Goal: Task Accomplishment & Management: Manage account settings

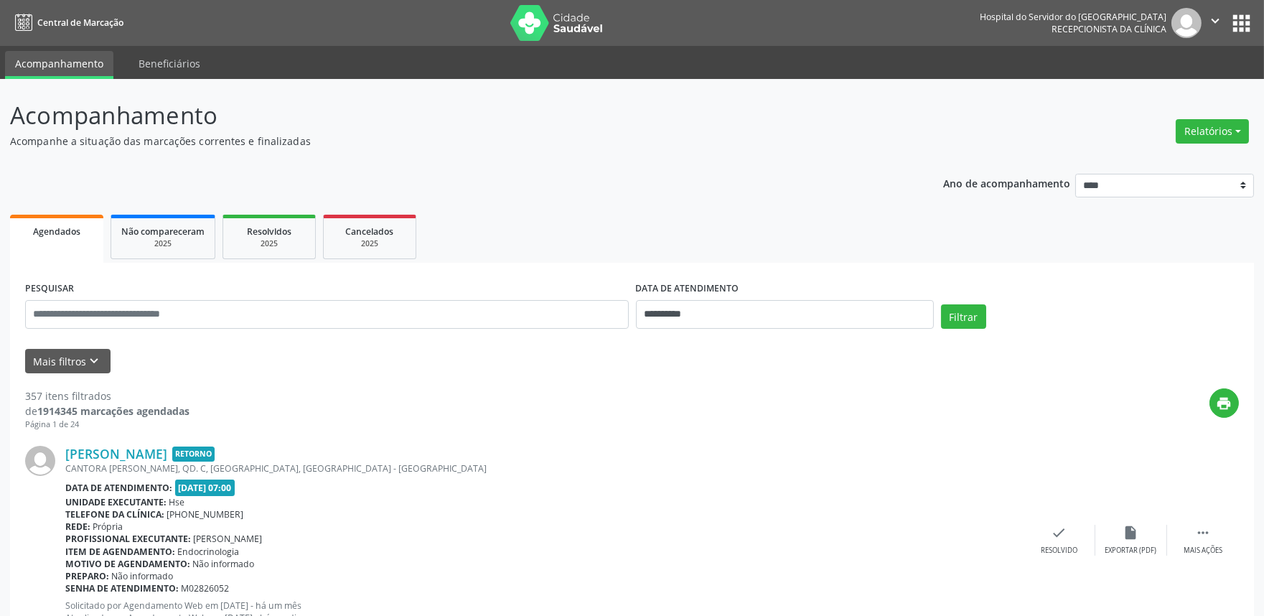
drag, startPoint x: 1128, startPoint y: 73, endPoint x: 1145, endPoint y: 60, distance: 21.0
click at [1134, 63] on ul "Acompanhamento Beneficiários" at bounding box center [632, 62] width 1264 height 33
drag, startPoint x: 1239, startPoint y: 133, endPoint x: 1201, endPoint y: 127, distance: 38.5
click at [1238, 131] on button "Relatórios" at bounding box center [1212, 131] width 73 height 24
click at [1165, 159] on link "Agendamentos" at bounding box center [1172, 162] width 154 height 20
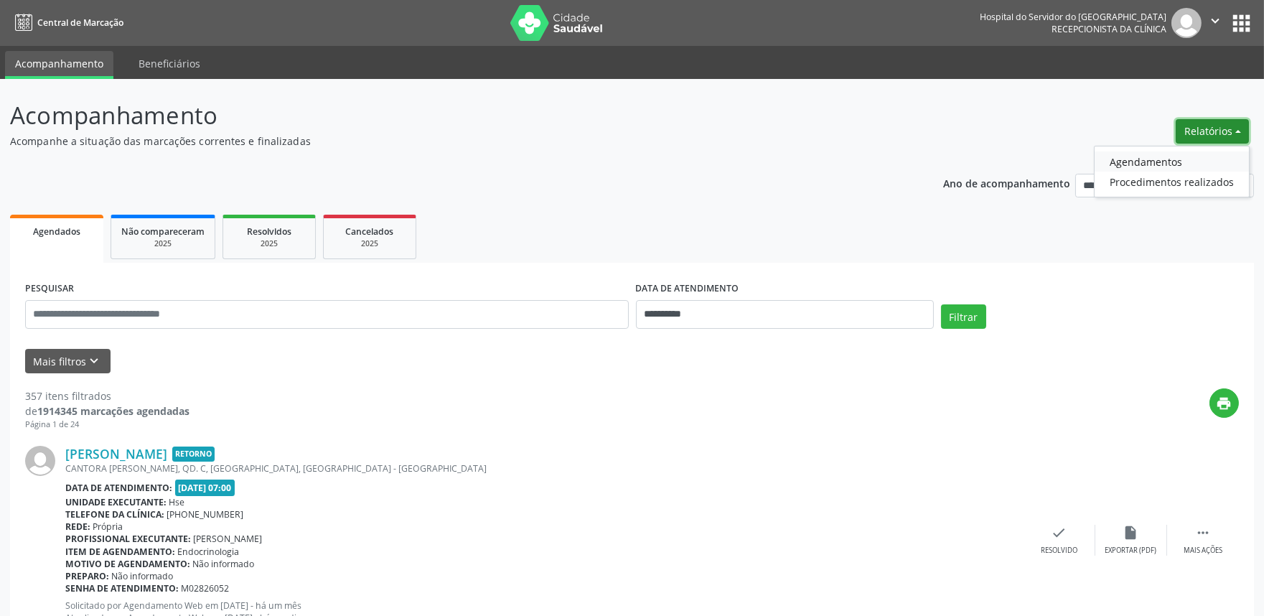
select select "*"
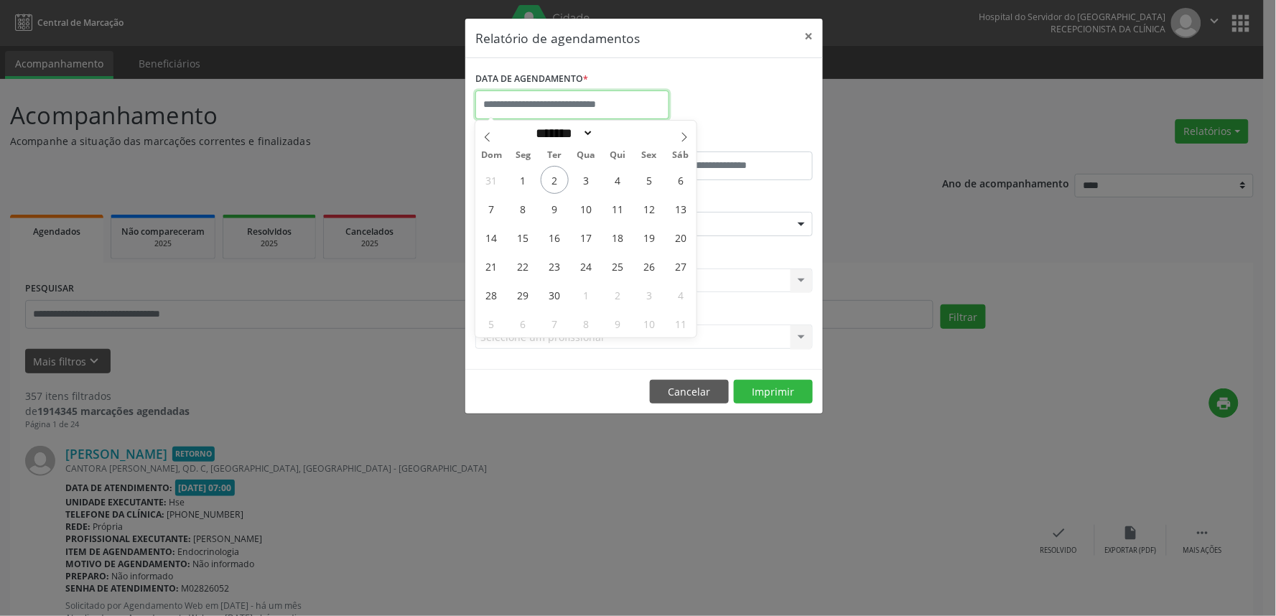
click at [515, 115] on body "**********" at bounding box center [638, 308] width 1276 height 616
click at [562, 187] on span "2" at bounding box center [555, 180] width 28 height 28
type input "**********"
drag, startPoint x: 500, startPoint y: 98, endPoint x: 533, endPoint y: 103, distance: 33.5
click at [501, 99] on input "**********" at bounding box center [572, 104] width 194 height 29
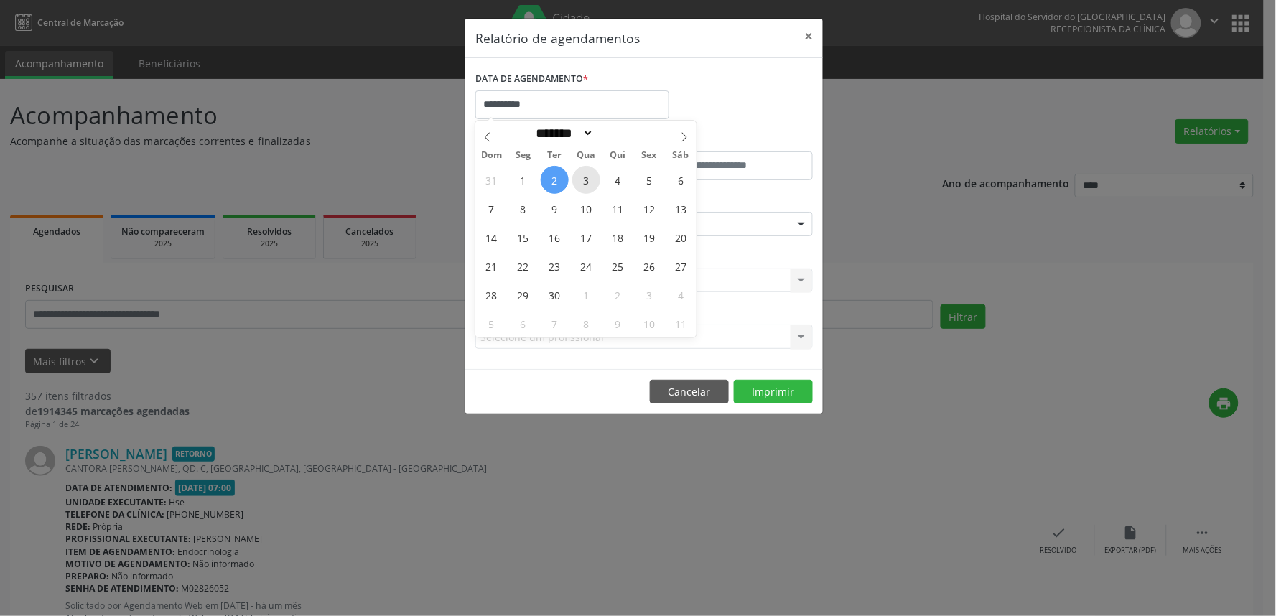
click at [578, 185] on span "3" at bounding box center [586, 180] width 28 height 28
type input "**********"
click at [578, 185] on span "3" at bounding box center [586, 180] width 28 height 28
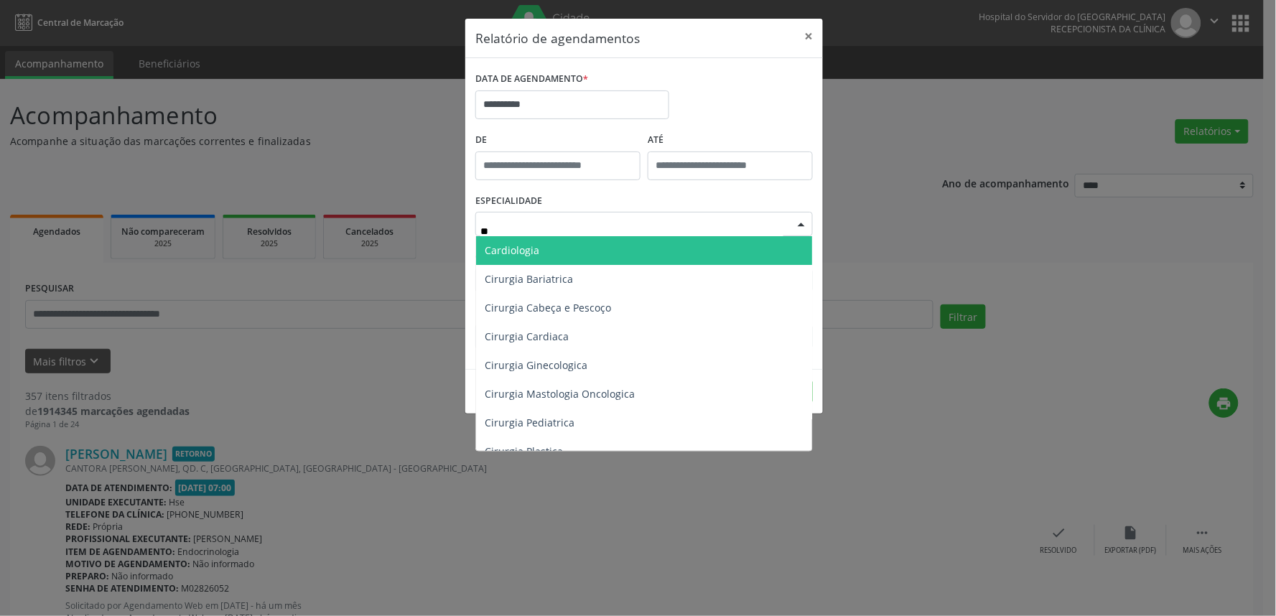
type input "*"
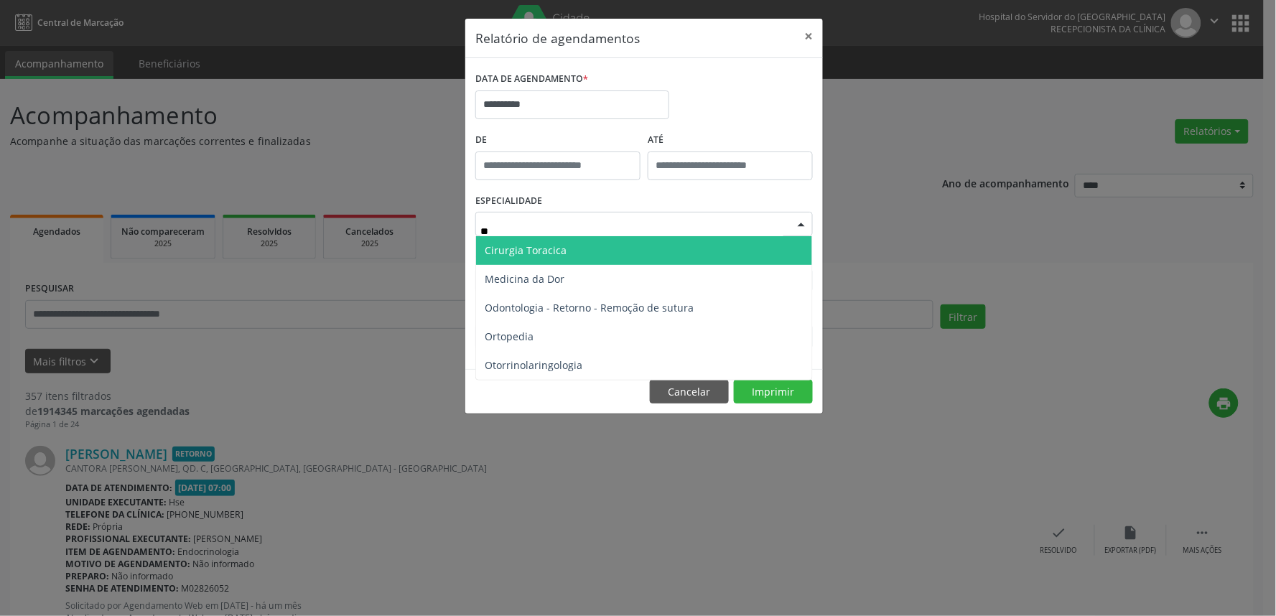
type input "***"
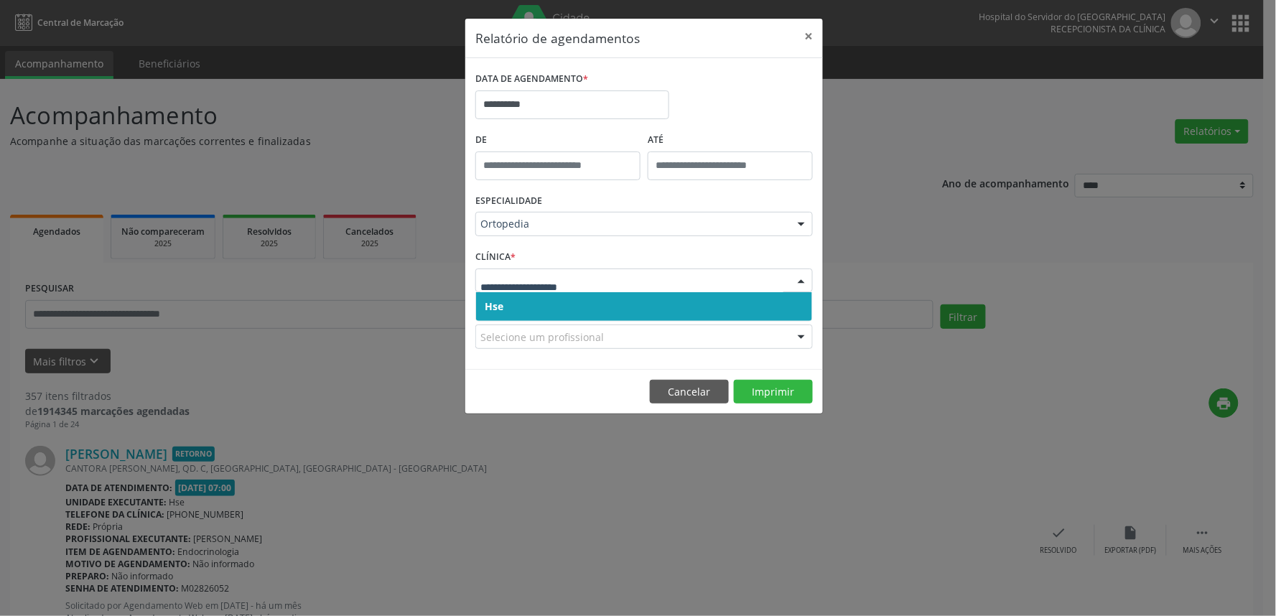
click at [516, 307] on span "Hse" at bounding box center [644, 306] width 336 height 29
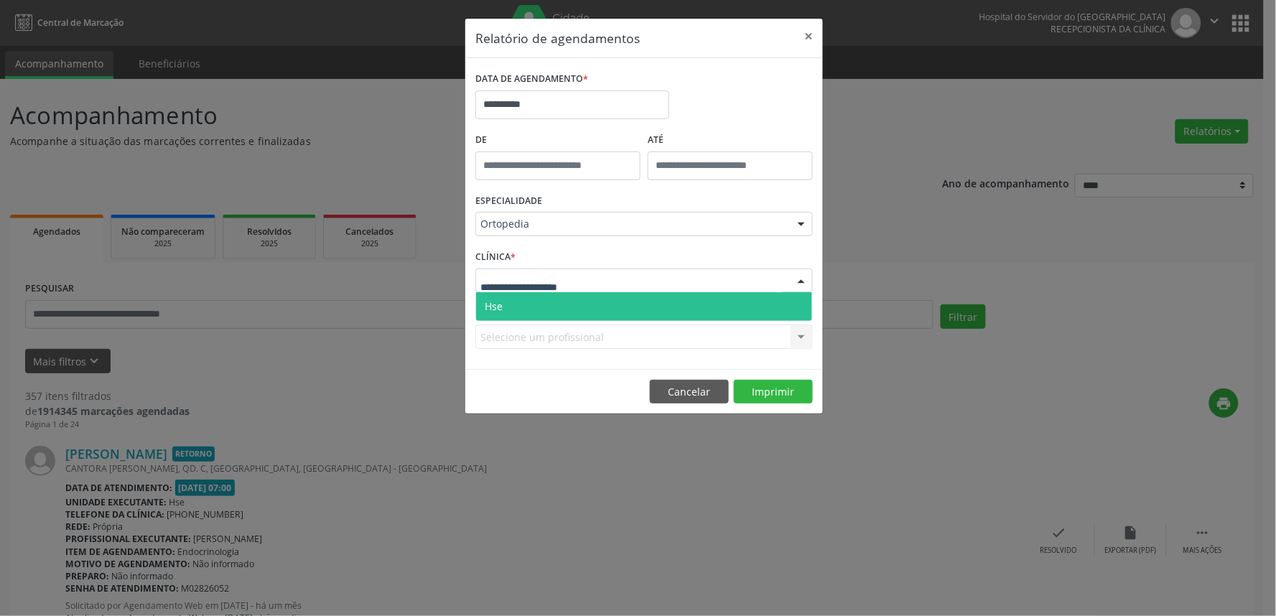
drag, startPoint x: 521, startPoint y: 299, endPoint x: 546, endPoint y: 332, distance: 42.1
click at [521, 299] on span "Hse" at bounding box center [644, 306] width 336 height 29
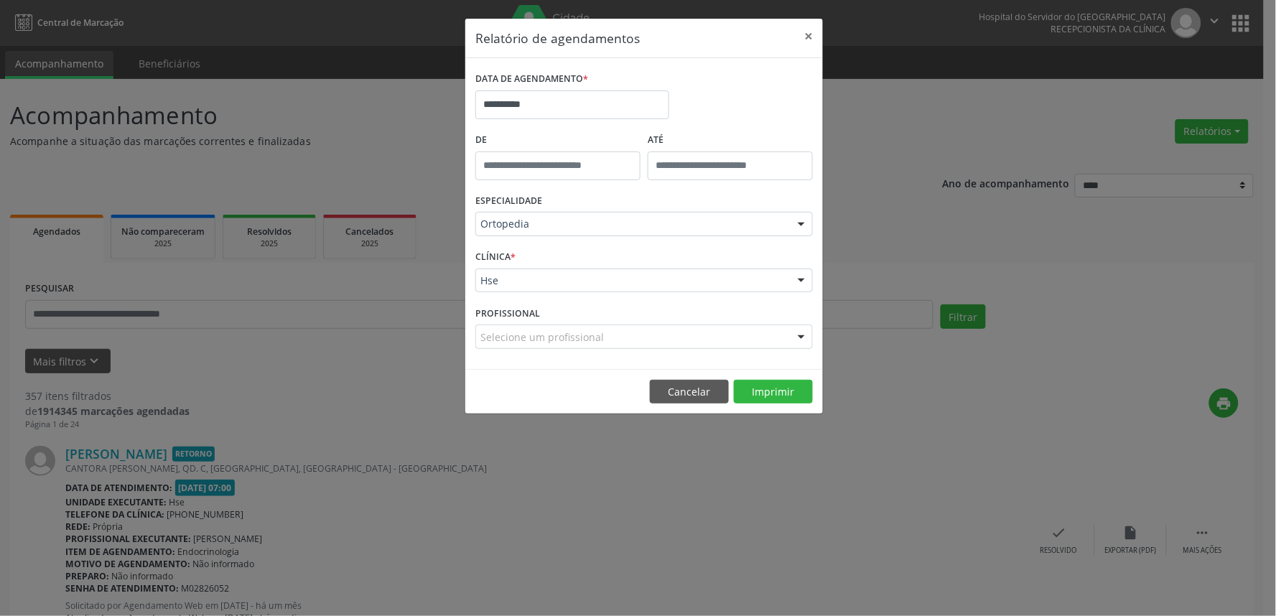
click at [569, 349] on div "PROFISSIONAL Selecione um profissional Todos os profissionais [PERSON_NAME] ([P…" at bounding box center [644, 330] width 345 height 56
click at [938, 348] on div "**********" at bounding box center [638, 308] width 1276 height 616
click at [773, 383] on footer "Cancelar Imprimir" at bounding box center [644, 391] width 358 height 45
click at [773, 383] on button "Imprimir" at bounding box center [773, 392] width 79 height 24
click at [804, 32] on button "×" at bounding box center [808, 36] width 29 height 35
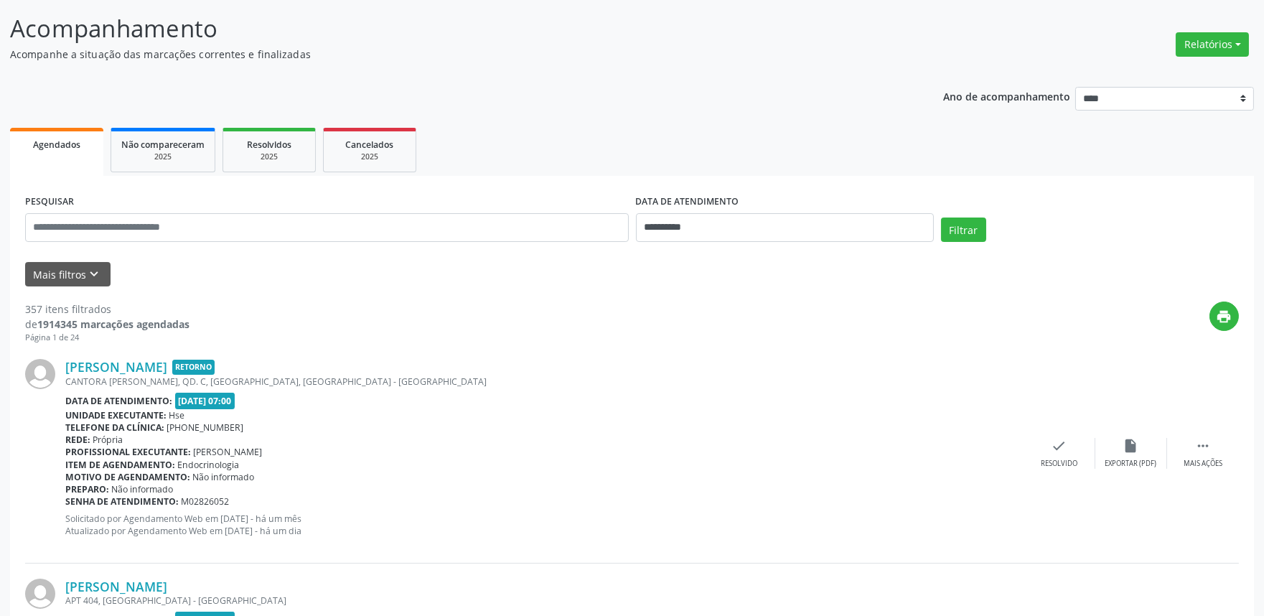
scroll to position [239, 0]
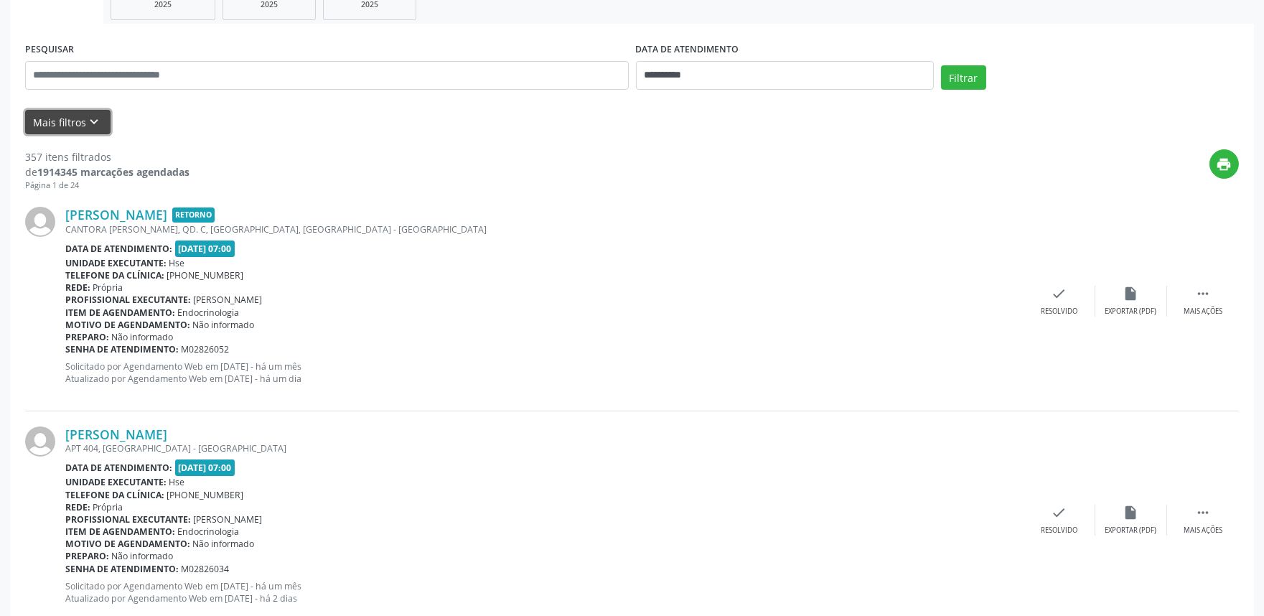
click at [74, 126] on button "Mais filtros keyboard_arrow_down" at bounding box center [67, 122] width 85 height 25
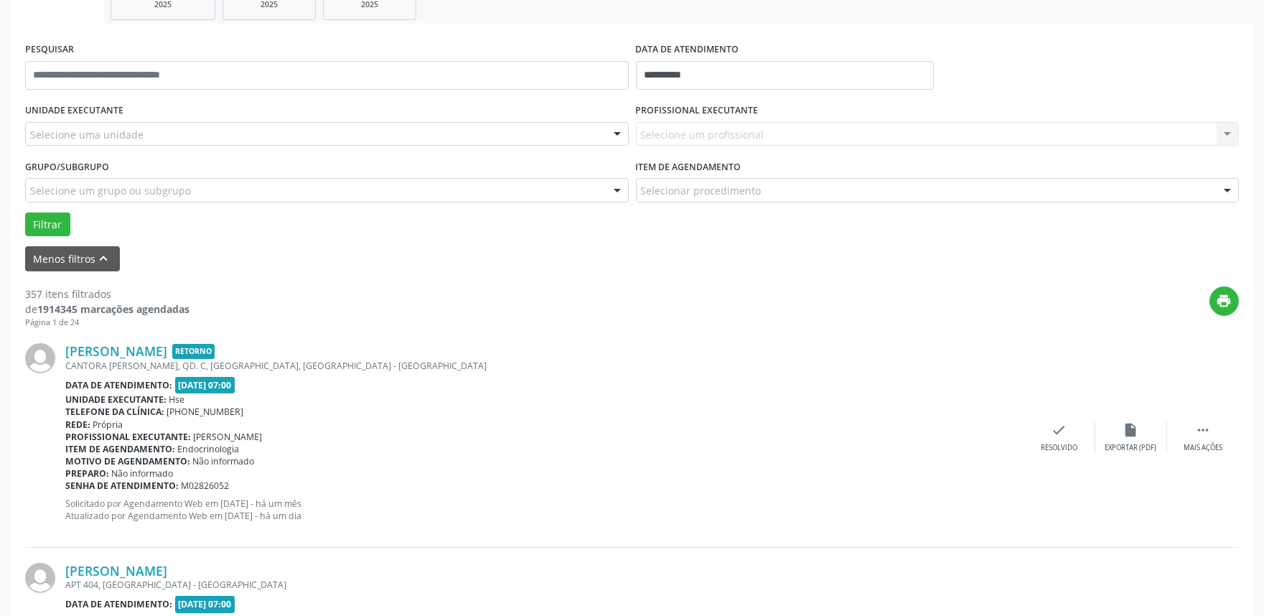
click at [188, 126] on div "Selecione uma unidade" at bounding box center [327, 134] width 604 height 24
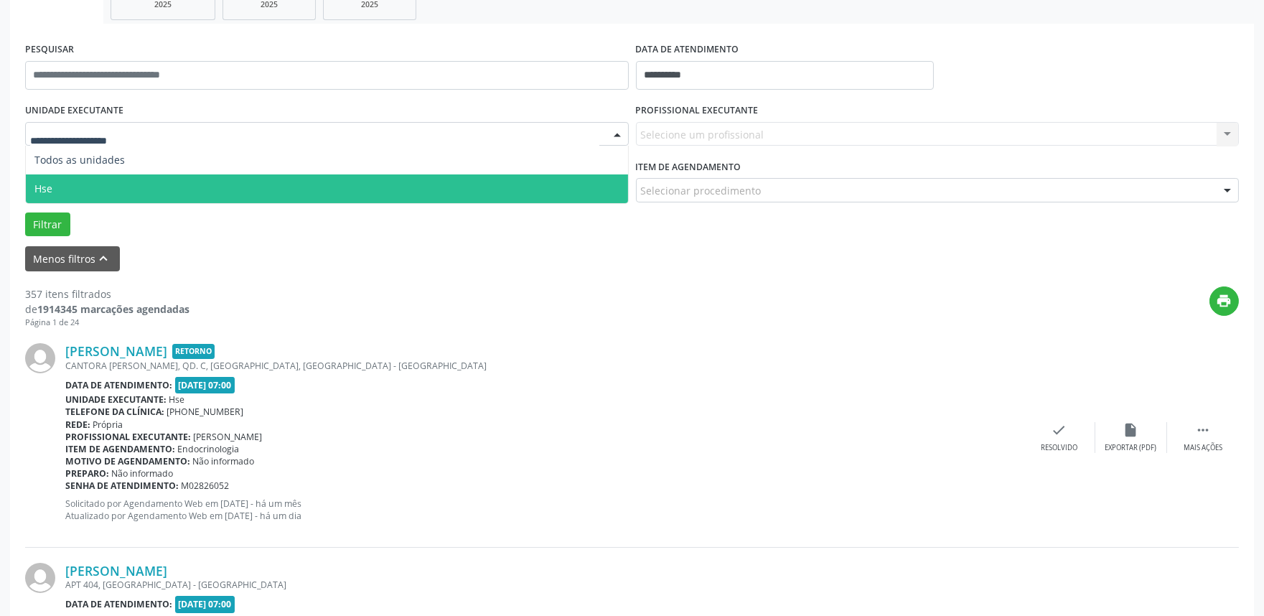
click at [180, 184] on span "Hse" at bounding box center [327, 188] width 602 height 29
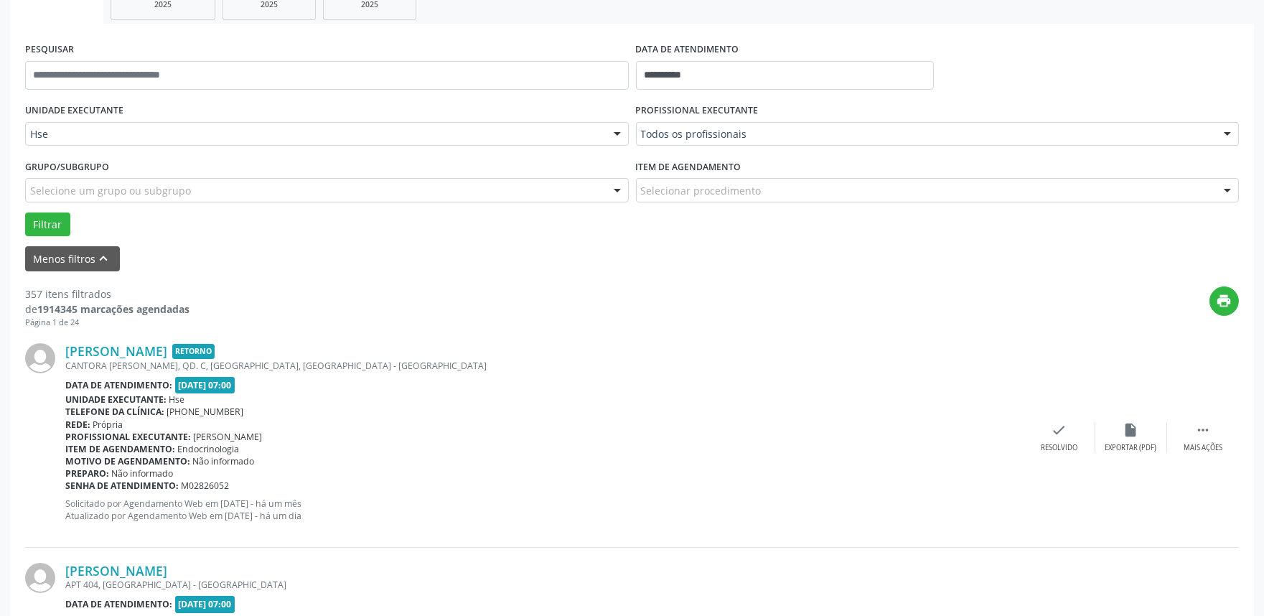
drag, startPoint x: 771, startPoint y: 132, endPoint x: 765, endPoint y: 142, distance: 12.0
type input "*"
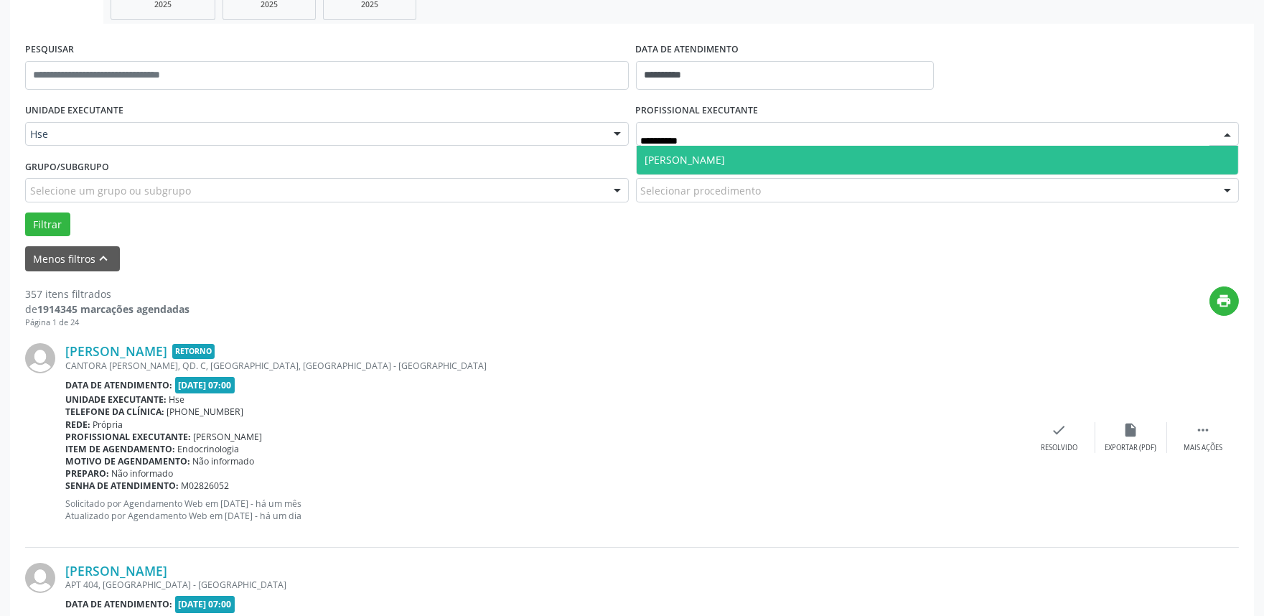
type input "**********"
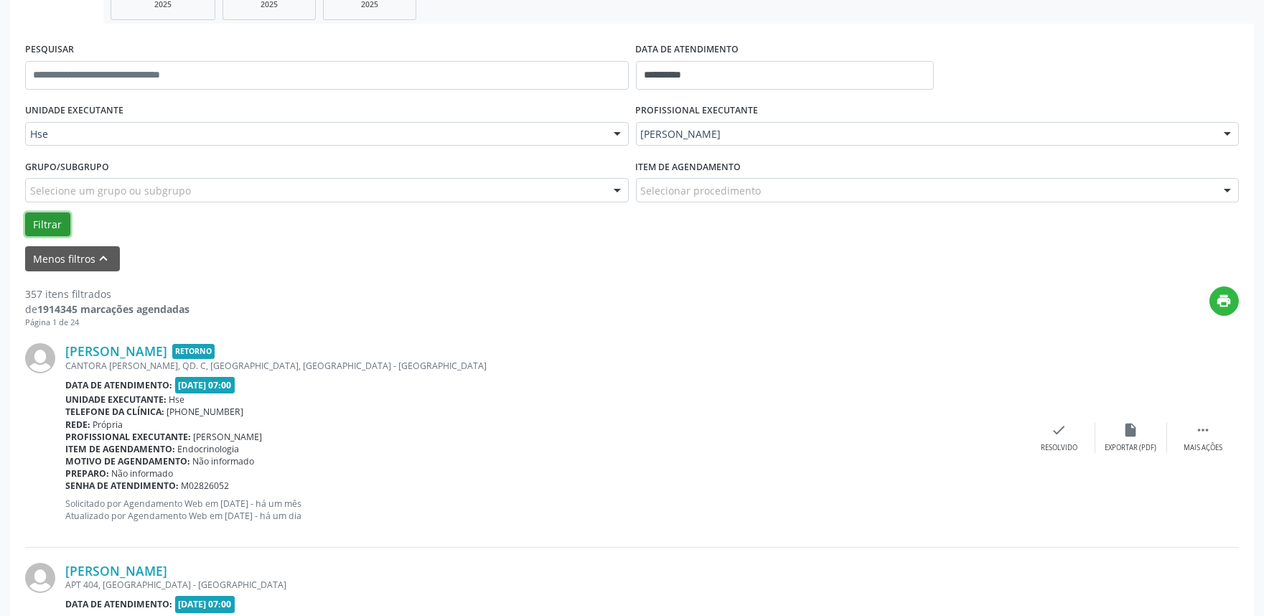
click at [58, 233] on button "Filtrar" at bounding box center [47, 225] width 45 height 24
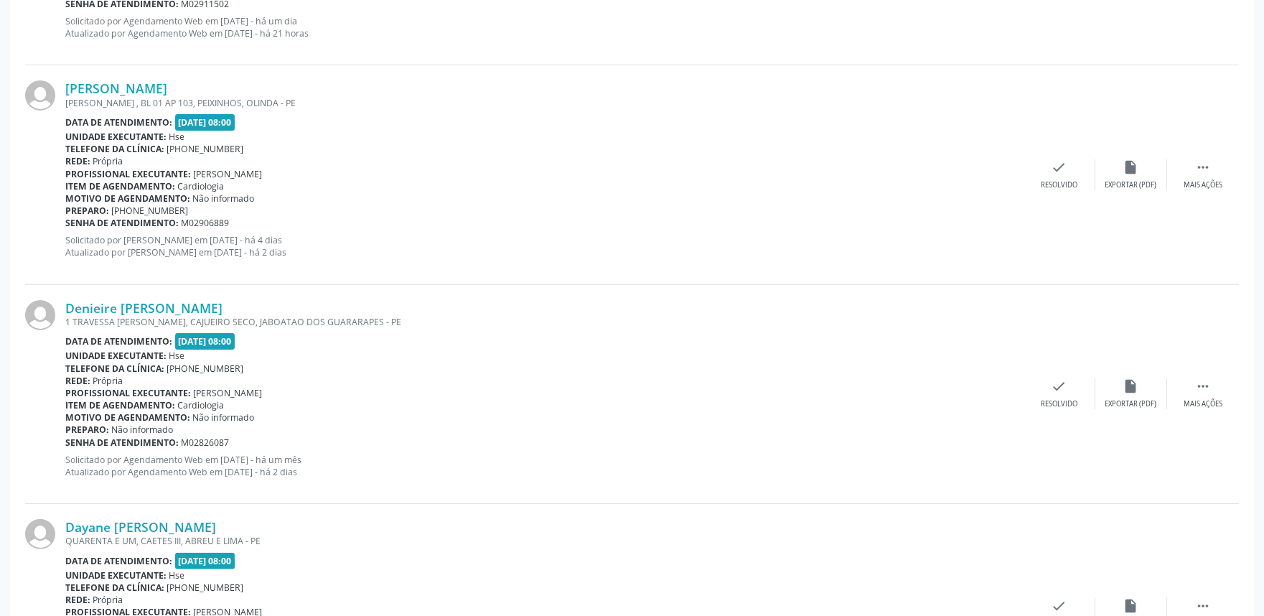
scroll to position [2036, 0]
click at [1209, 409] on div "Mais ações" at bounding box center [1203, 405] width 39 height 10
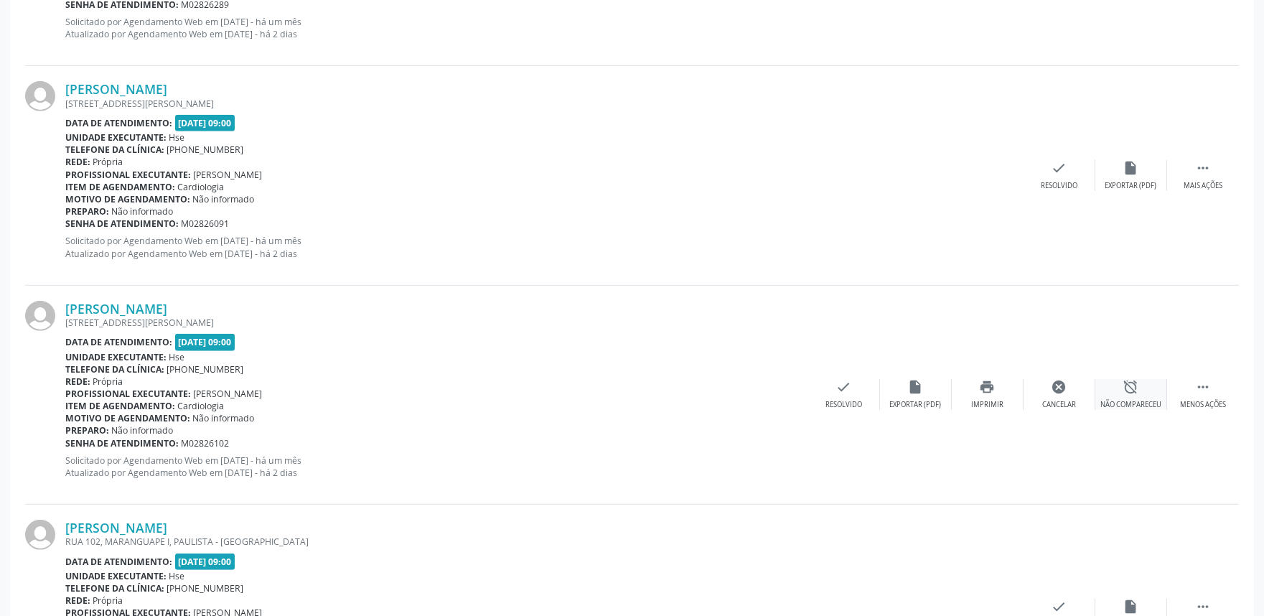
click at [1125, 403] on div "Não compareceu" at bounding box center [1131, 405] width 61 height 10
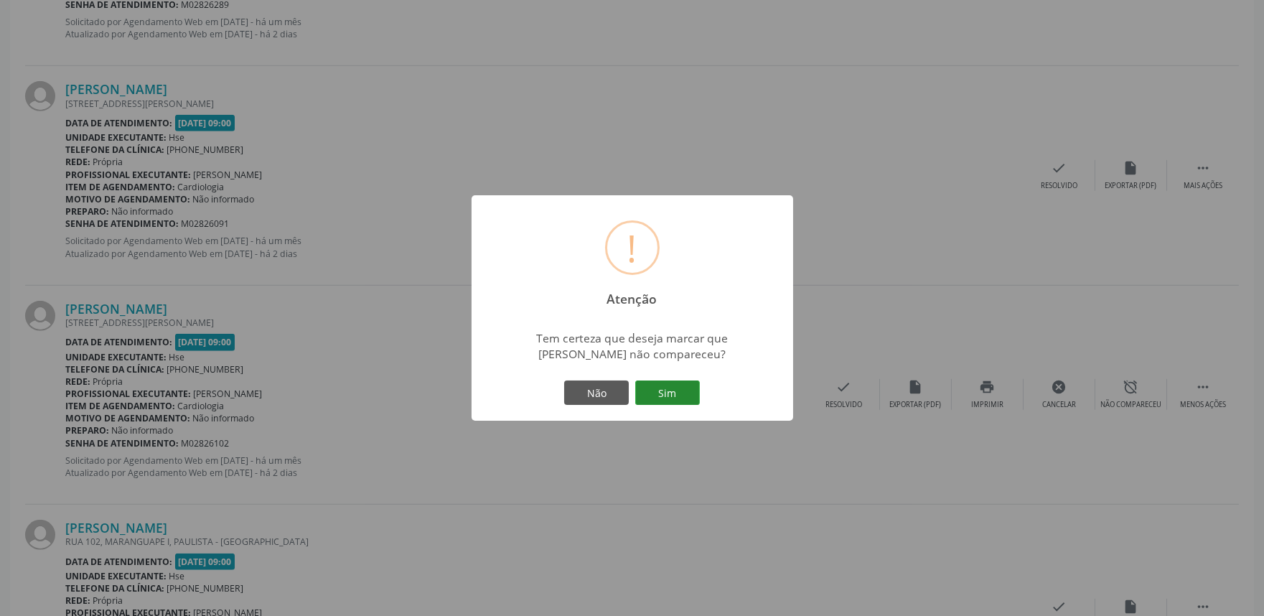
click at [666, 388] on button "Sim" at bounding box center [667, 393] width 65 height 24
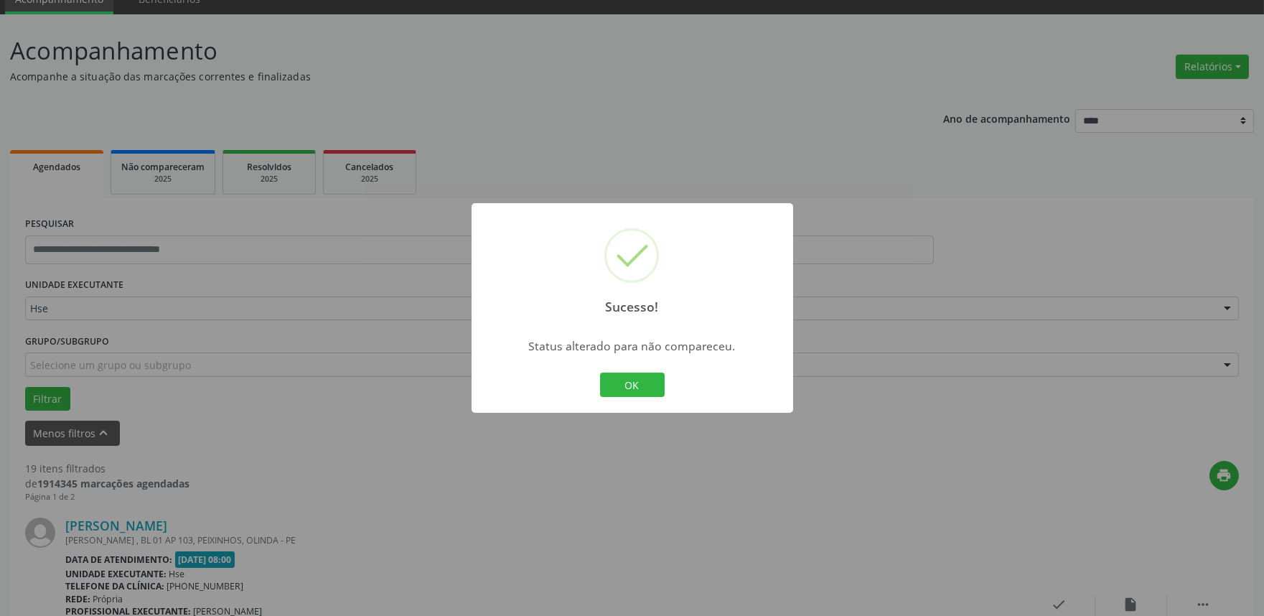
scroll to position [941, 0]
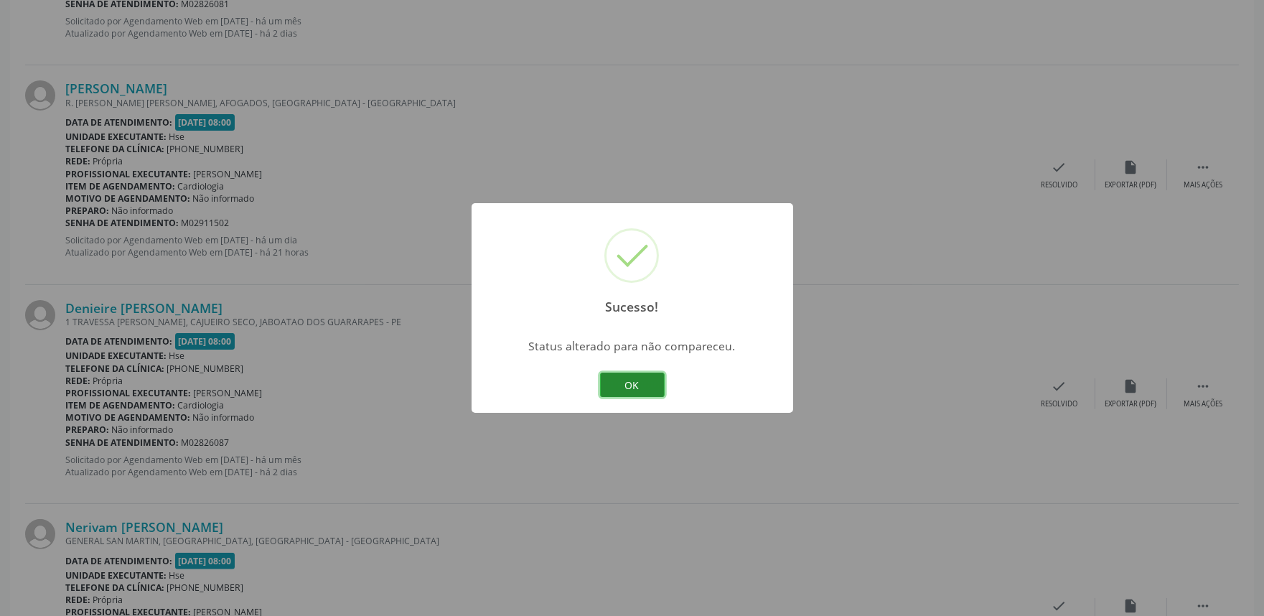
click at [638, 384] on button "OK" at bounding box center [632, 385] width 65 height 24
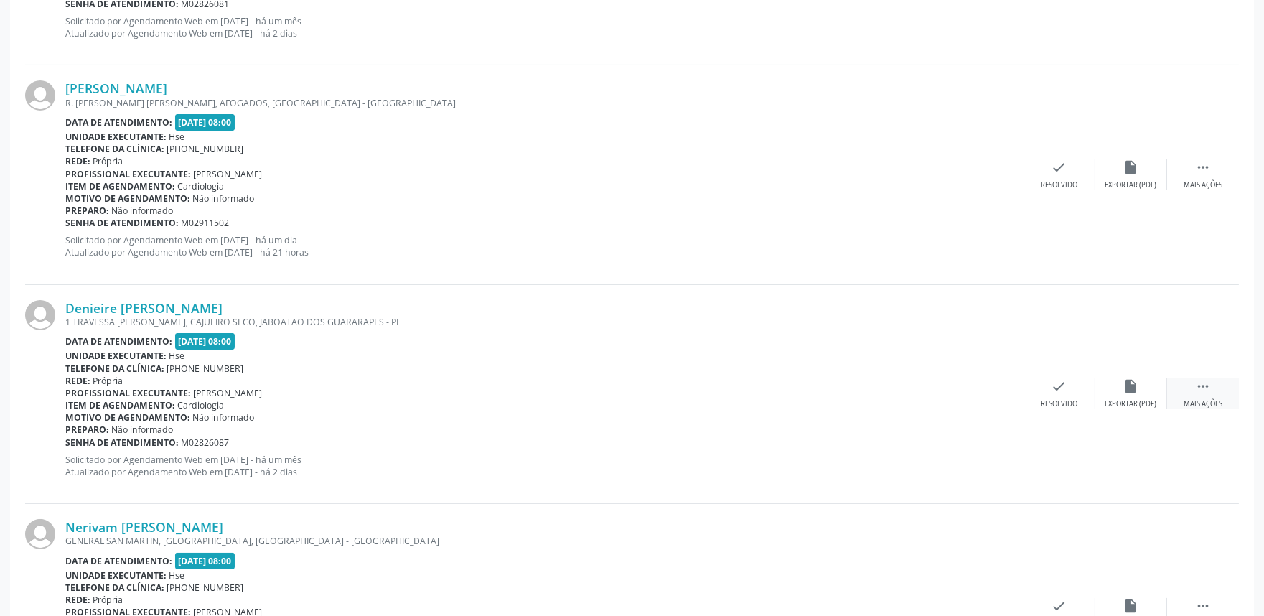
click at [1208, 390] on icon "" at bounding box center [1204, 386] width 16 height 16
click at [1157, 393] on div "alarm_off Não compareceu" at bounding box center [1132, 393] width 72 height 31
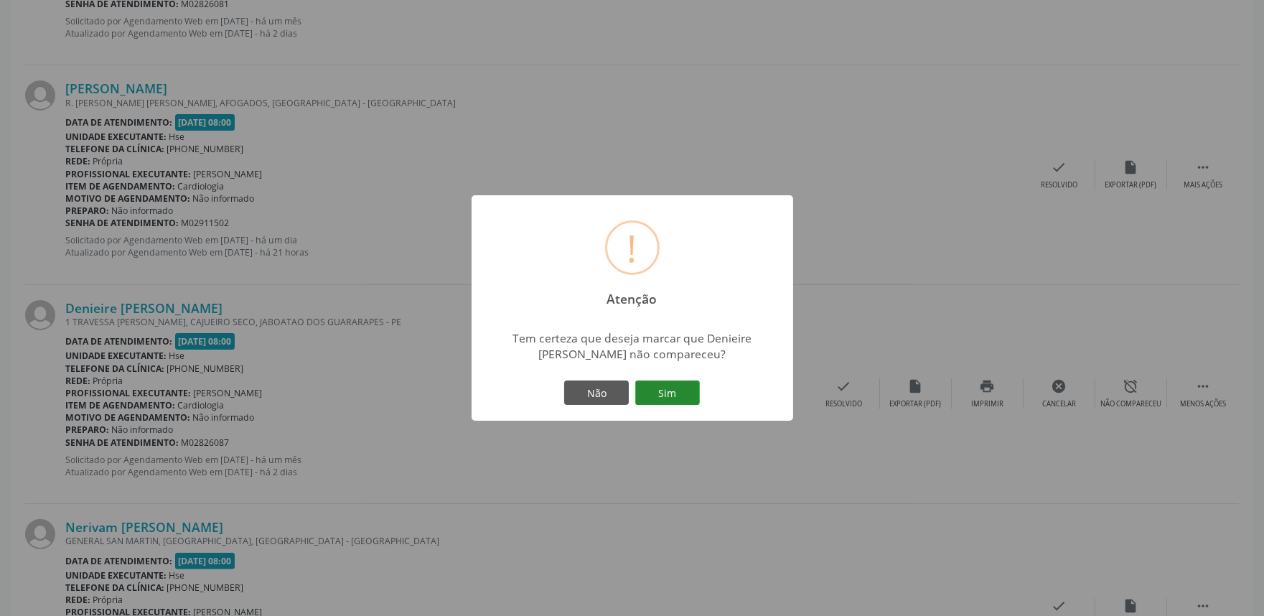
click at [679, 388] on button "Sim" at bounding box center [667, 393] width 65 height 24
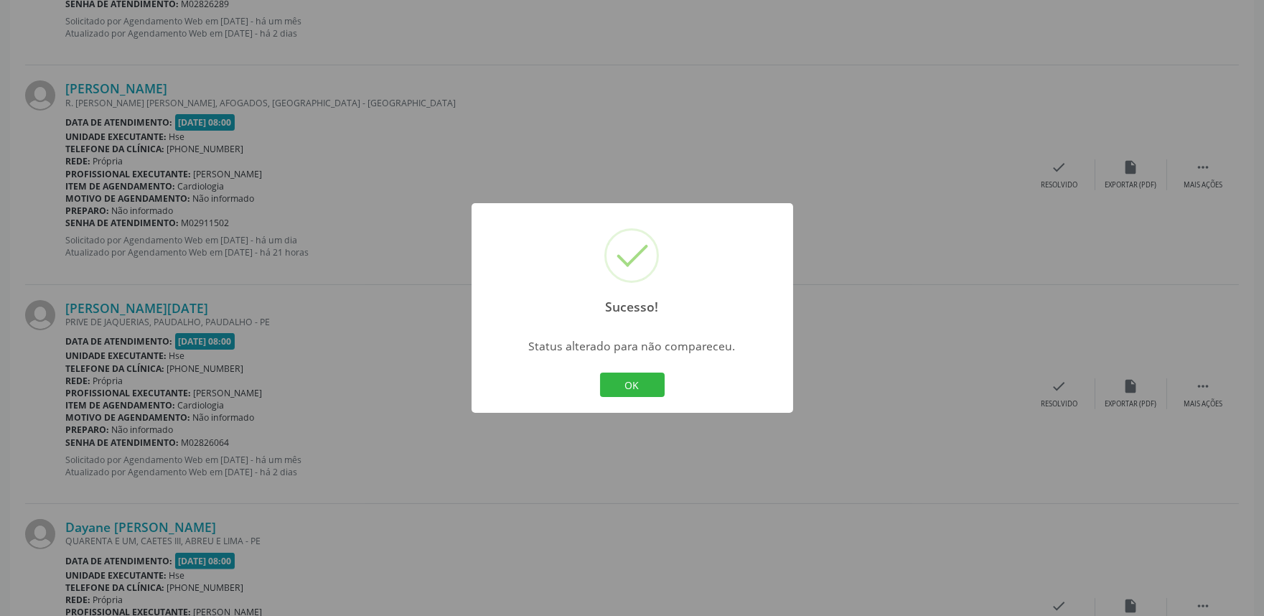
click at [618, 403] on div "Sucesso! × Status alterado para não compareceu. OK Cancel" at bounding box center [633, 308] width 322 height 210
click at [635, 385] on button "OK" at bounding box center [632, 385] width 65 height 24
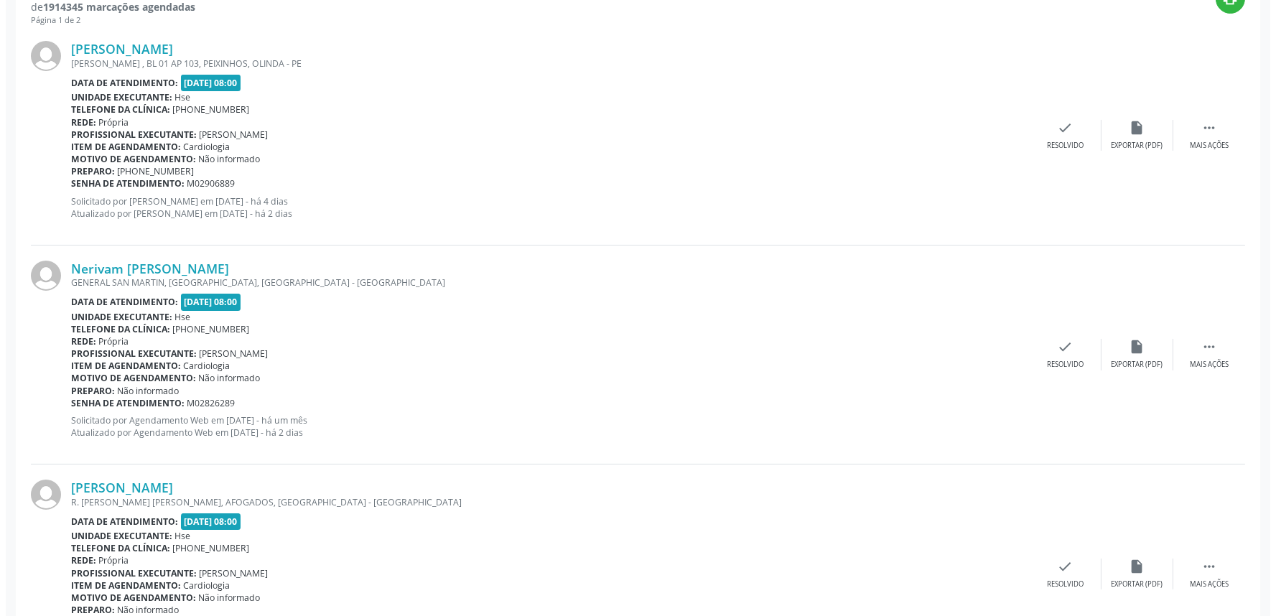
scroll to position [142, 0]
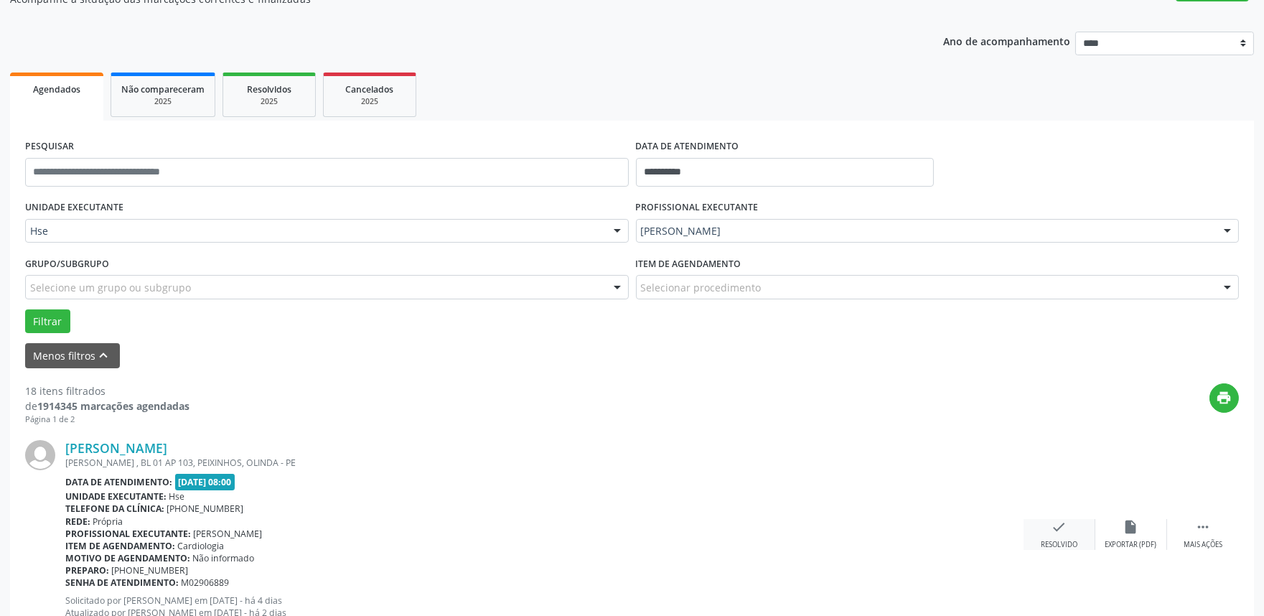
click at [1071, 530] on div "check Resolvido" at bounding box center [1060, 534] width 72 height 31
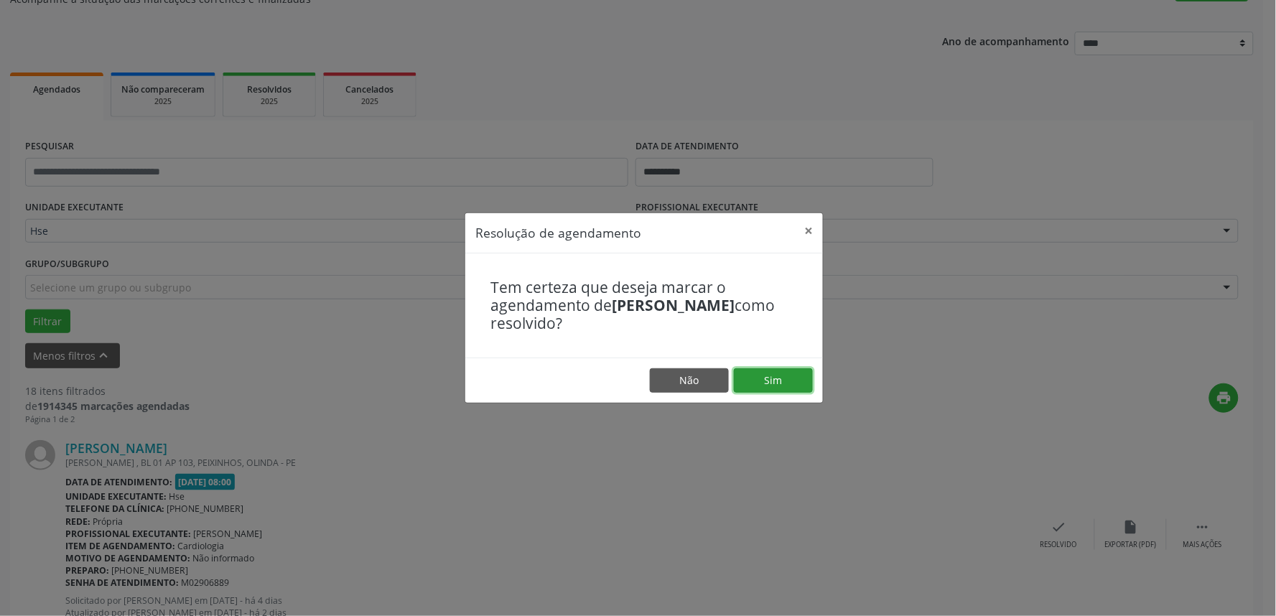
click at [780, 370] on button "Sim" at bounding box center [773, 380] width 79 height 24
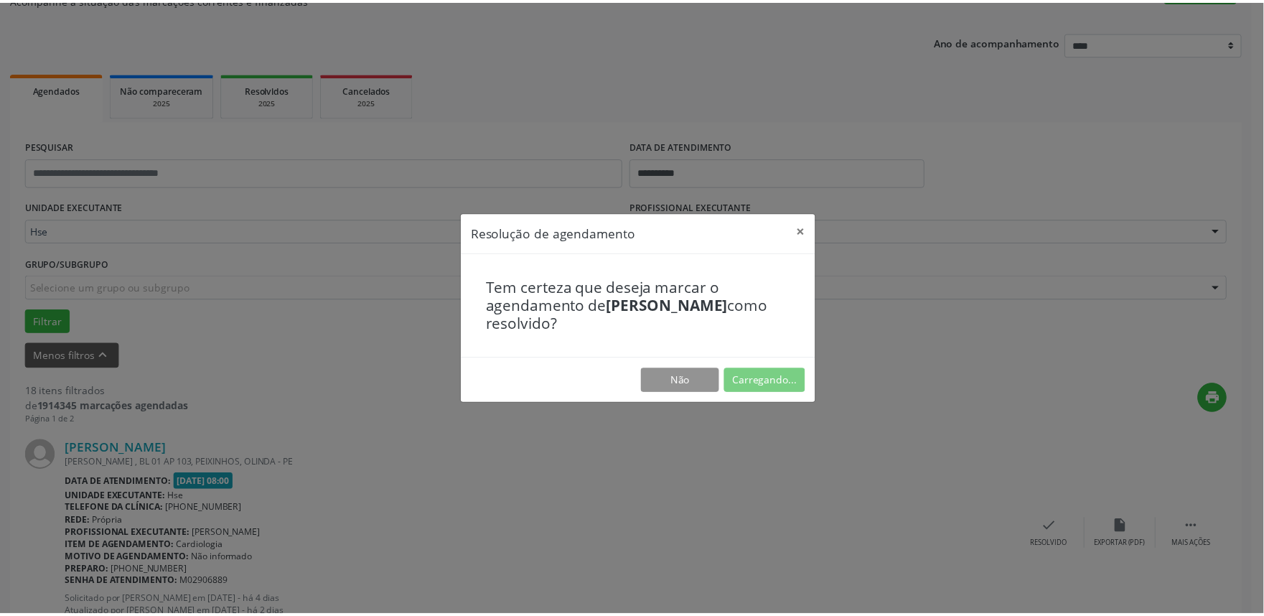
scroll to position [0, 0]
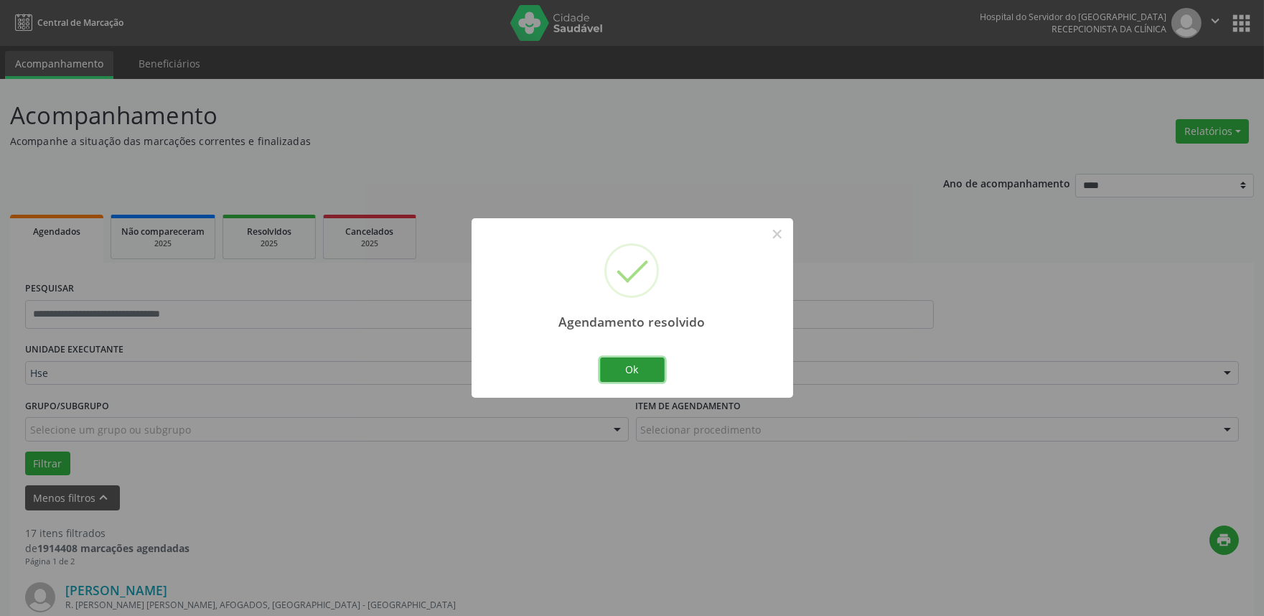
click at [636, 369] on button "Ok" at bounding box center [632, 370] width 65 height 24
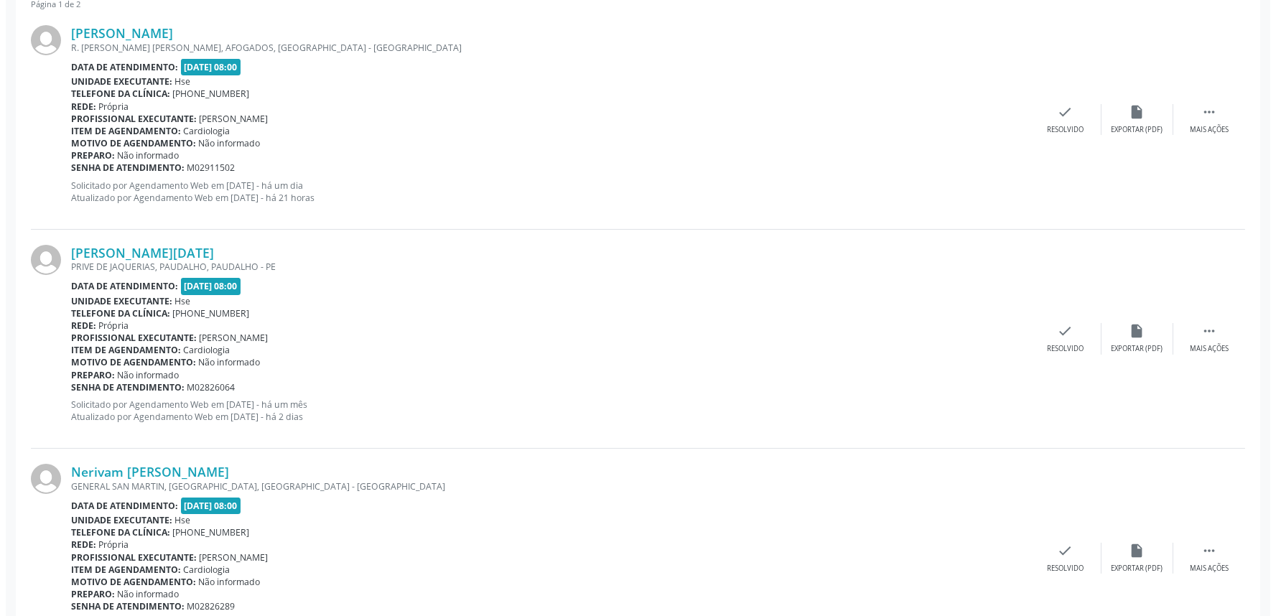
scroll to position [558, 0]
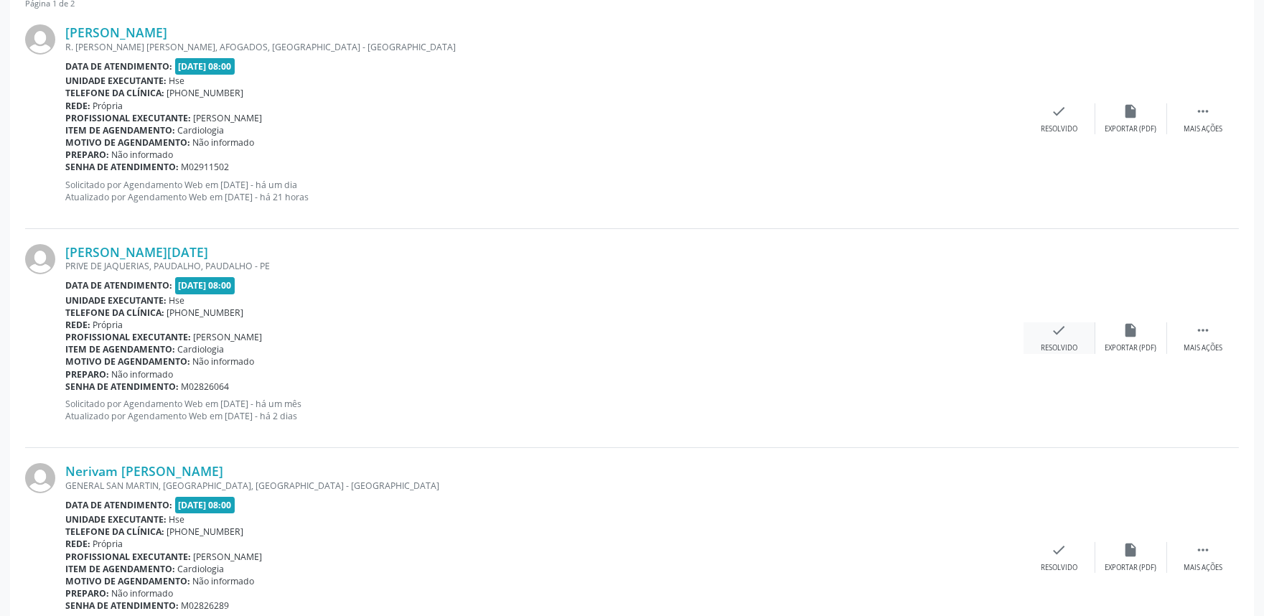
click at [1068, 341] on div "check Resolvido" at bounding box center [1060, 337] width 72 height 31
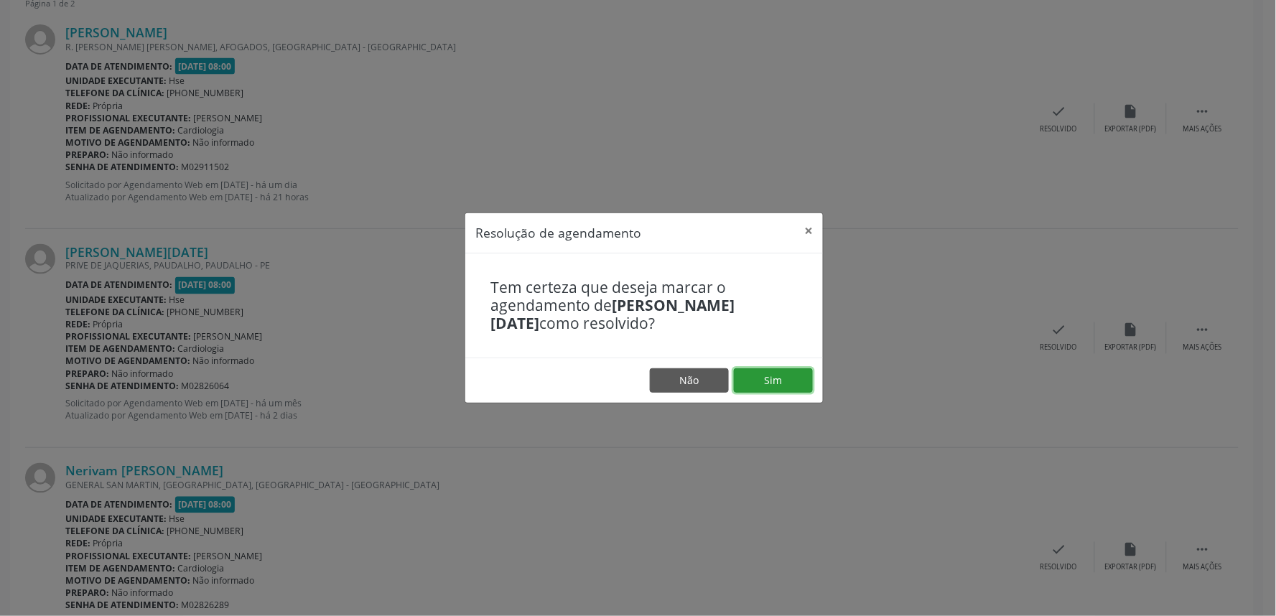
click at [794, 381] on button "Sim" at bounding box center [773, 380] width 79 height 24
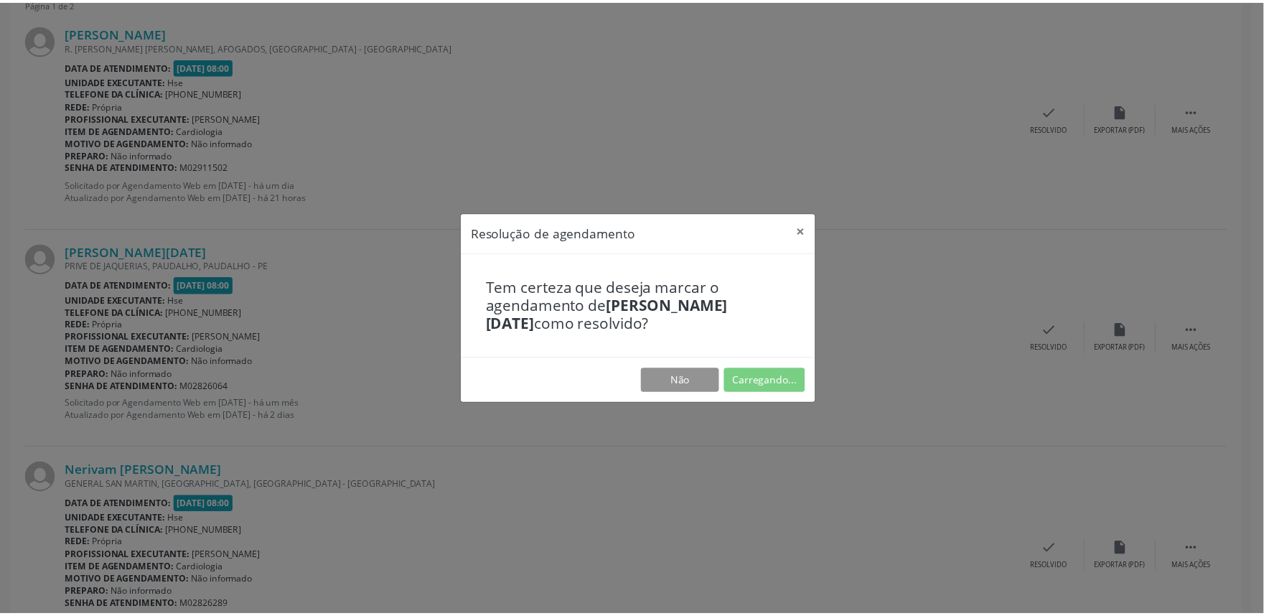
scroll to position [0, 0]
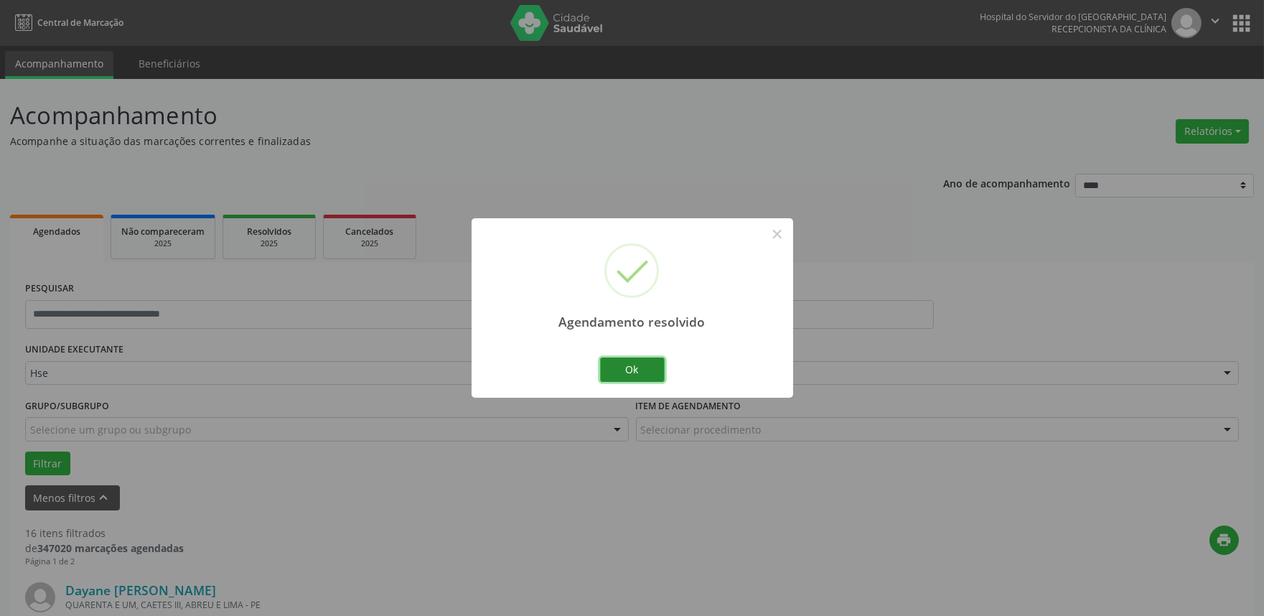
click at [639, 374] on button "Ok" at bounding box center [632, 370] width 65 height 24
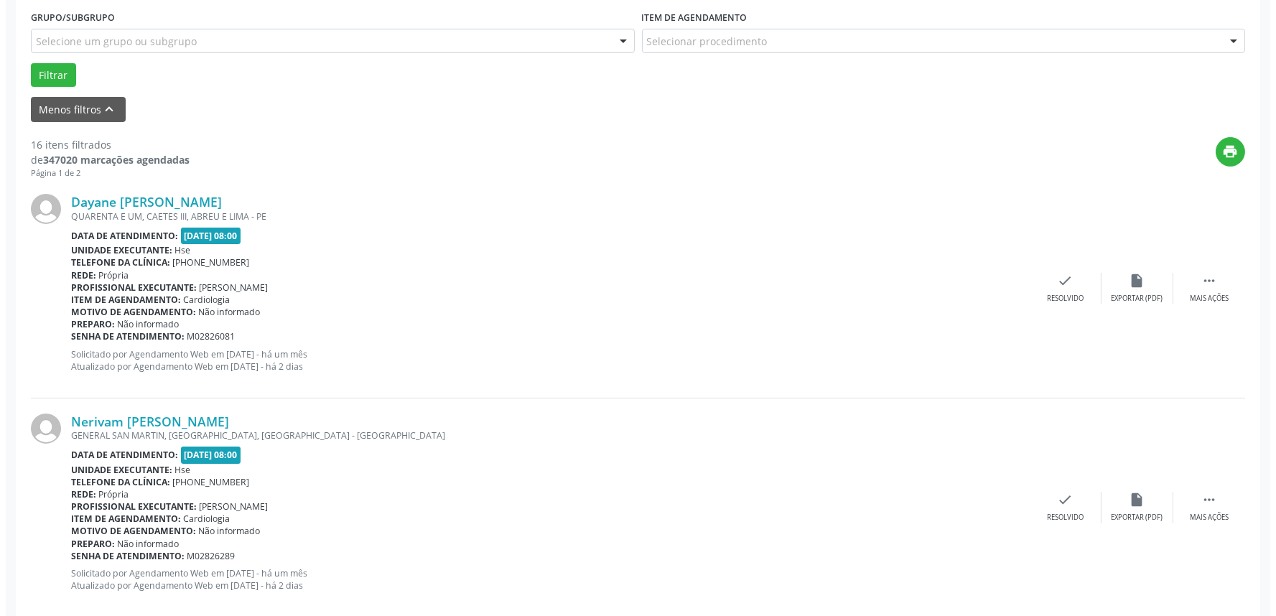
scroll to position [478, 0]
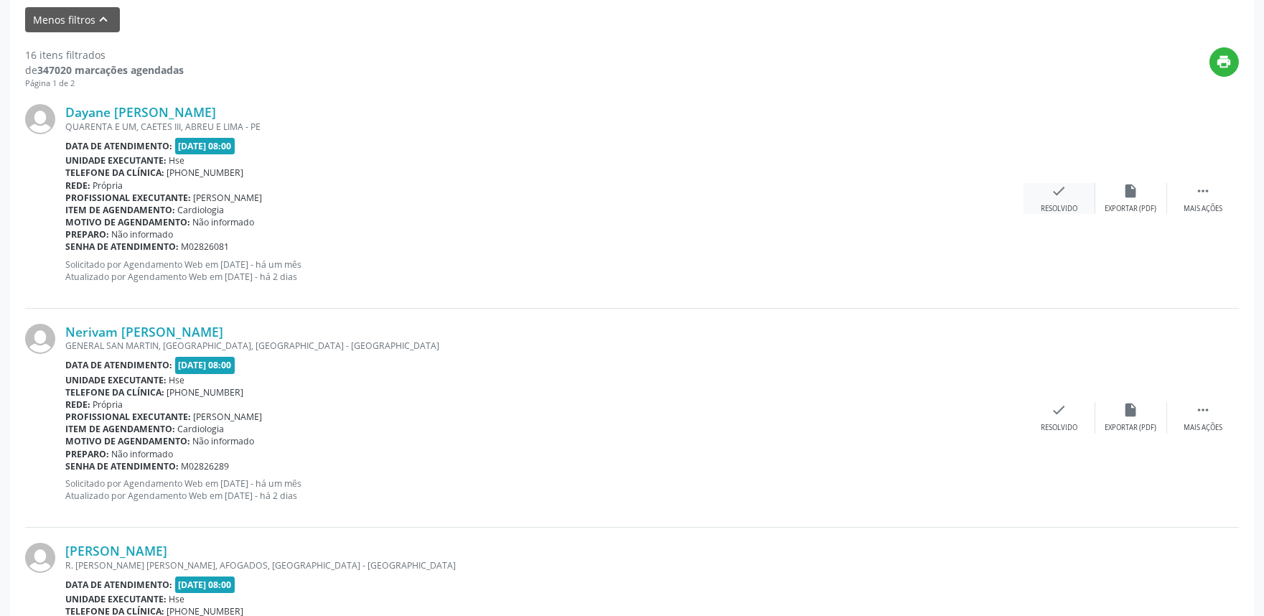
click at [1061, 187] on icon "check" at bounding box center [1060, 191] width 16 height 16
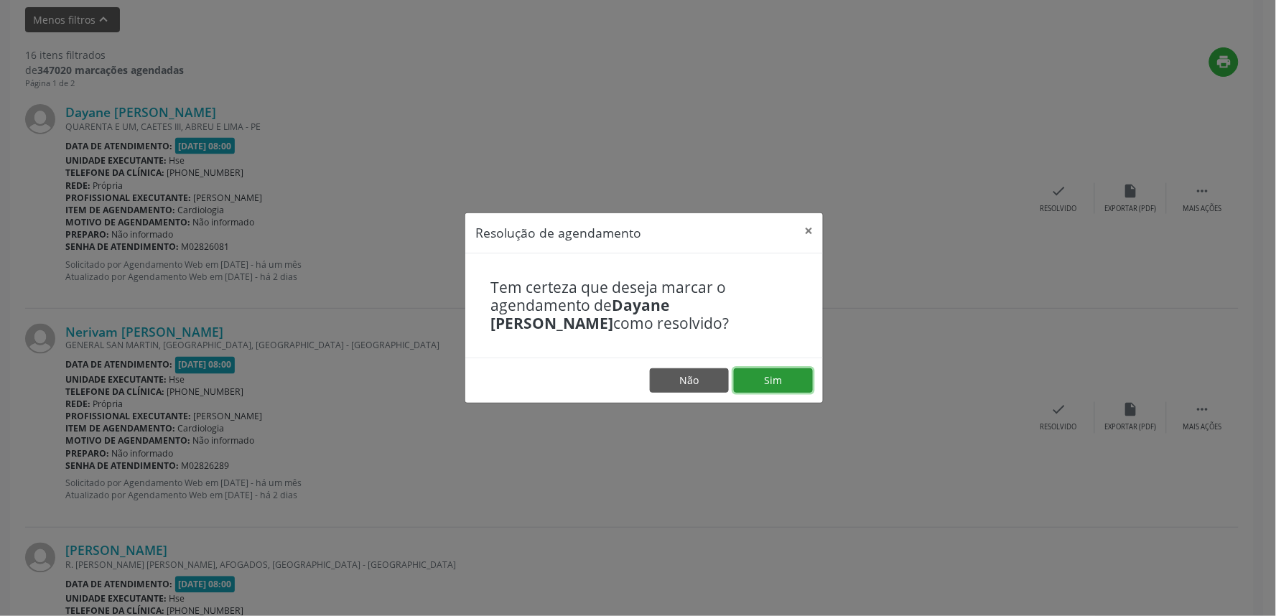
click at [765, 374] on button "Sim" at bounding box center [773, 380] width 79 height 24
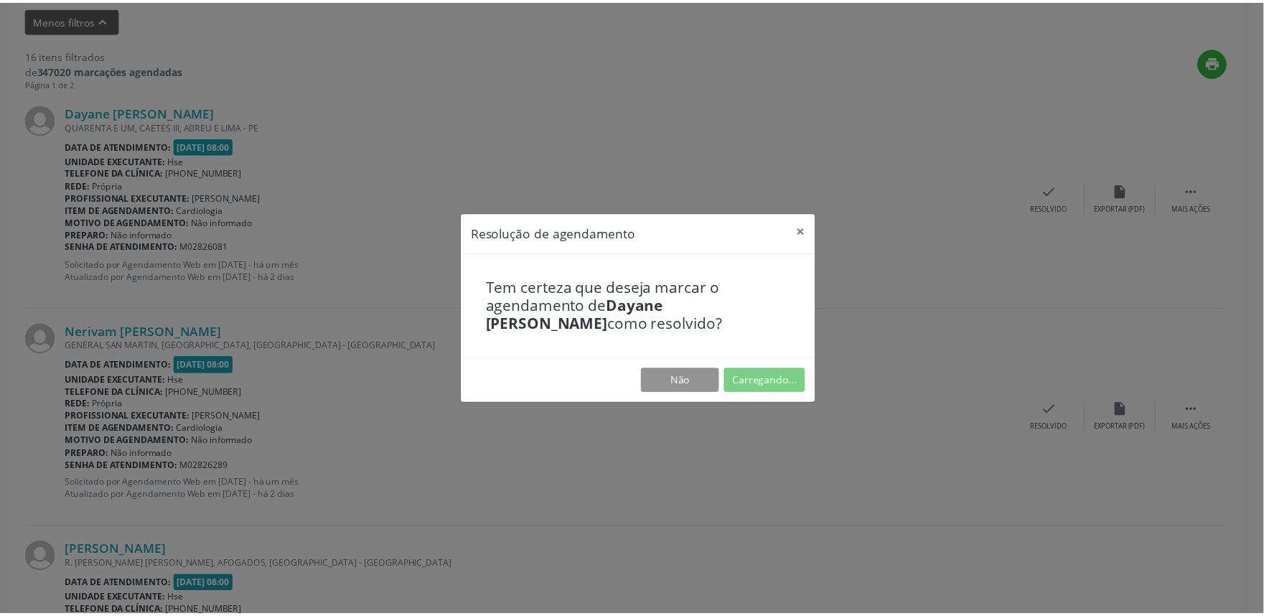
scroll to position [0, 0]
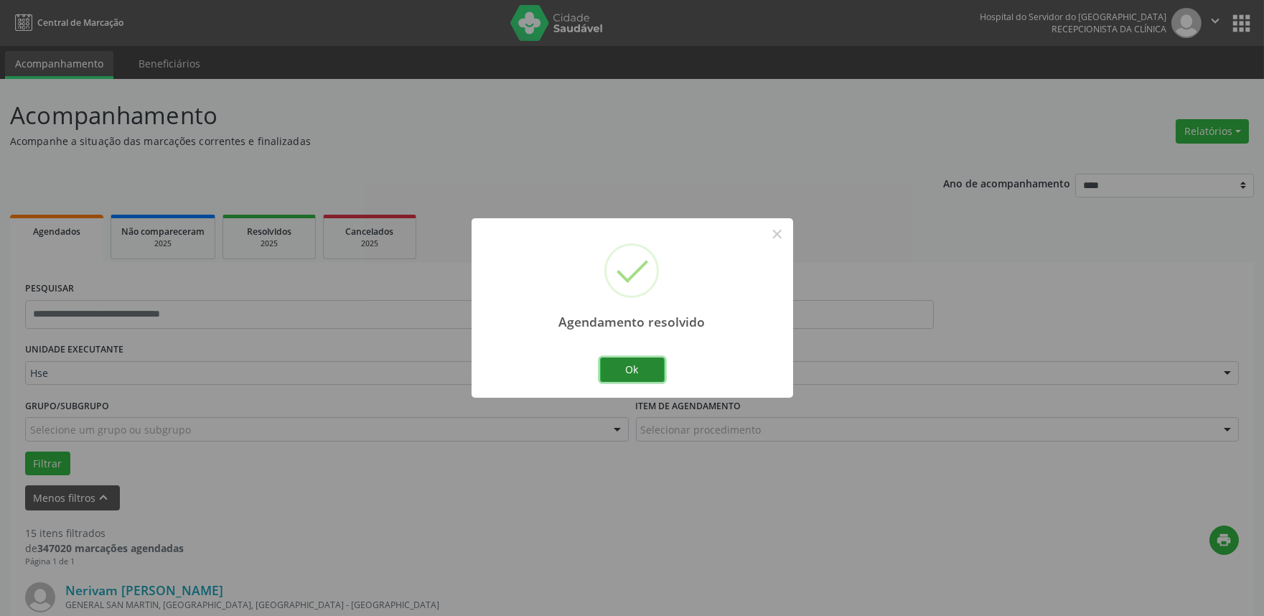
click at [621, 368] on button "Ok" at bounding box center [632, 370] width 65 height 24
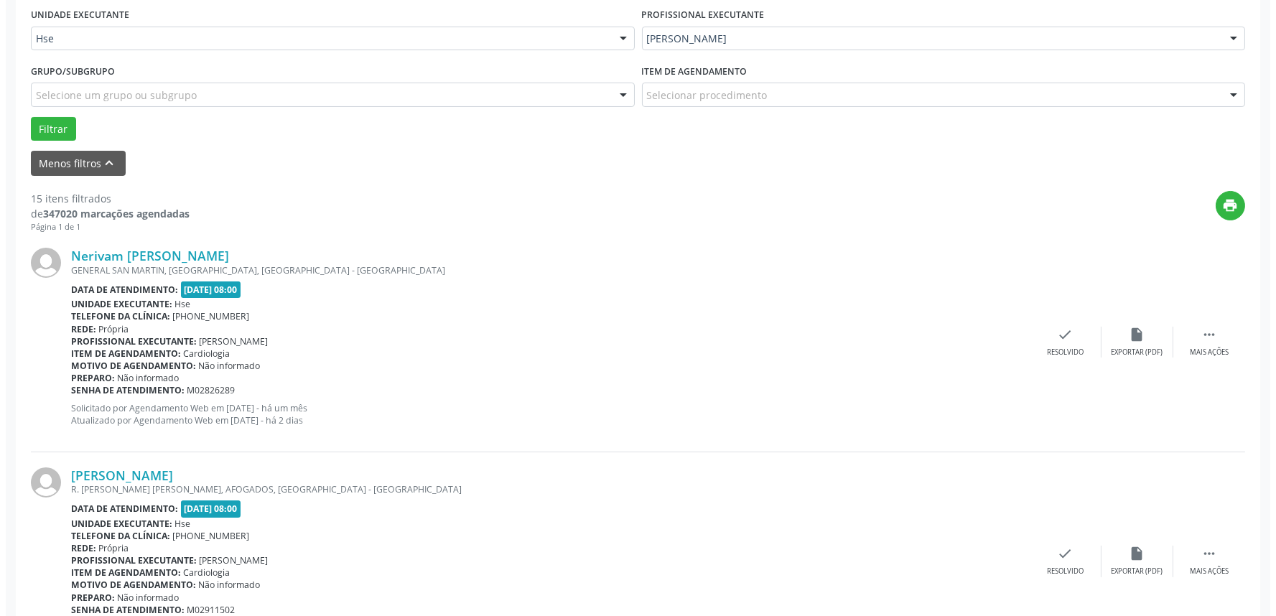
scroll to position [399, 0]
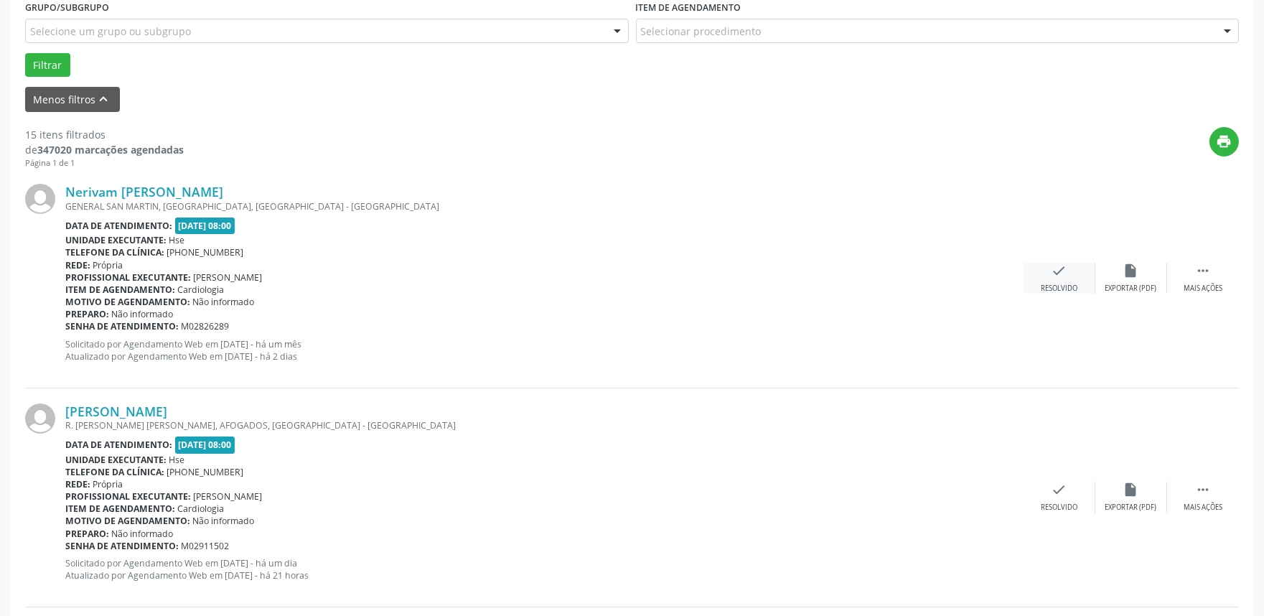
click at [1068, 271] on div "check Resolvido" at bounding box center [1060, 278] width 72 height 31
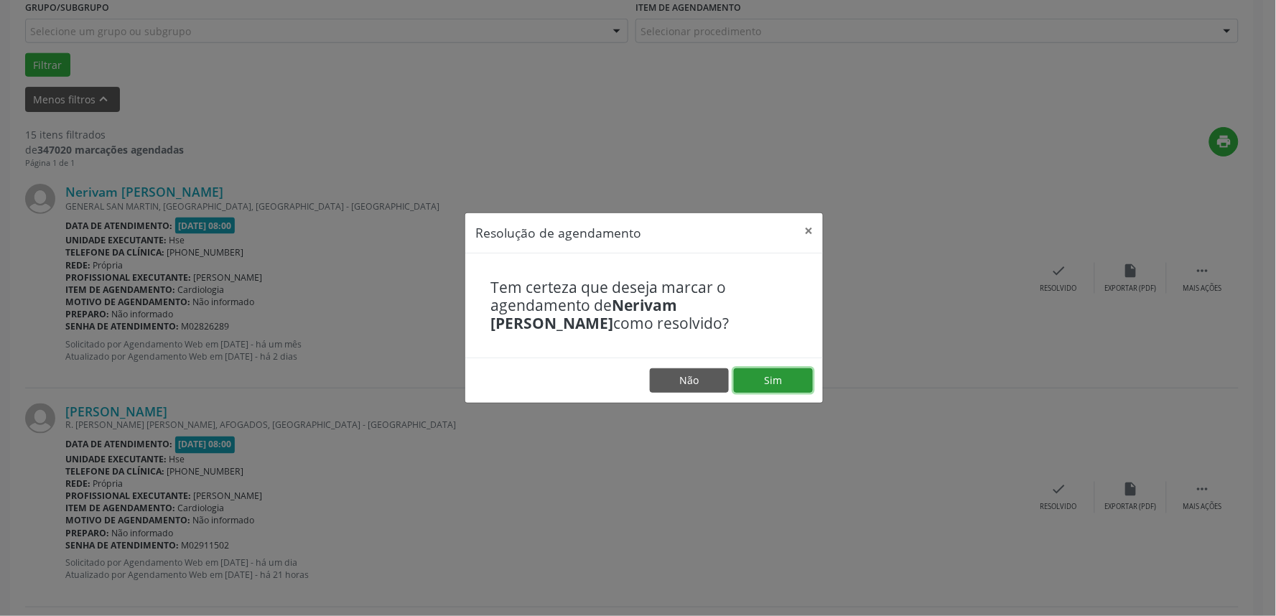
click at [763, 371] on button "Sim" at bounding box center [773, 380] width 79 height 24
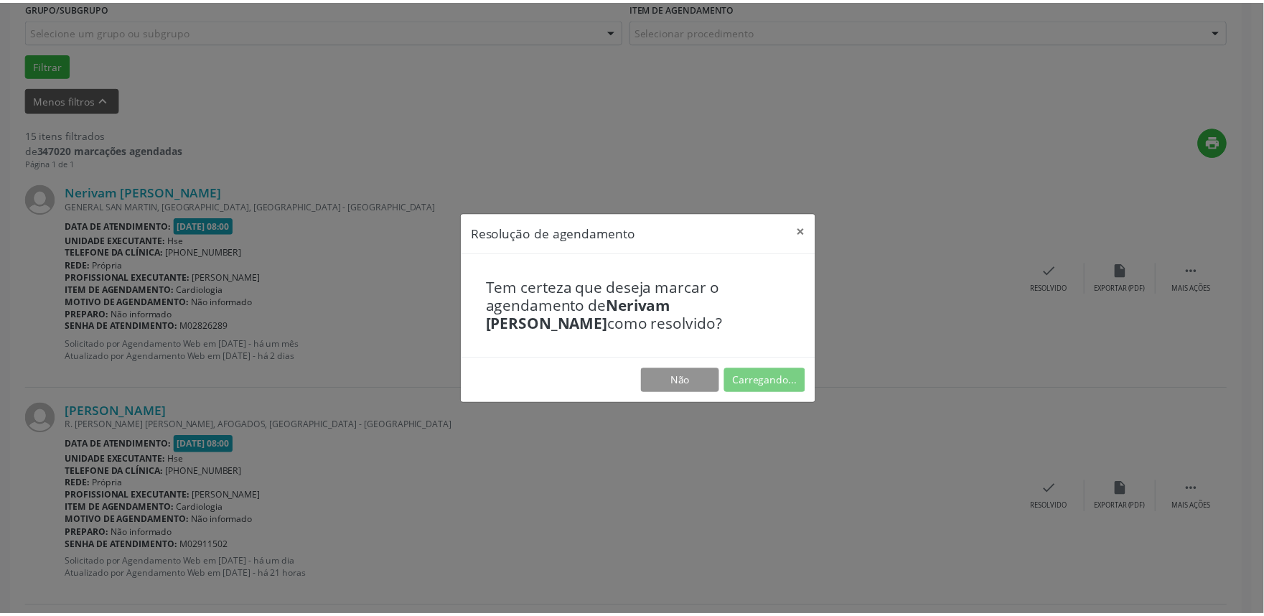
scroll to position [0, 0]
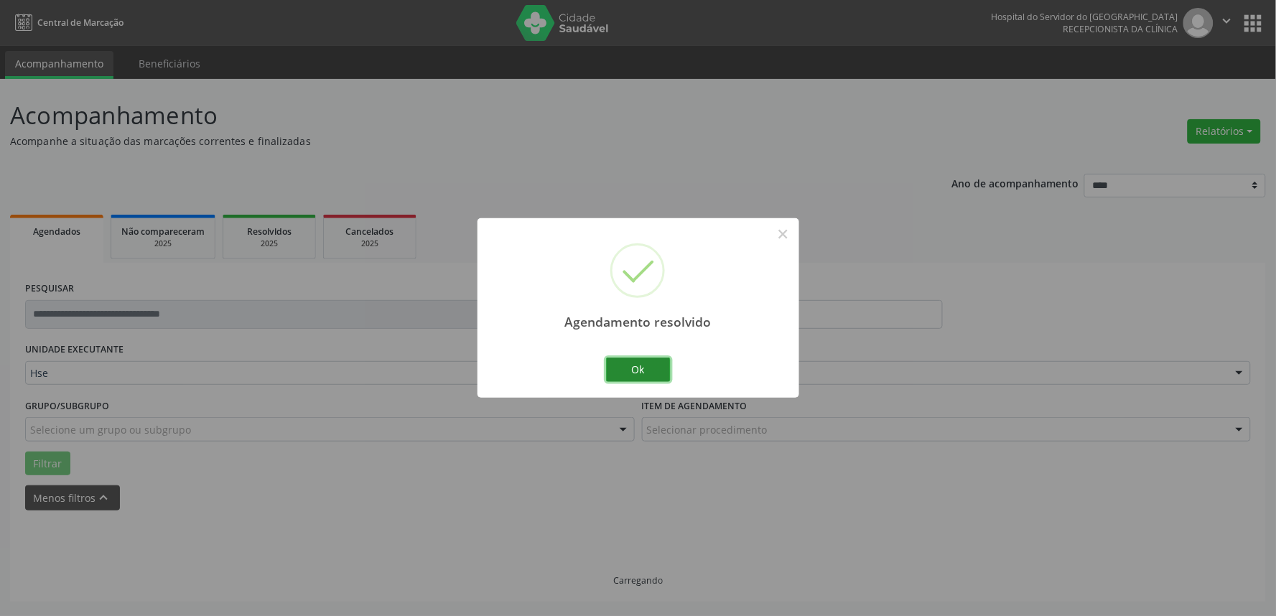
click at [630, 367] on button "Ok" at bounding box center [638, 370] width 65 height 24
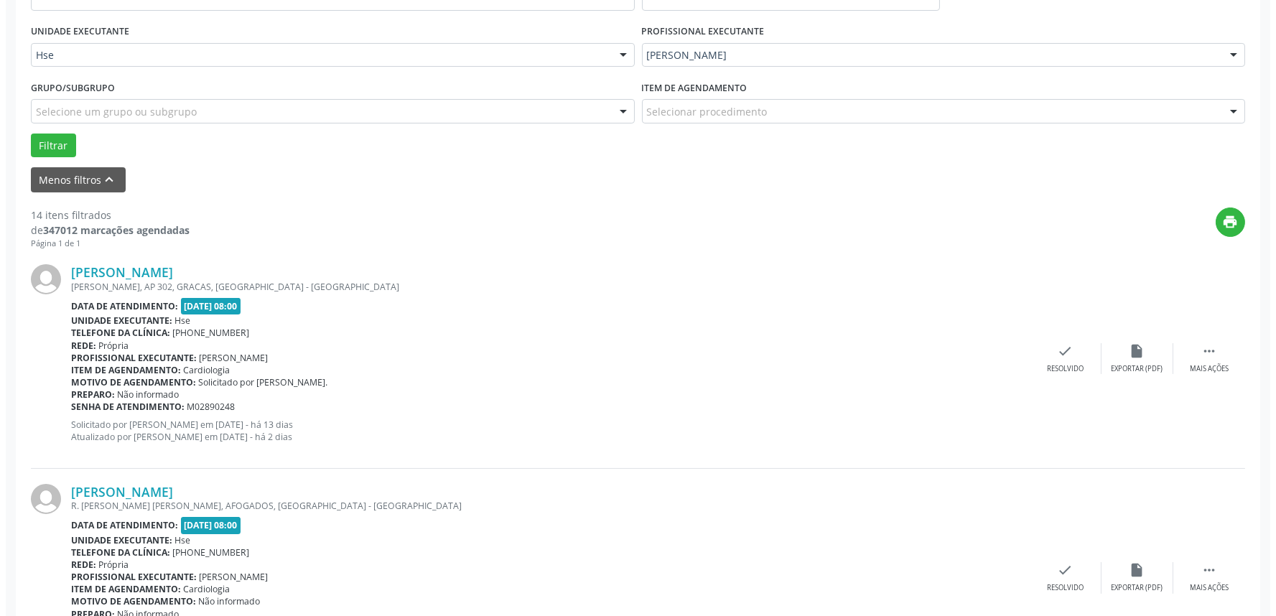
scroll to position [319, 0]
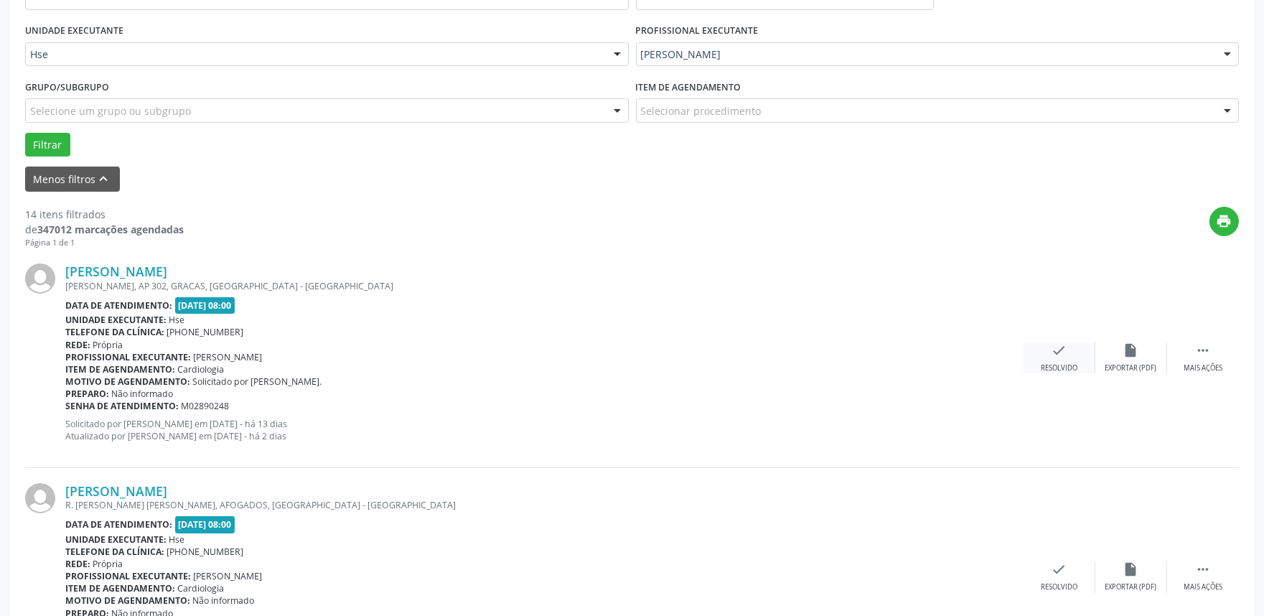
click at [1057, 350] on icon "check" at bounding box center [1060, 351] width 16 height 16
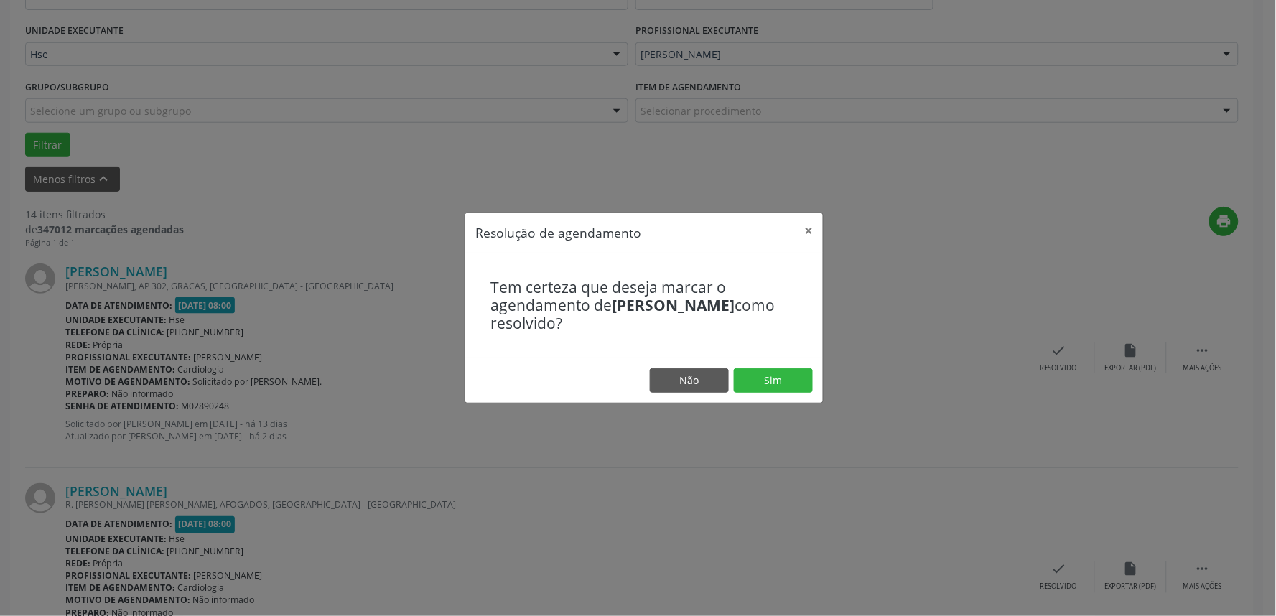
click at [770, 393] on footer "Não Sim" at bounding box center [644, 380] width 358 height 45
click at [777, 381] on button "Sim" at bounding box center [773, 380] width 79 height 24
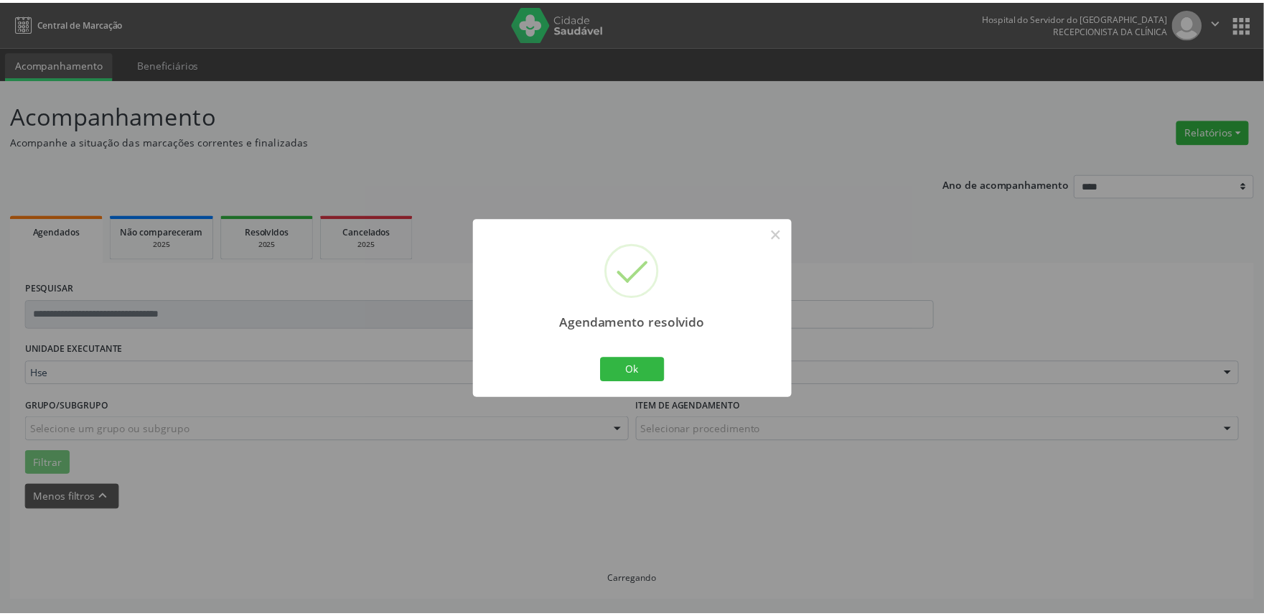
scroll to position [0, 0]
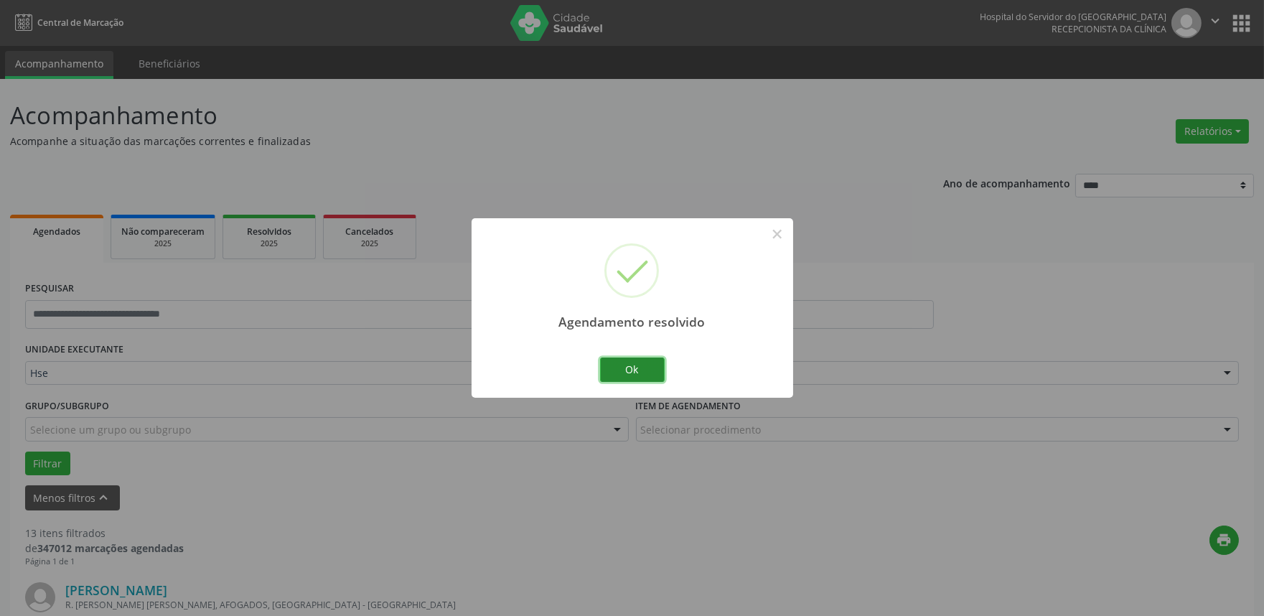
click at [622, 375] on button "Ok" at bounding box center [632, 370] width 65 height 24
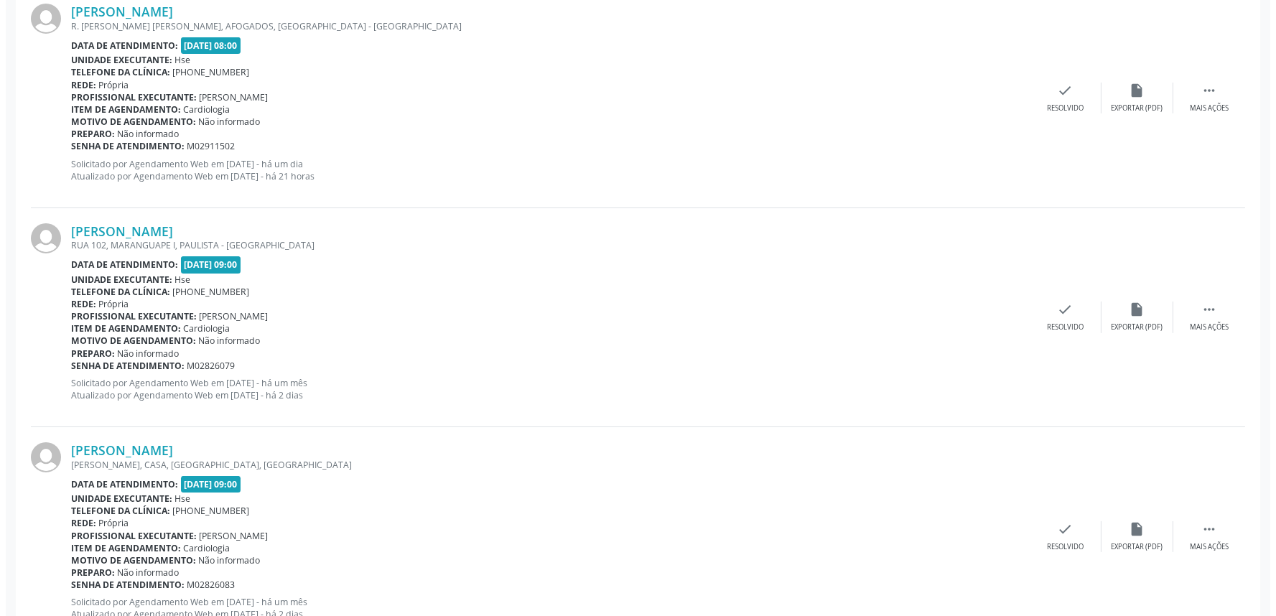
scroll to position [638, 0]
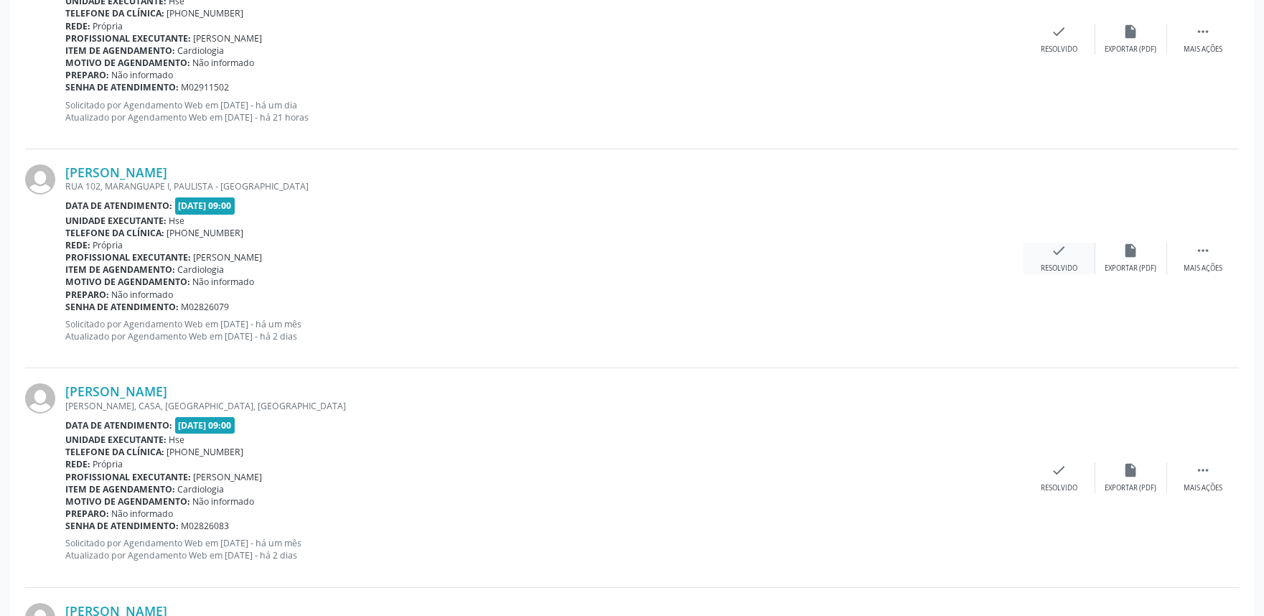
click at [1056, 256] on div "check Resolvido" at bounding box center [1060, 258] width 72 height 31
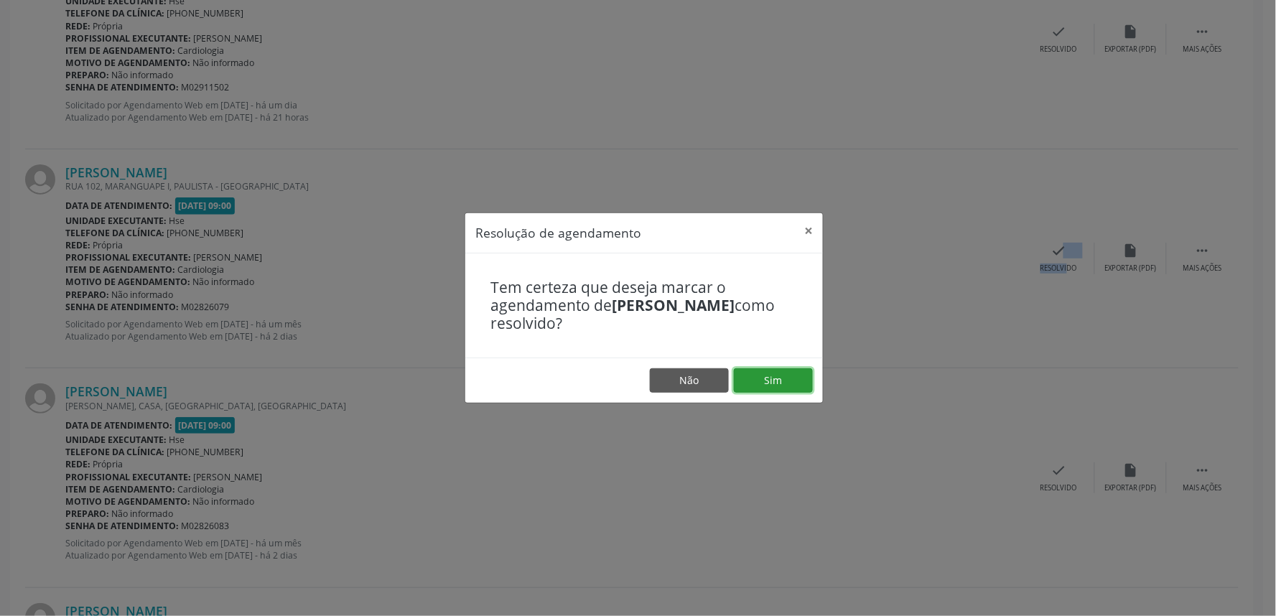
click at [751, 390] on button "Sim" at bounding box center [773, 380] width 79 height 24
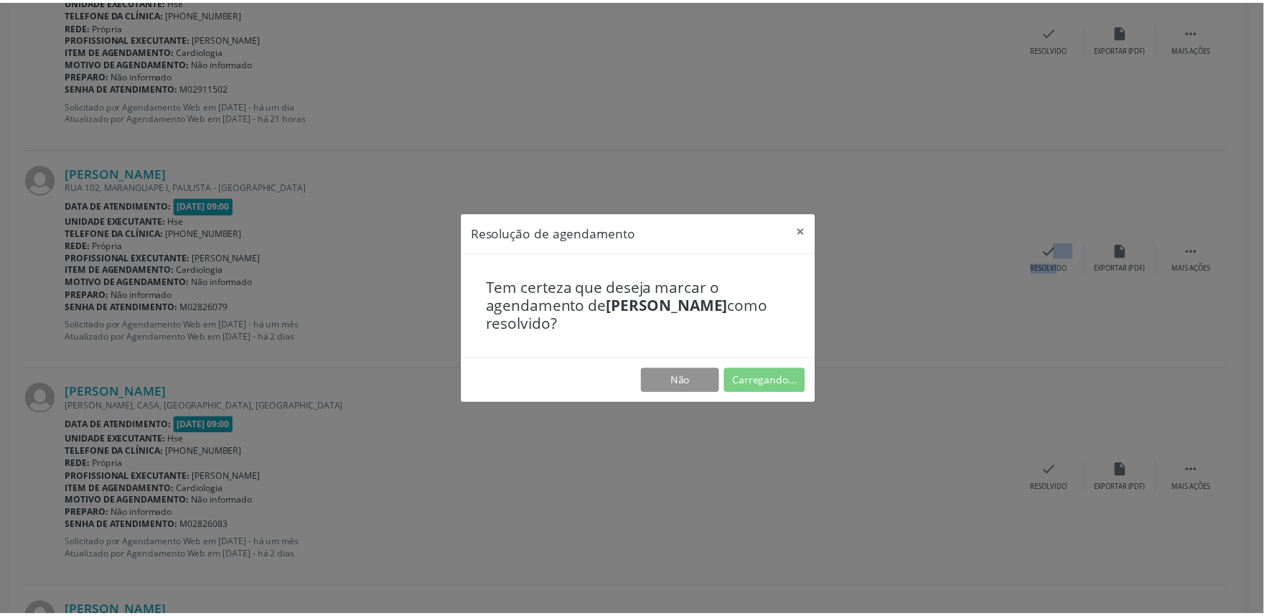
scroll to position [0, 0]
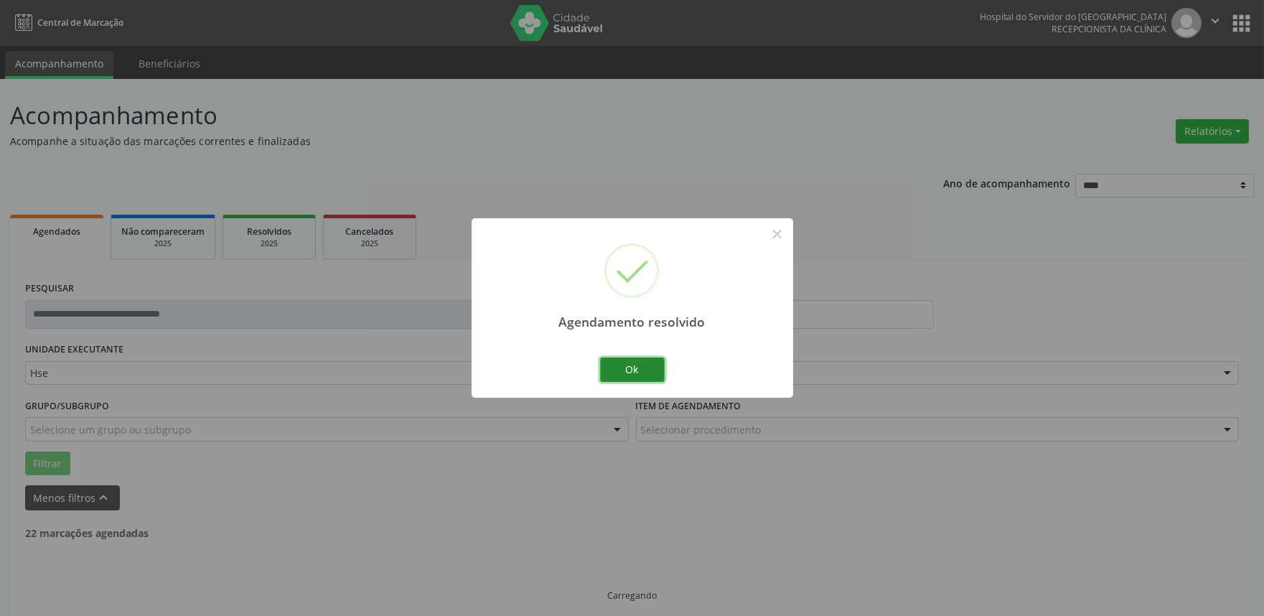
click at [619, 369] on button "Ok" at bounding box center [632, 370] width 65 height 24
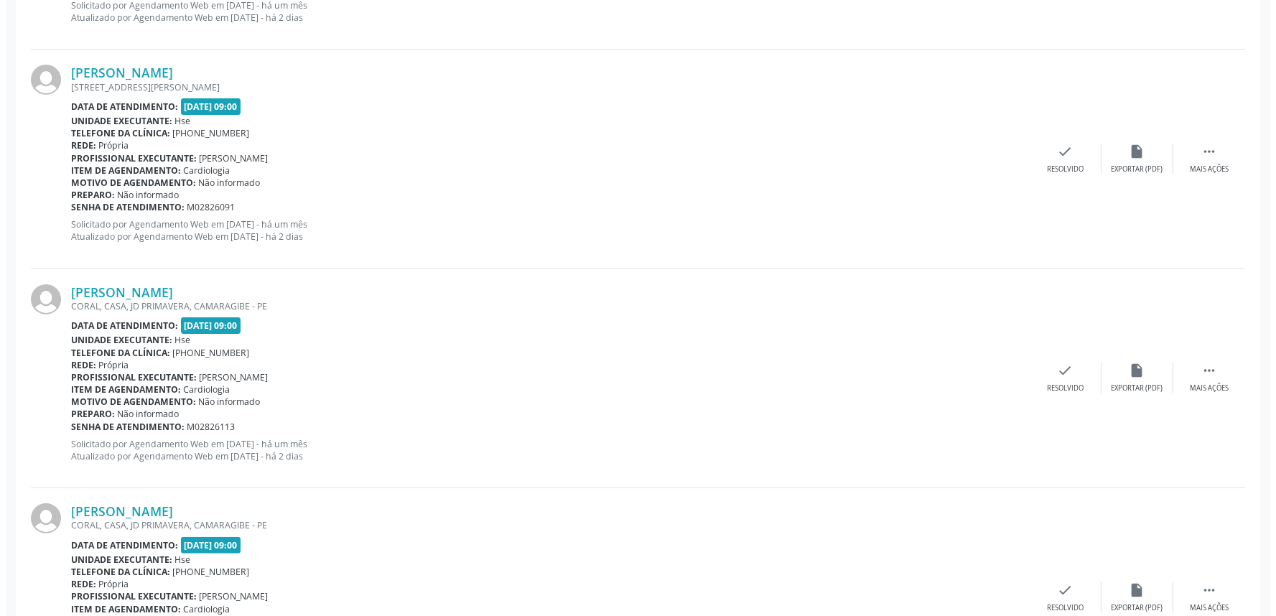
scroll to position [957, 0]
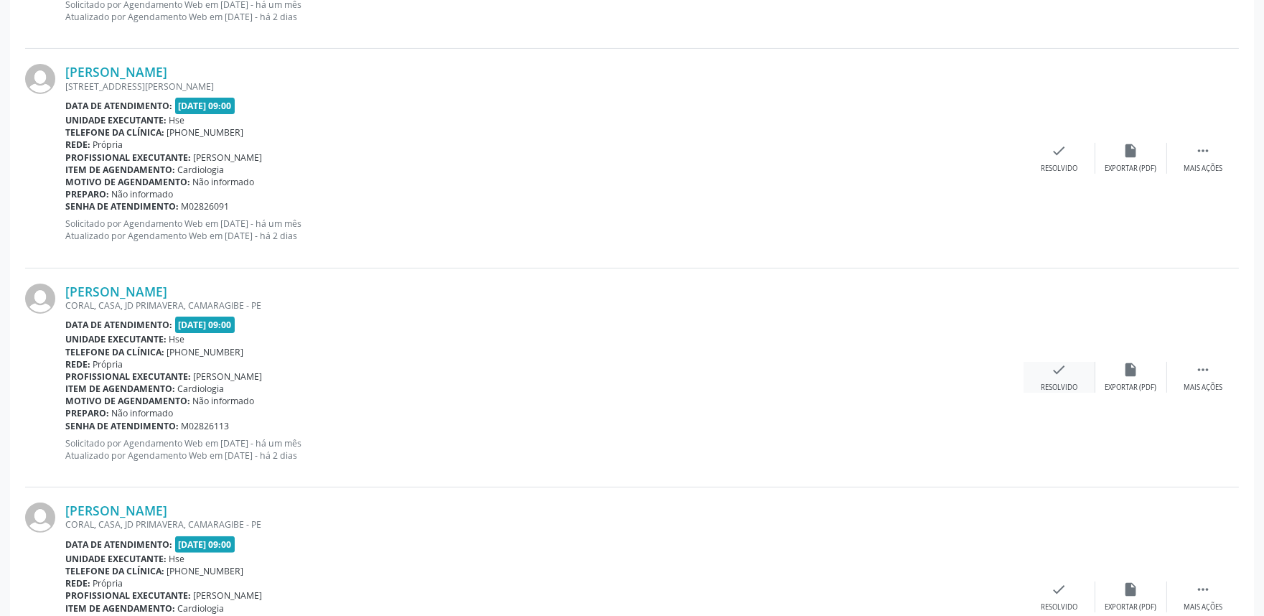
click at [1077, 368] on div "check Resolvido" at bounding box center [1060, 377] width 72 height 31
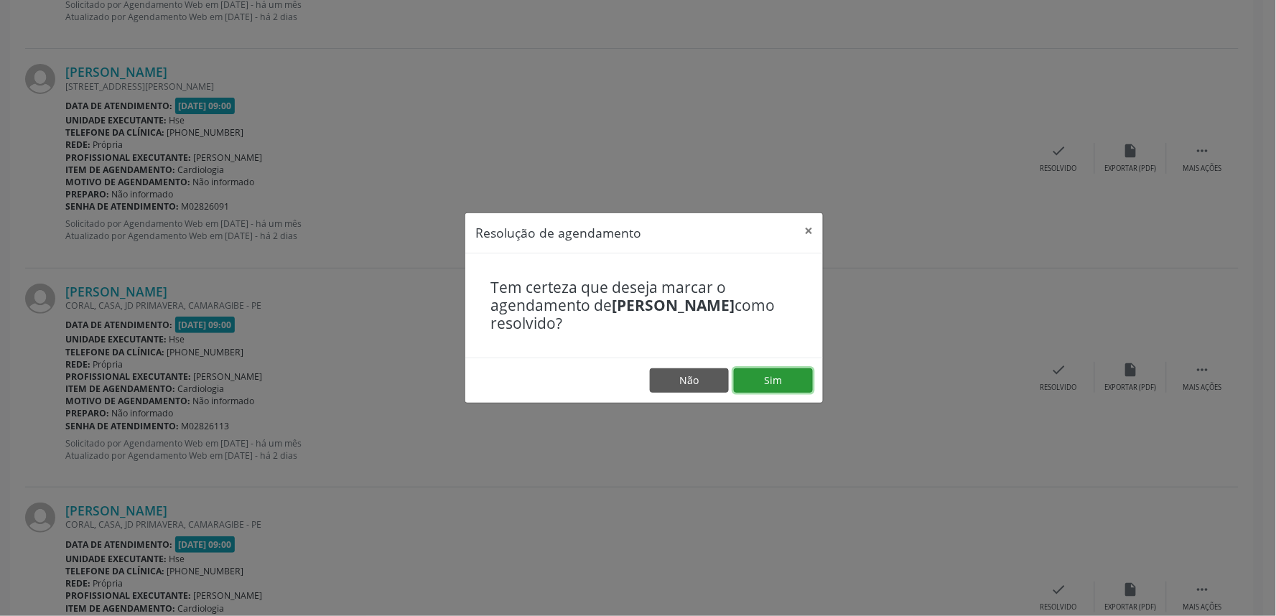
click at [794, 386] on button "Sim" at bounding box center [773, 380] width 79 height 24
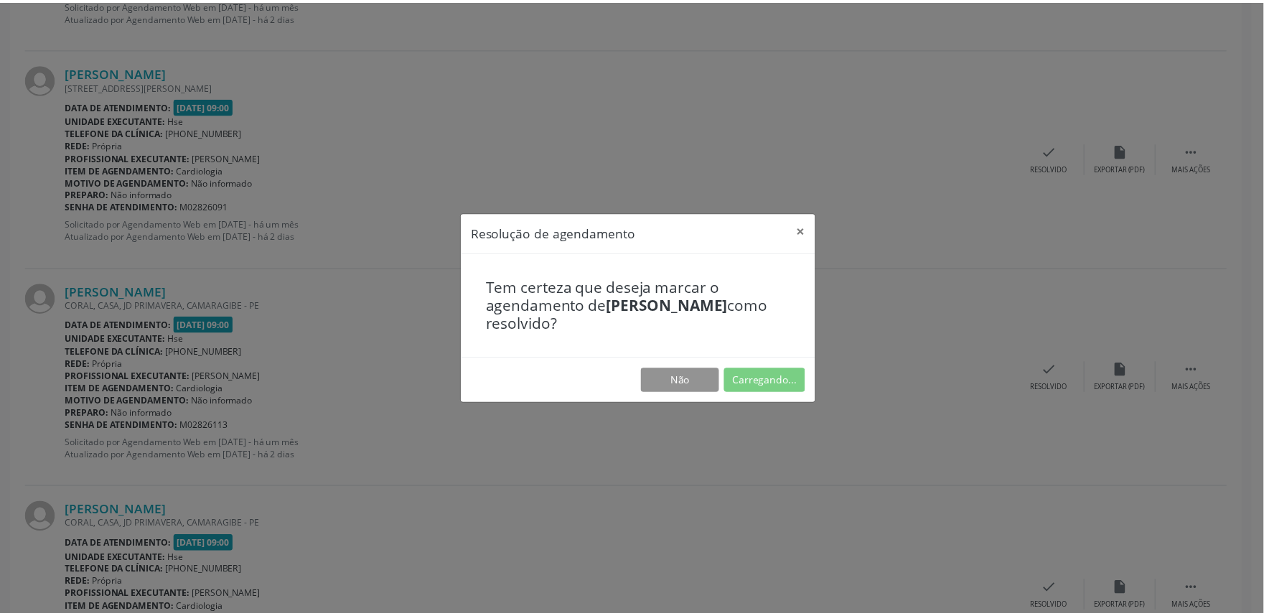
scroll to position [0, 0]
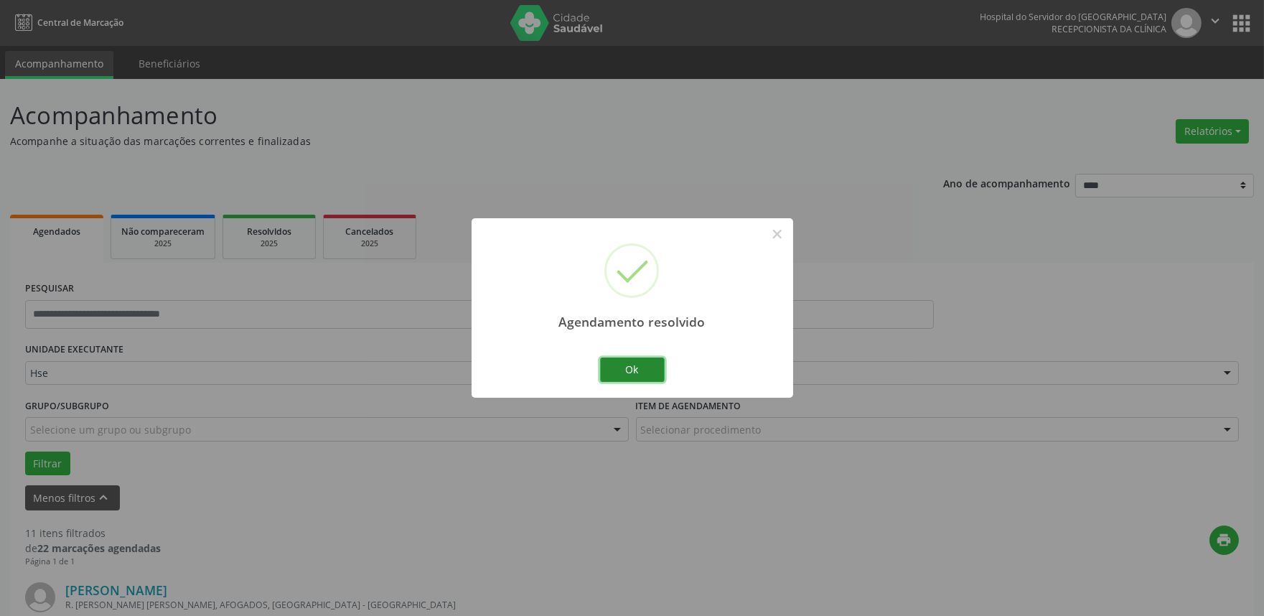
click at [661, 364] on button "Ok" at bounding box center [632, 370] width 65 height 24
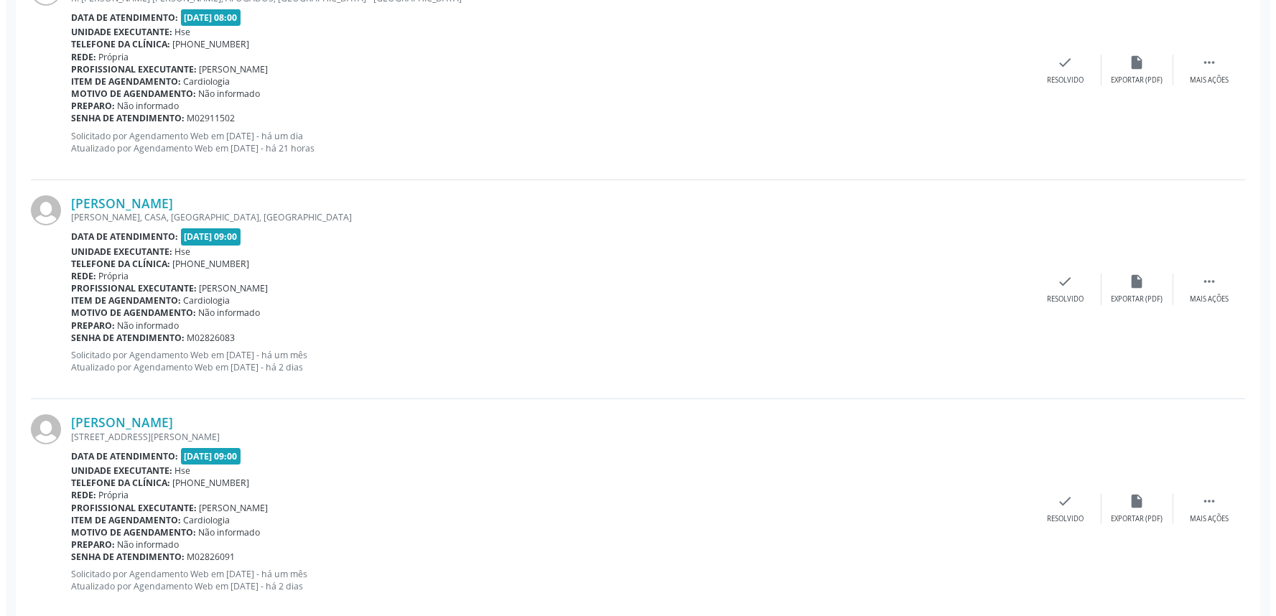
scroll to position [798, 0]
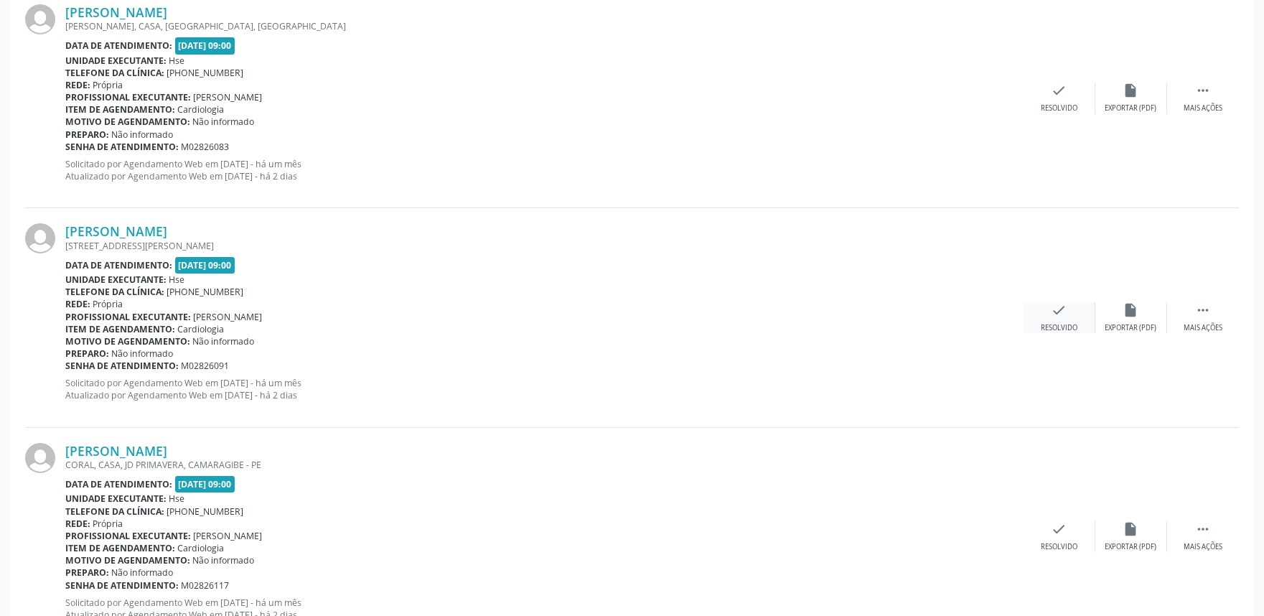
click at [1081, 310] on div "check Resolvido" at bounding box center [1060, 317] width 72 height 31
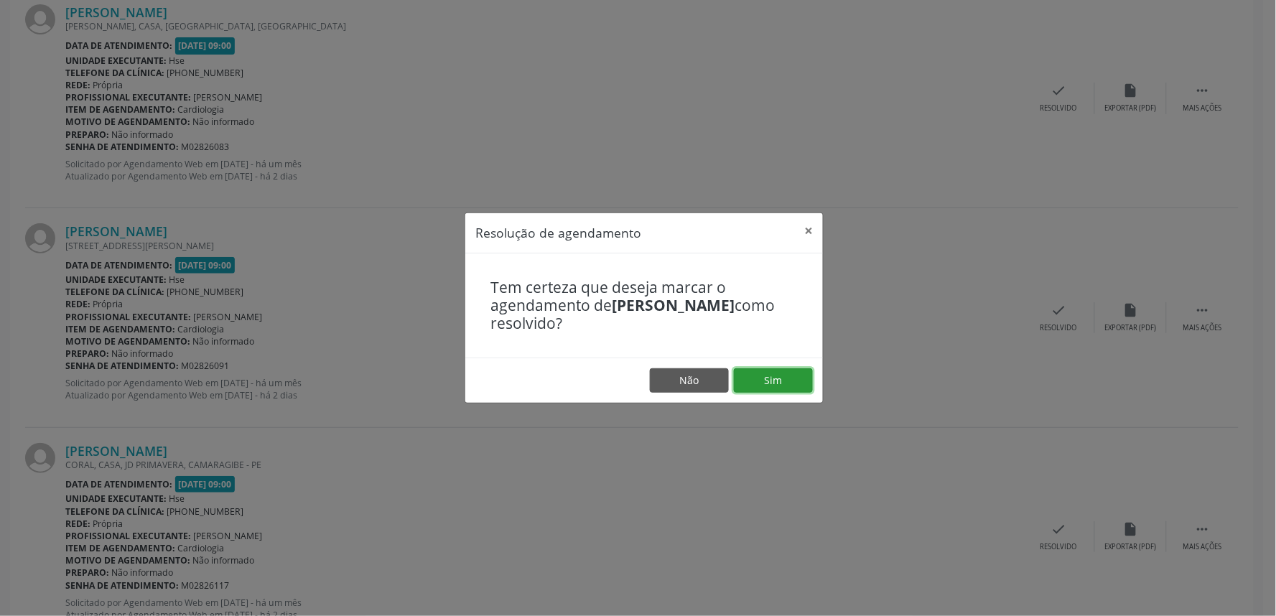
click at [788, 383] on button "Sim" at bounding box center [773, 380] width 79 height 24
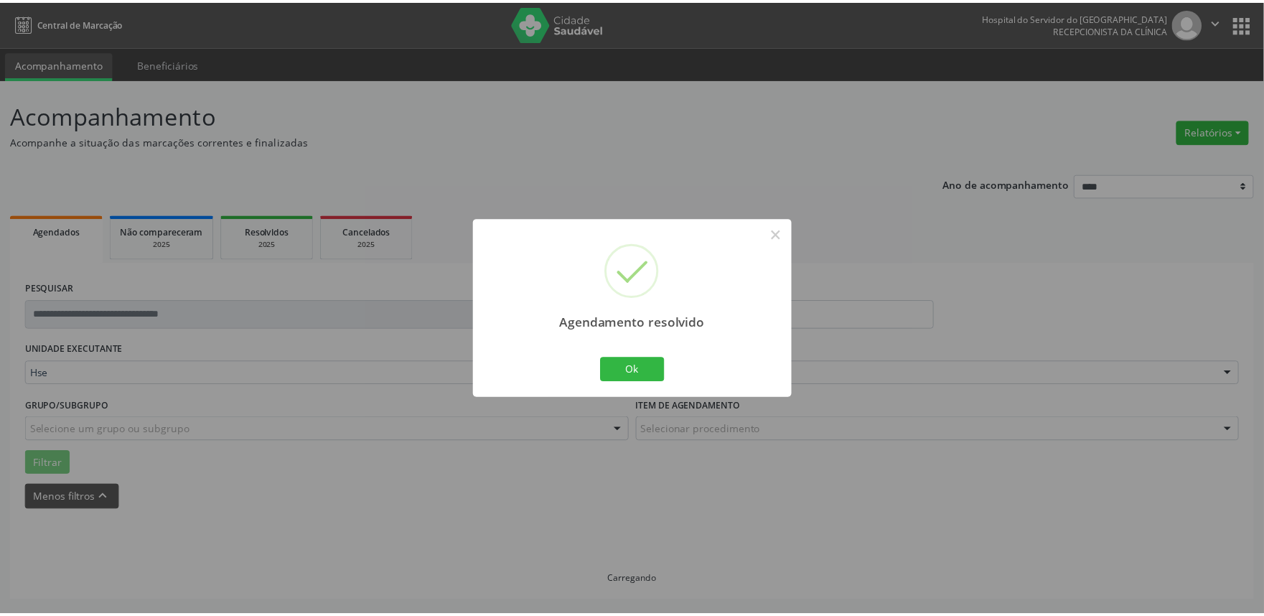
scroll to position [0, 0]
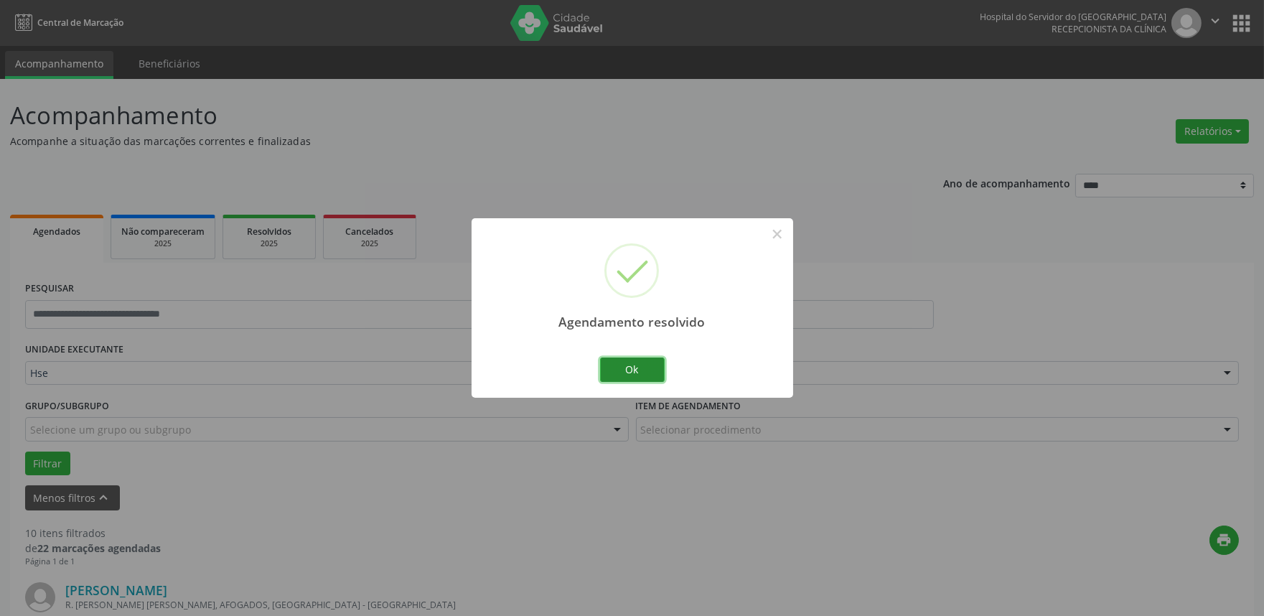
click at [618, 372] on button "Ok" at bounding box center [632, 370] width 65 height 24
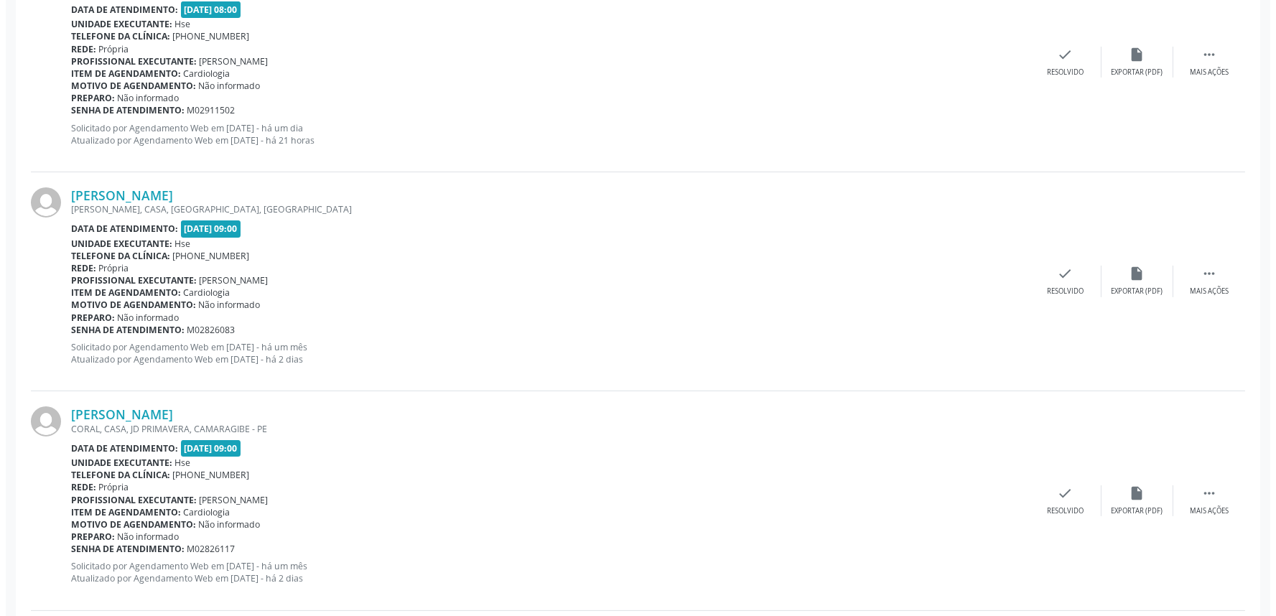
scroll to position [638, 0]
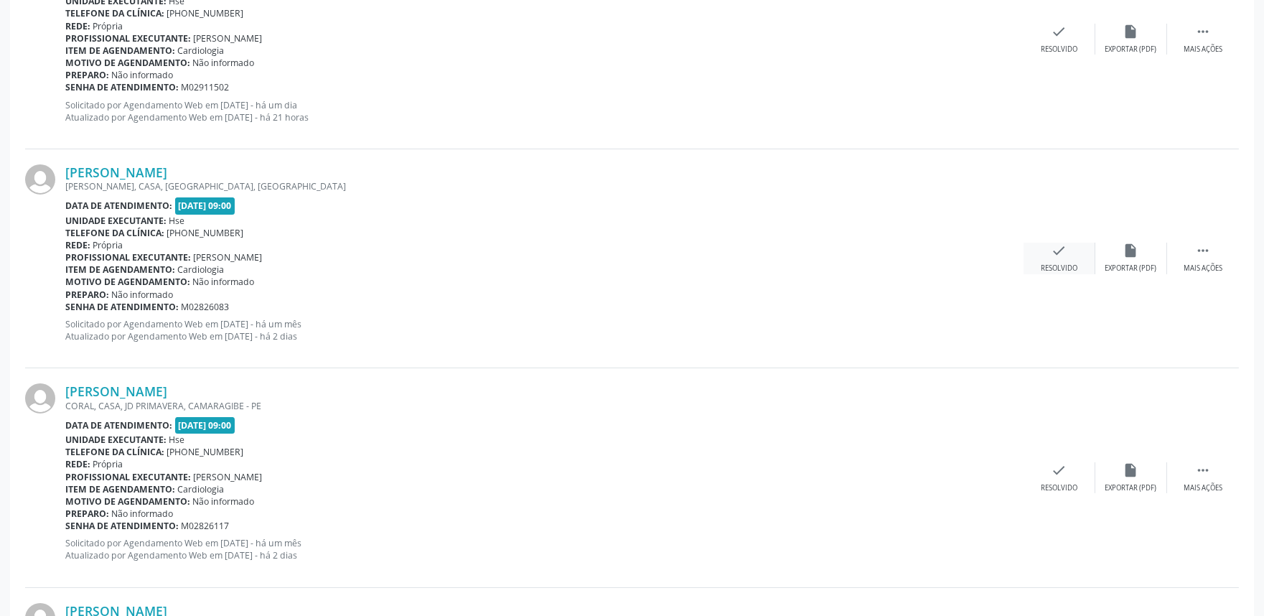
click at [1061, 259] on div "check Resolvido" at bounding box center [1060, 258] width 72 height 31
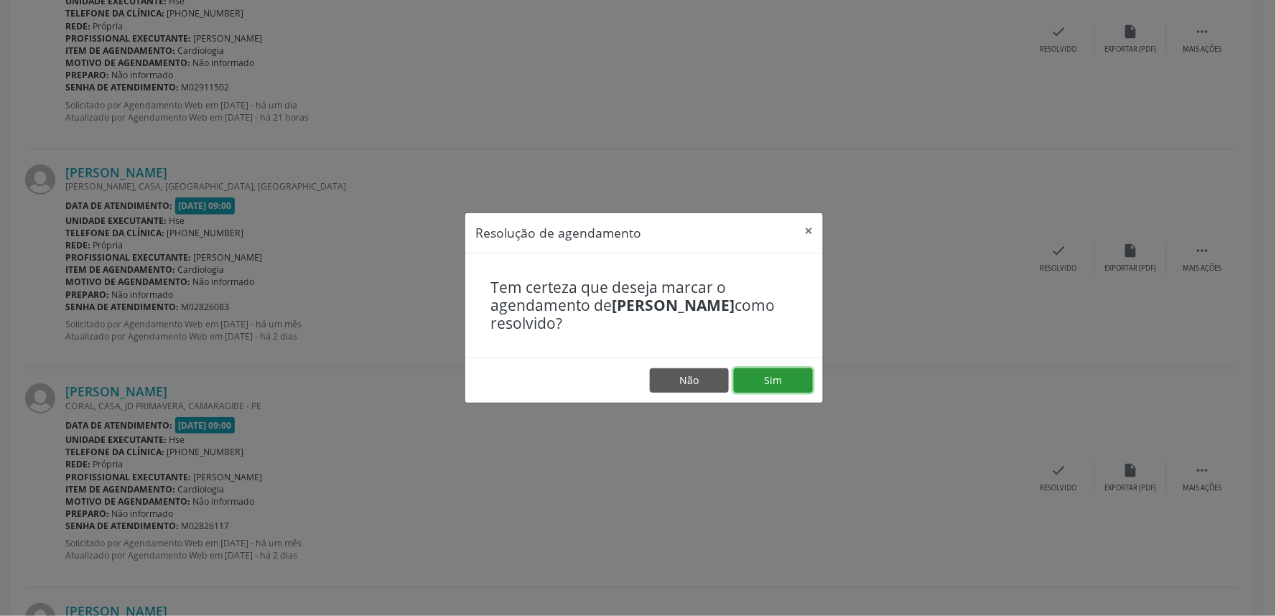
click at [807, 374] on button "Sim" at bounding box center [773, 380] width 79 height 24
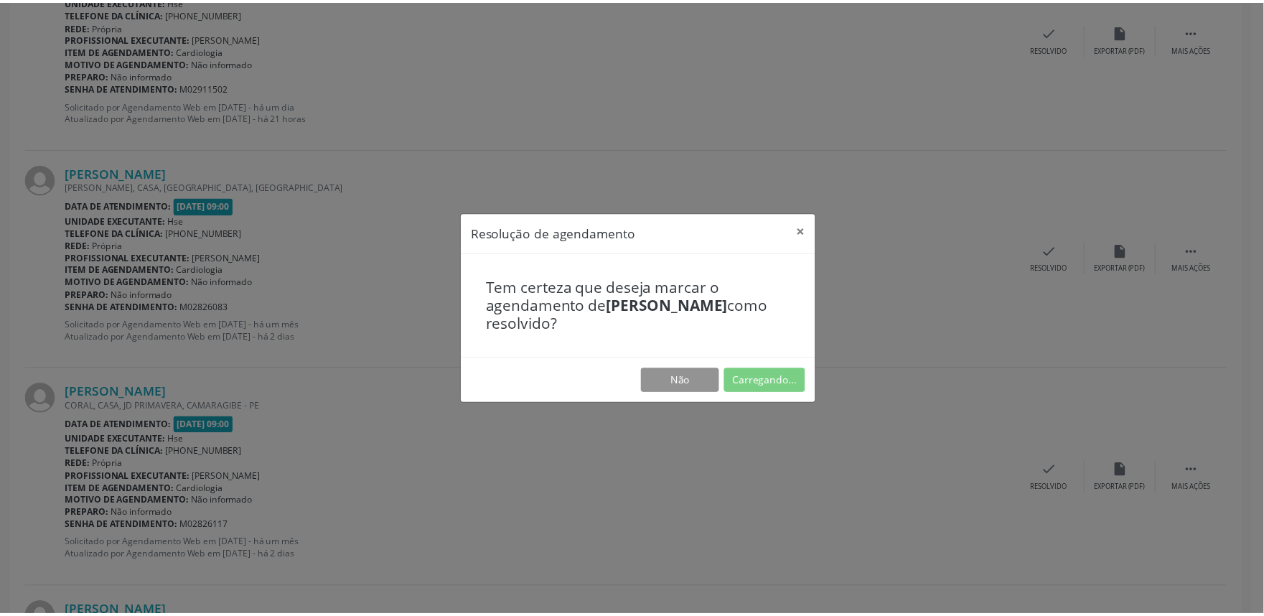
scroll to position [0, 0]
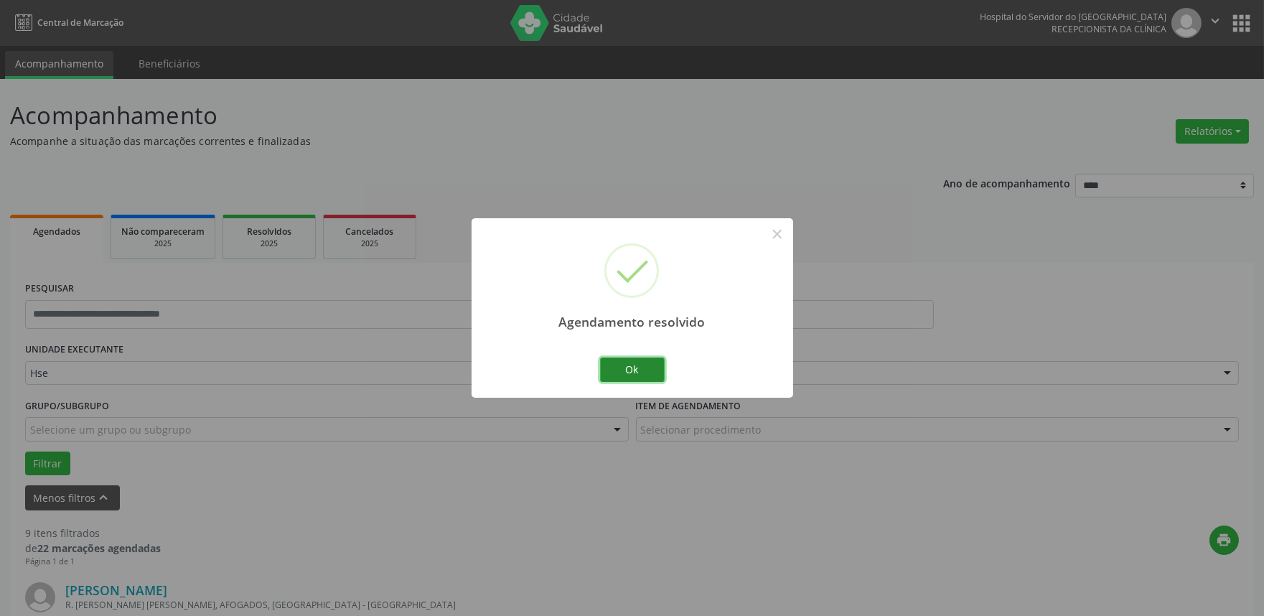
click at [621, 378] on button "Ok" at bounding box center [632, 370] width 65 height 24
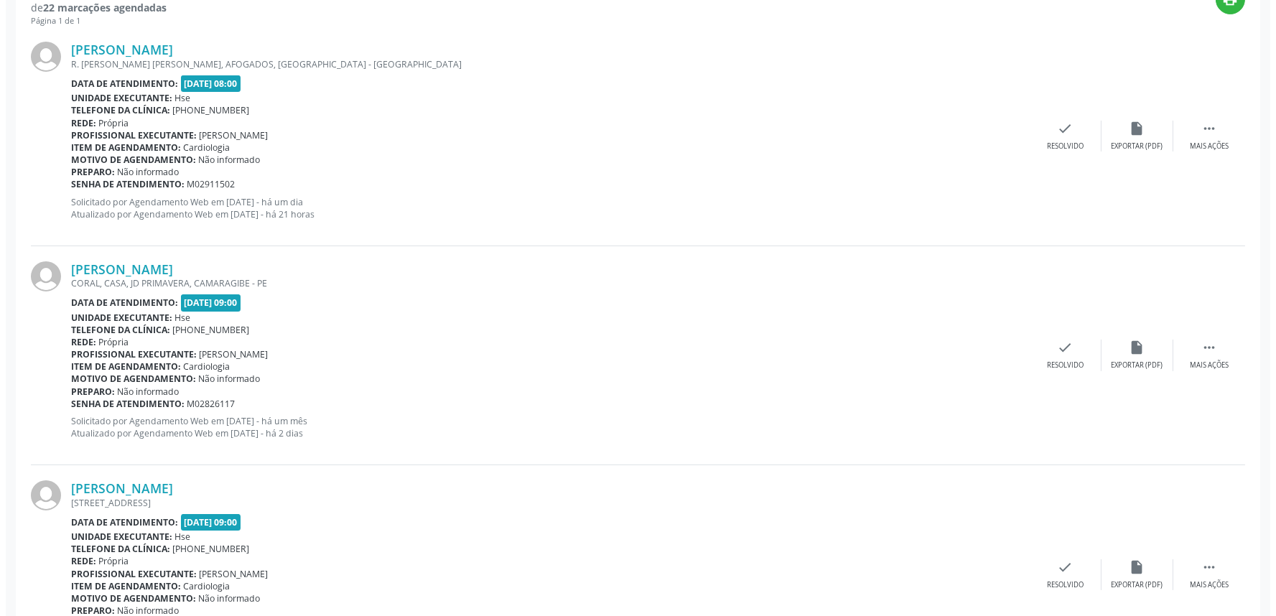
scroll to position [798, 0]
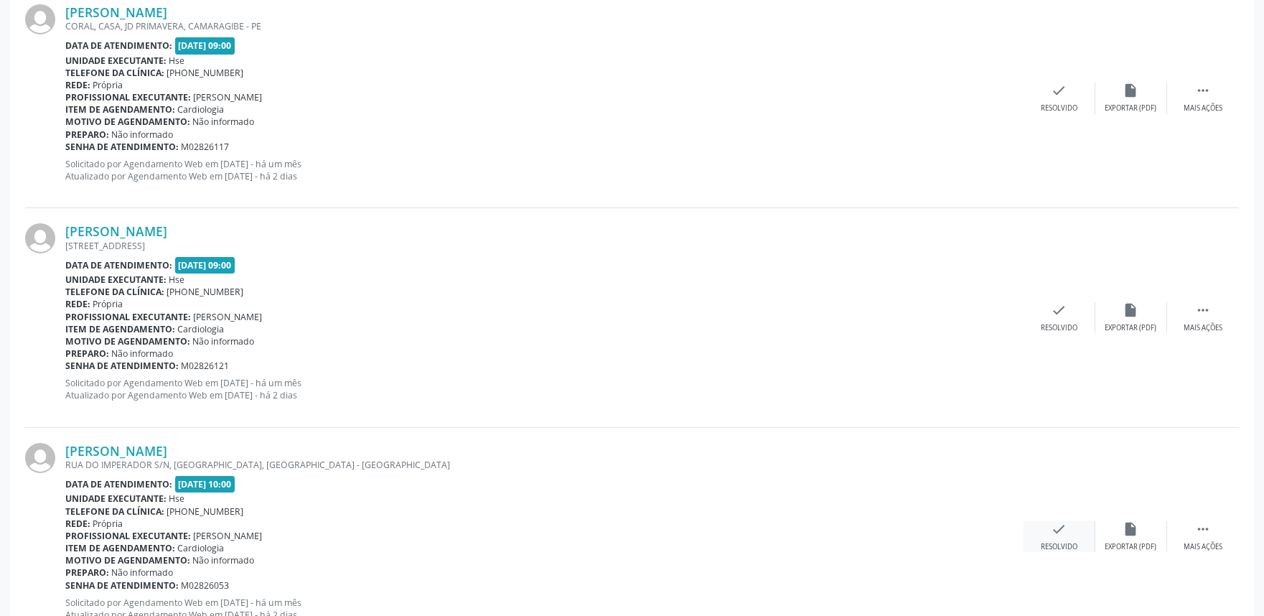
click at [1070, 533] on div "check Resolvido" at bounding box center [1060, 536] width 72 height 31
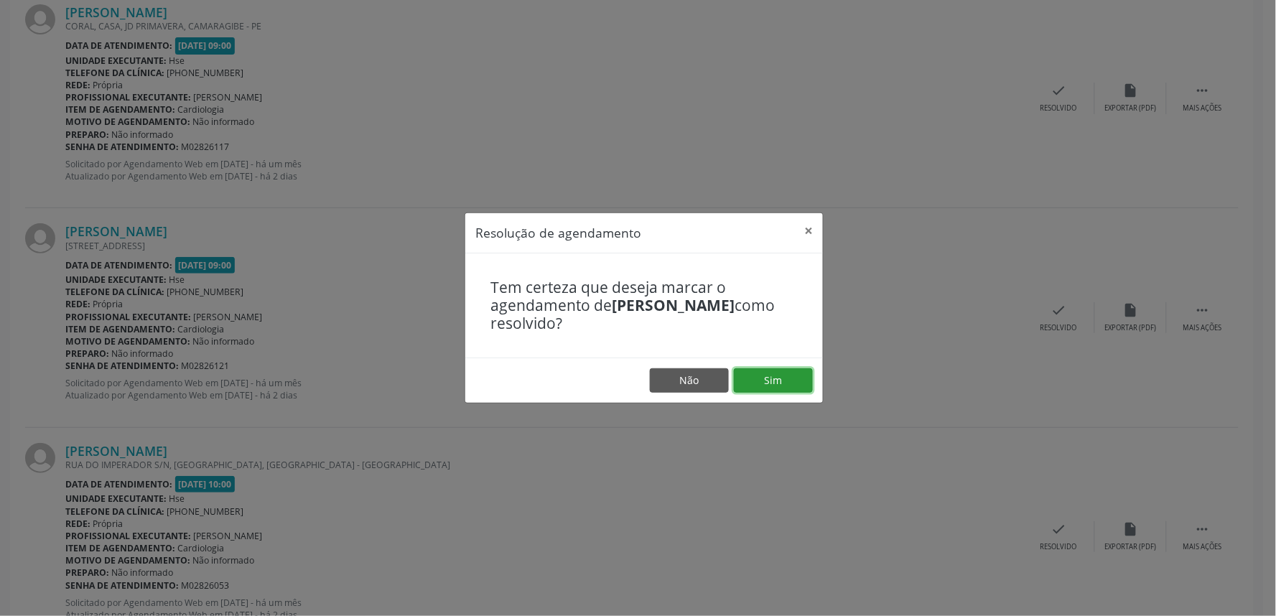
click at [783, 385] on button "Sim" at bounding box center [773, 380] width 79 height 24
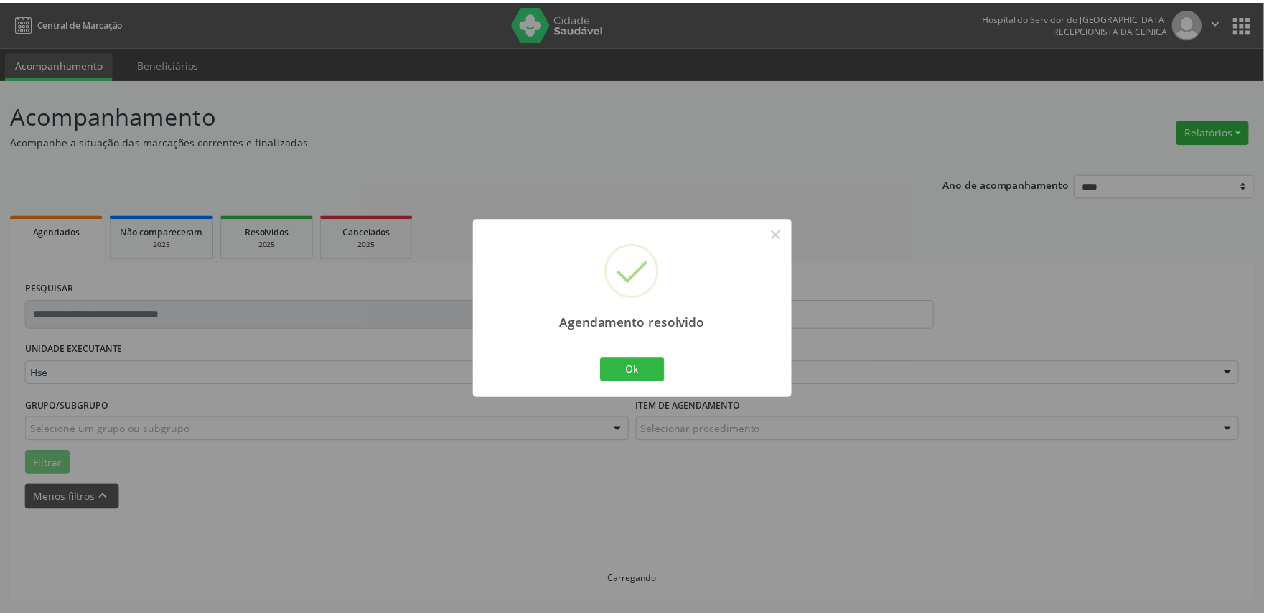
scroll to position [0, 0]
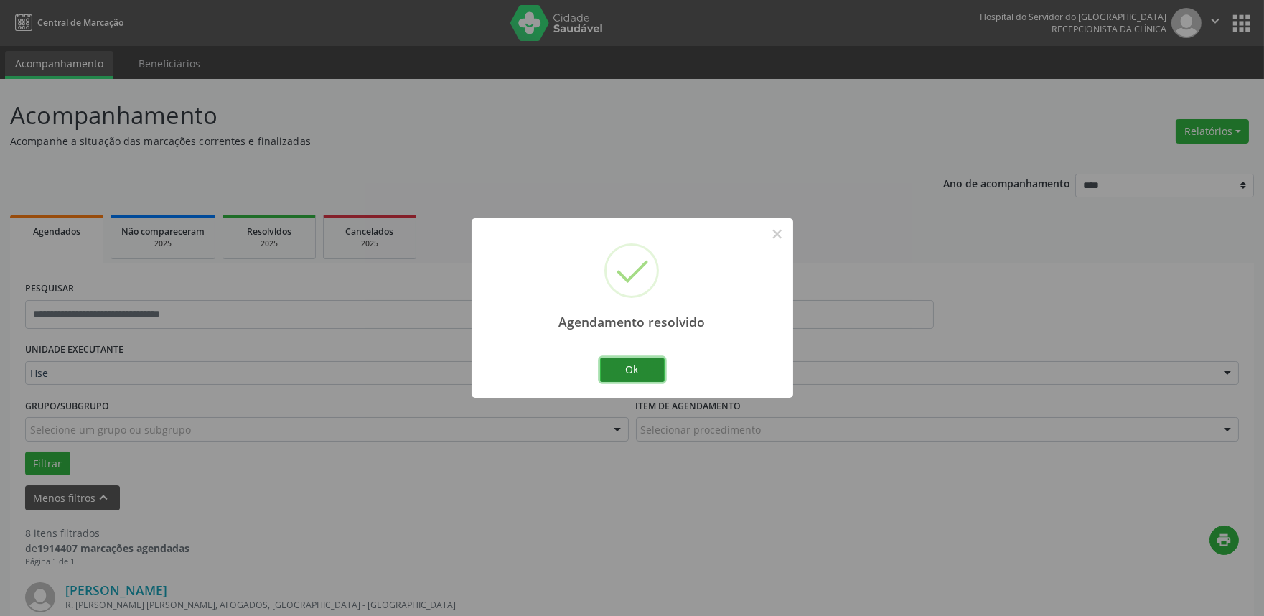
click at [643, 372] on button "Ok" at bounding box center [632, 370] width 65 height 24
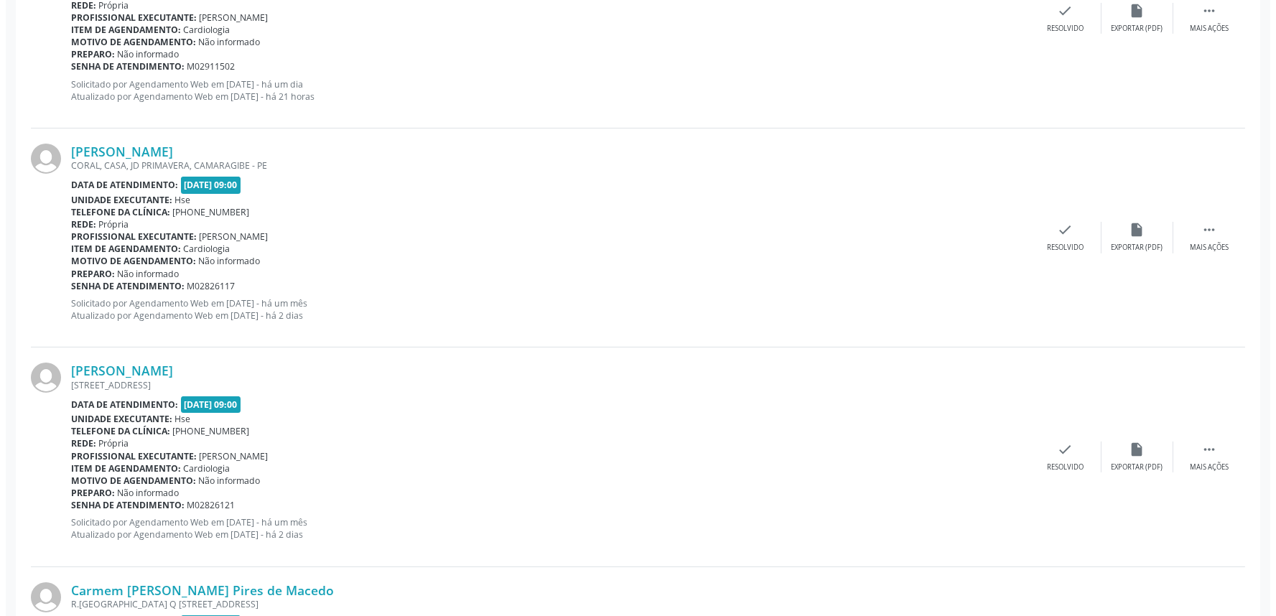
scroll to position [718, 0]
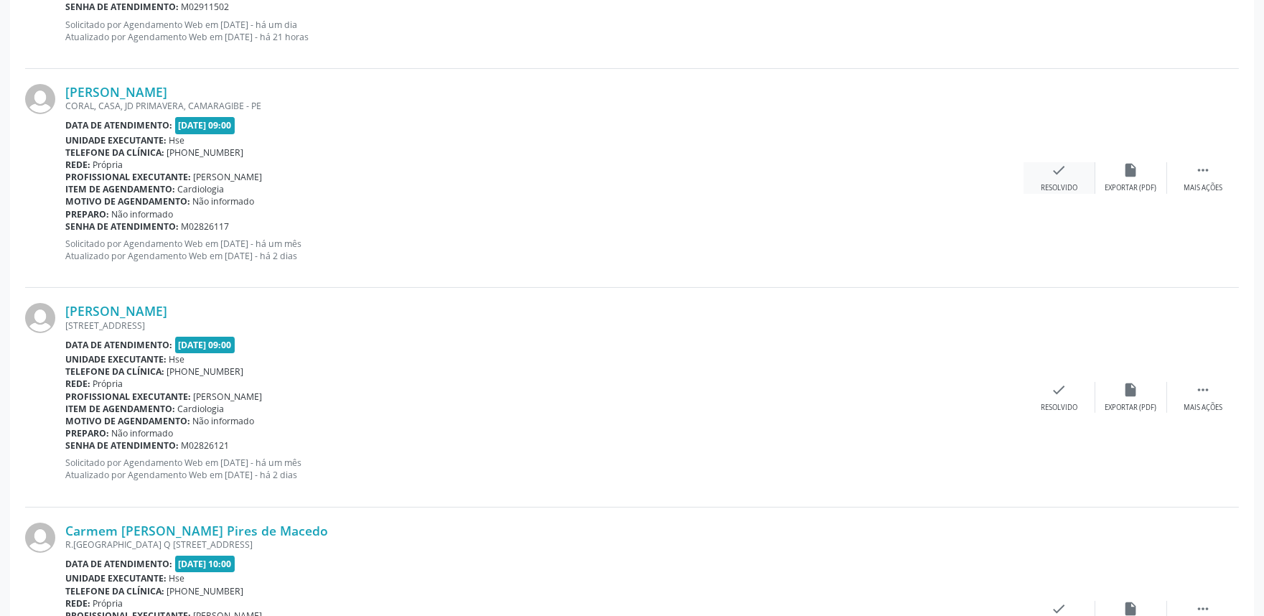
click at [1066, 167] on icon "check" at bounding box center [1060, 170] width 16 height 16
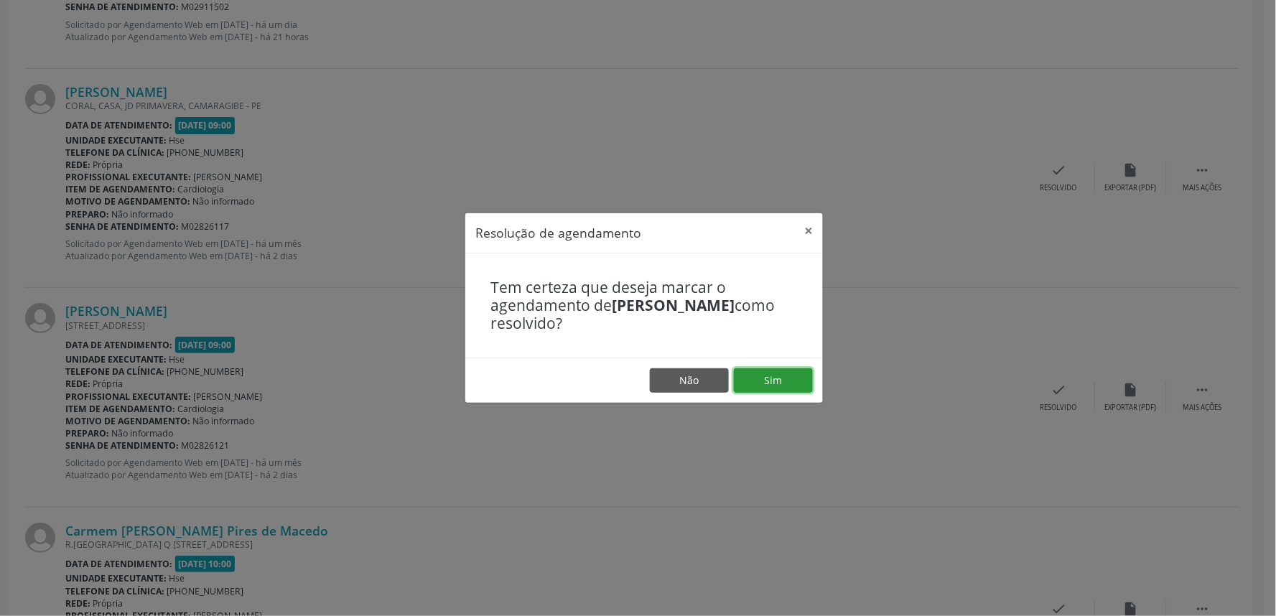
click at [799, 379] on button "Sim" at bounding box center [773, 380] width 79 height 24
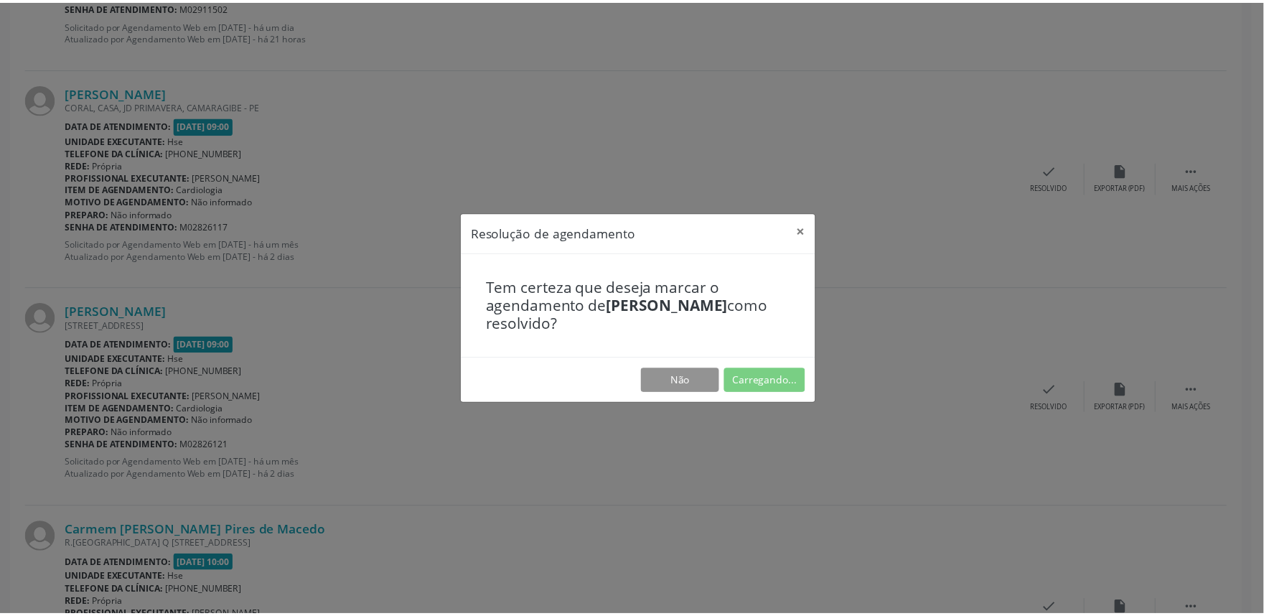
scroll to position [0, 0]
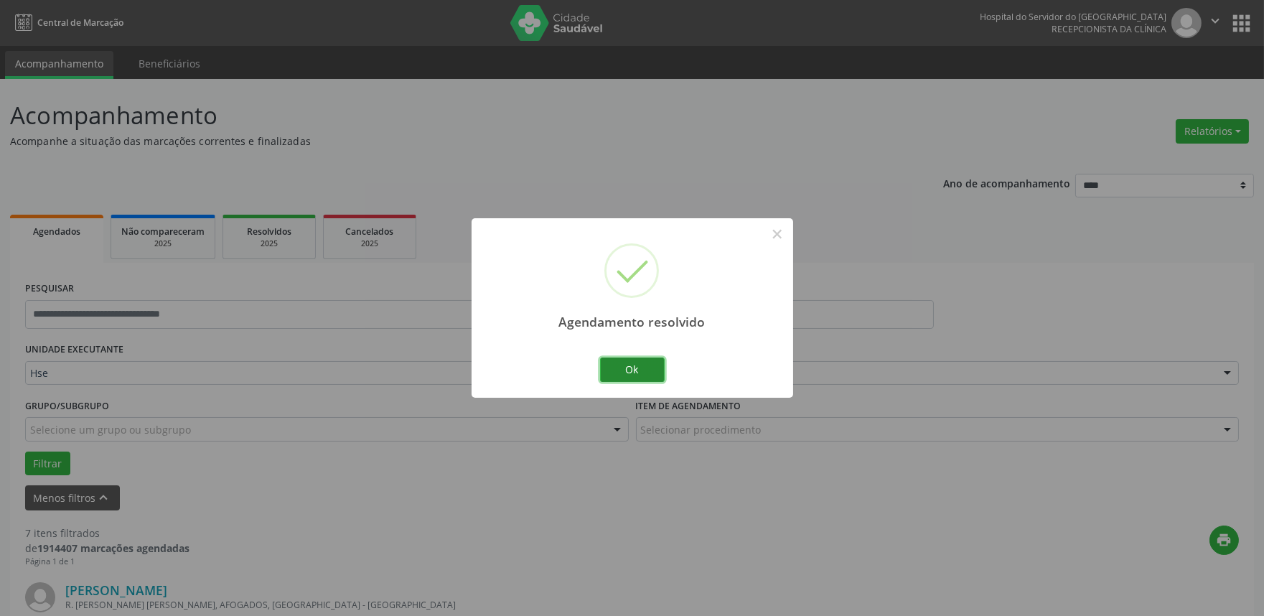
click at [626, 371] on button "Ok" at bounding box center [632, 370] width 65 height 24
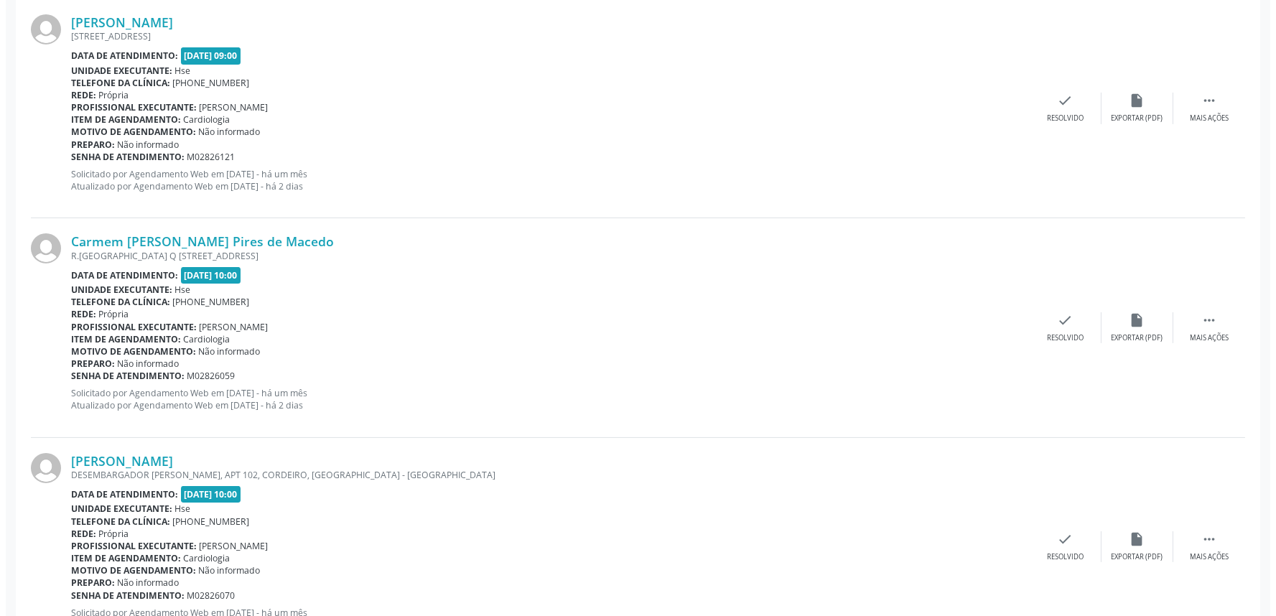
scroll to position [798, 0]
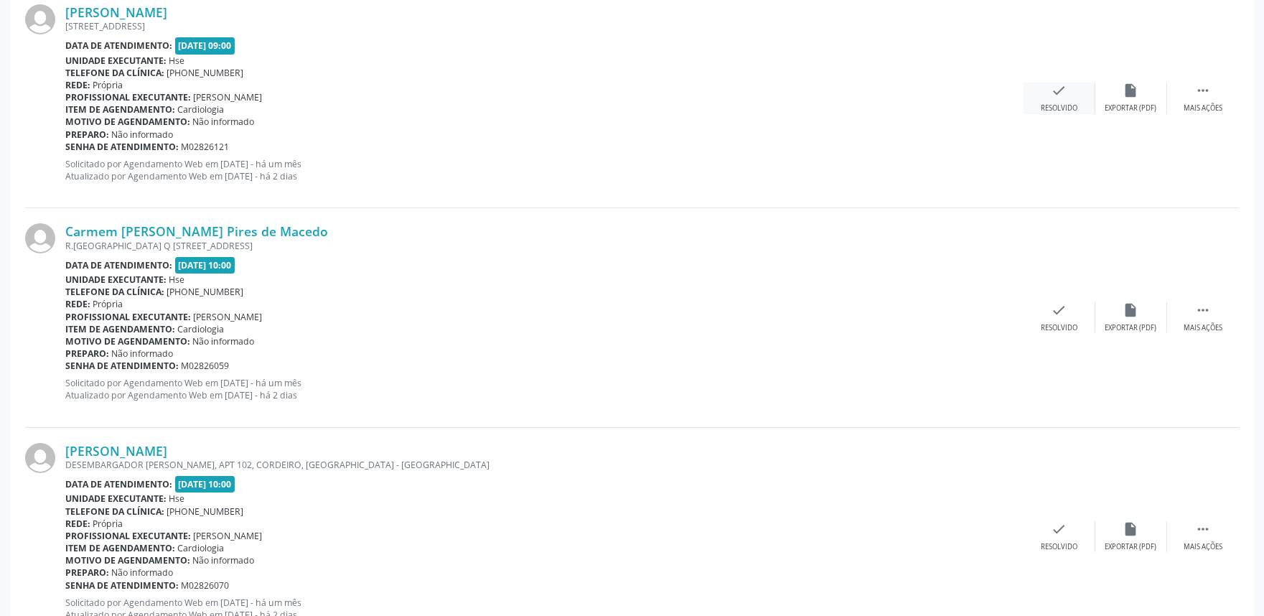
click at [1078, 87] on div "check Resolvido" at bounding box center [1060, 98] width 72 height 31
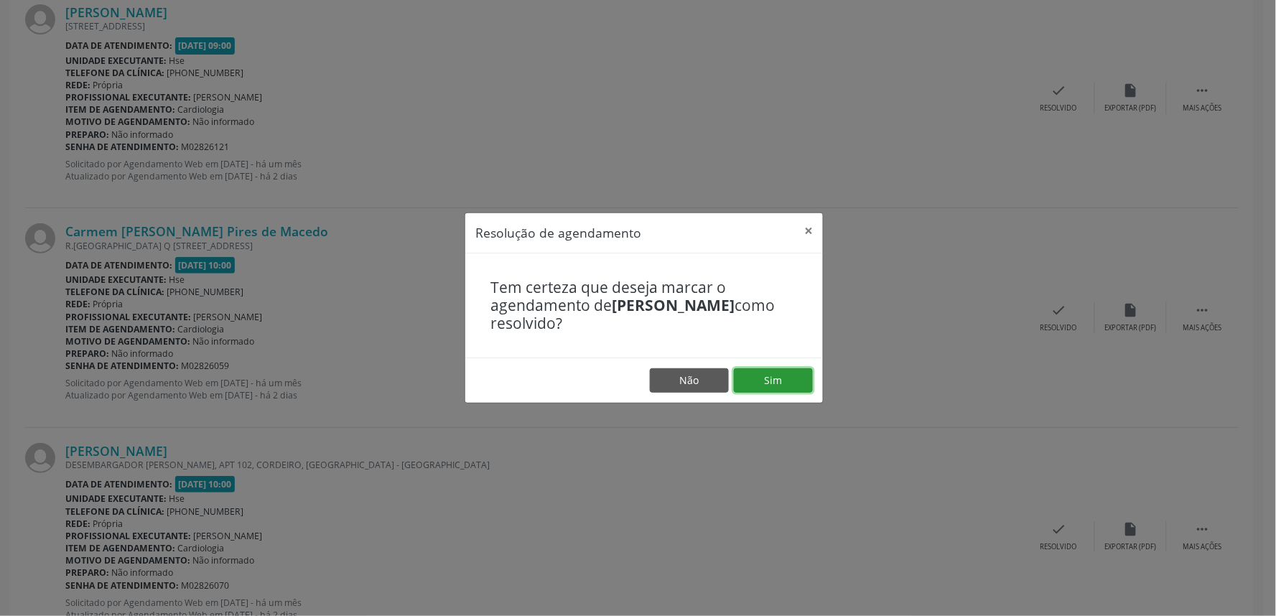
click at [745, 383] on button "Sim" at bounding box center [773, 380] width 79 height 24
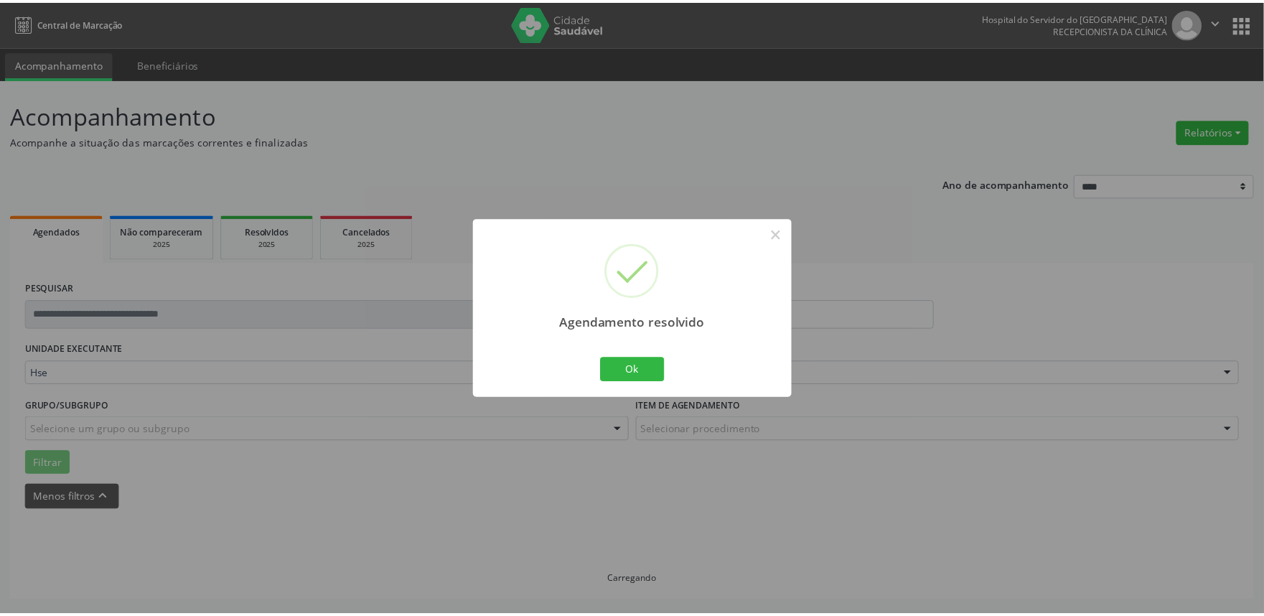
scroll to position [0, 0]
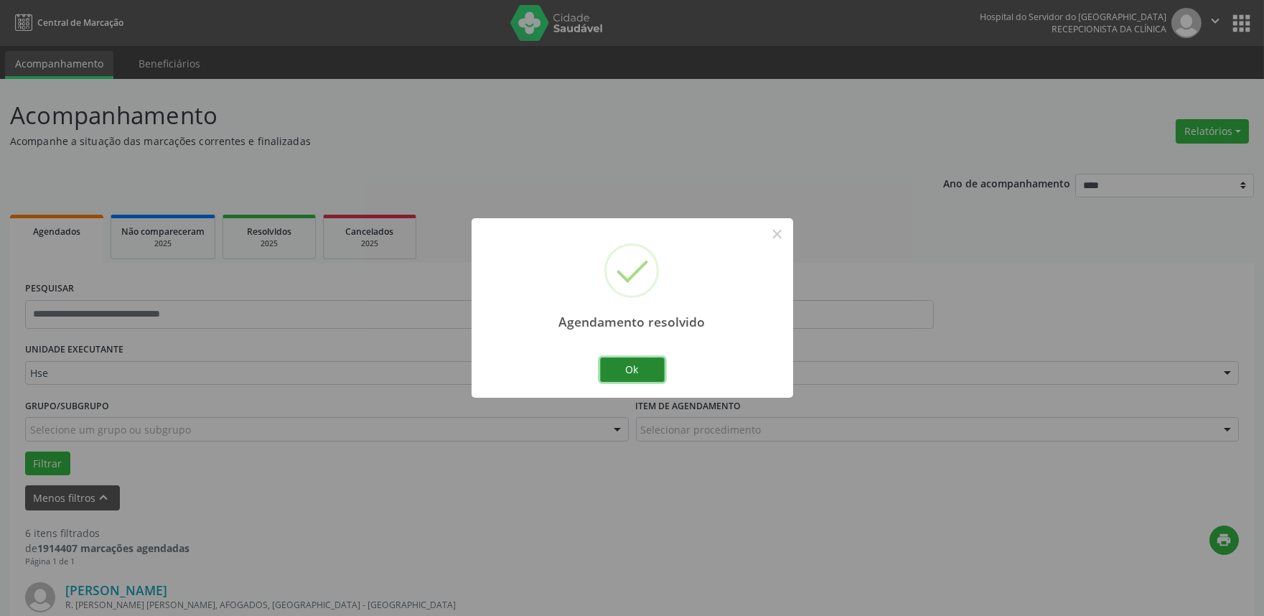
click at [656, 365] on button "Ok" at bounding box center [632, 370] width 65 height 24
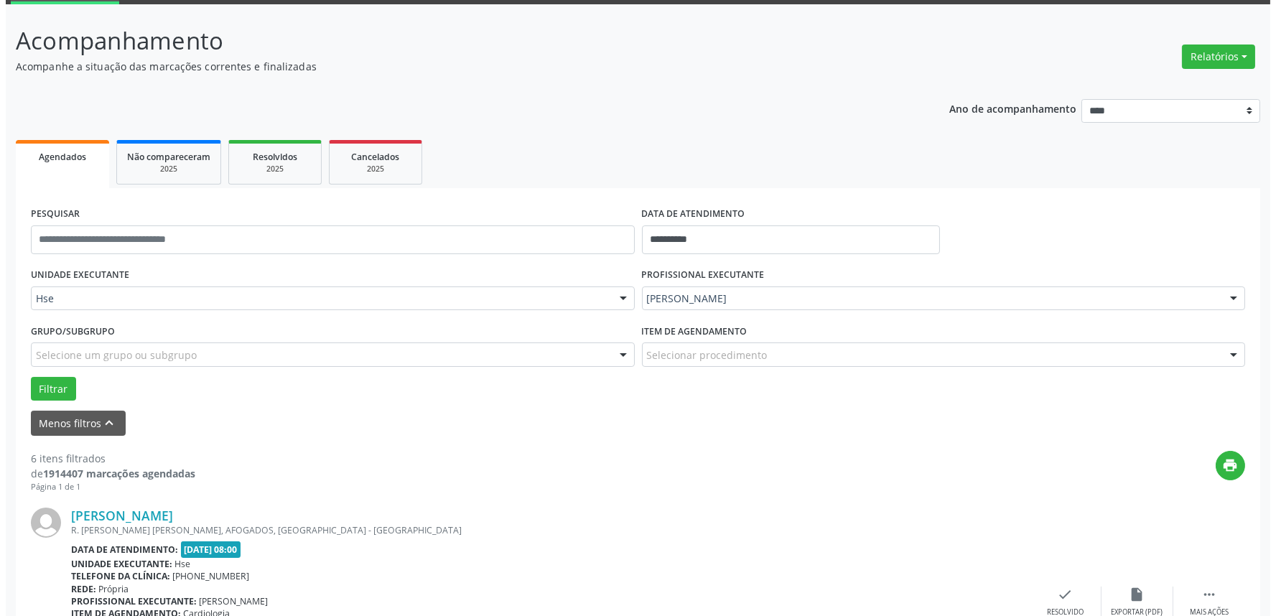
scroll to position [478, 0]
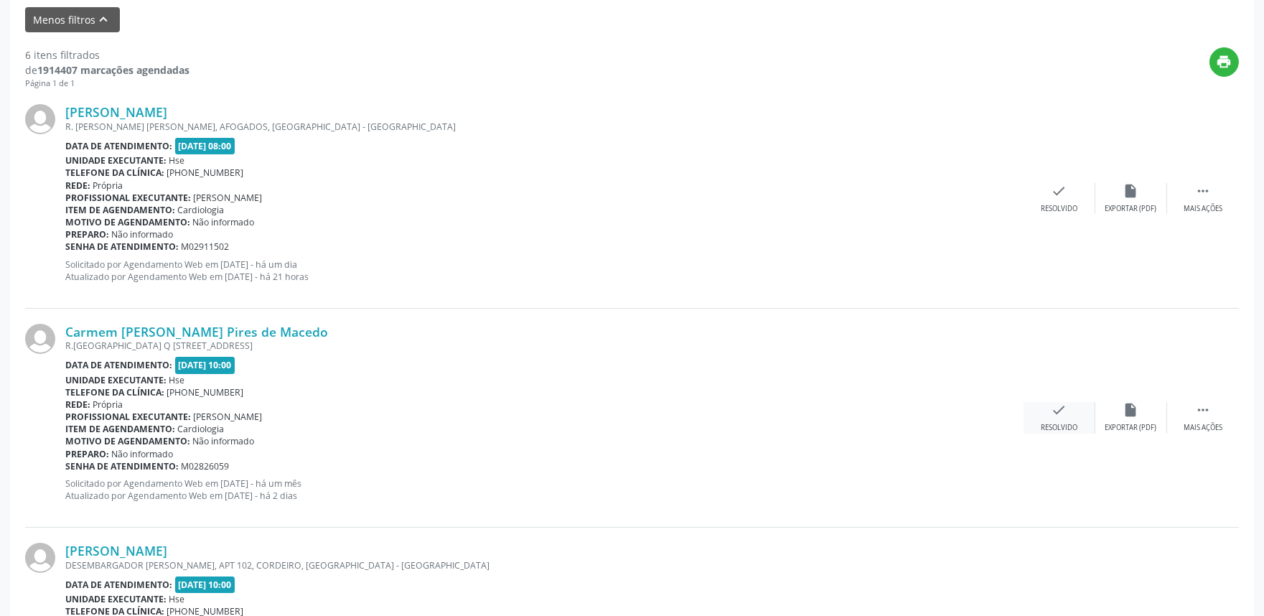
click at [1068, 412] on div "check Resolvido" at bounding box center [1060, 417] width 72 height 31
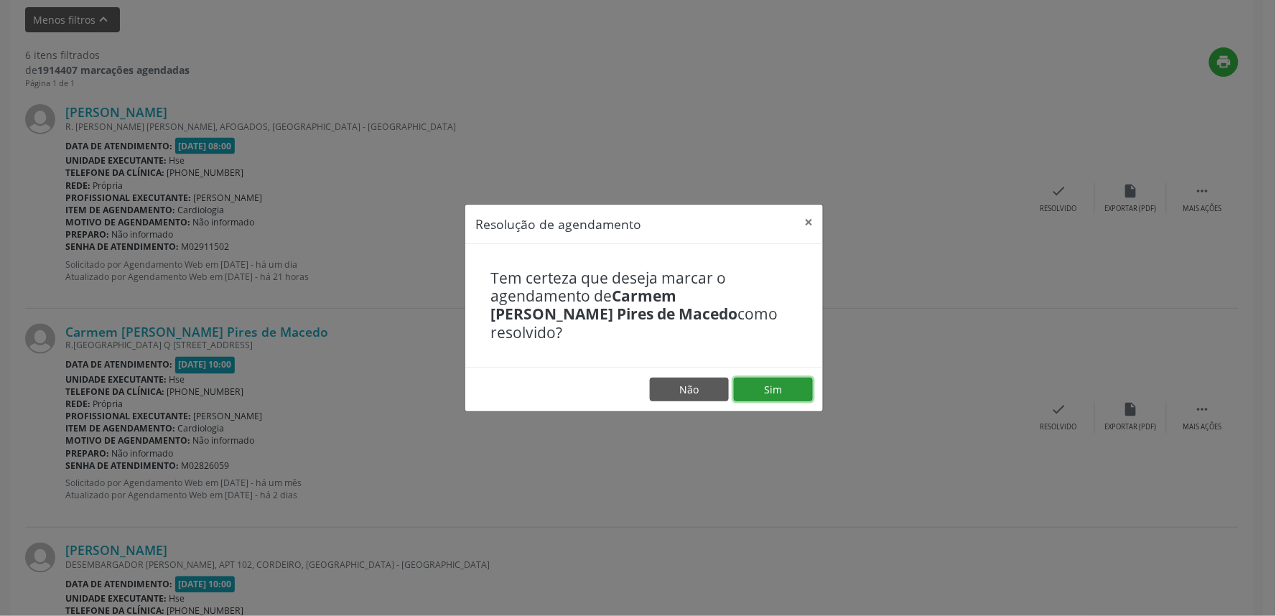
click at [783, 378] on button "Sim" at bounding box center [773, 390] width 79 height 24
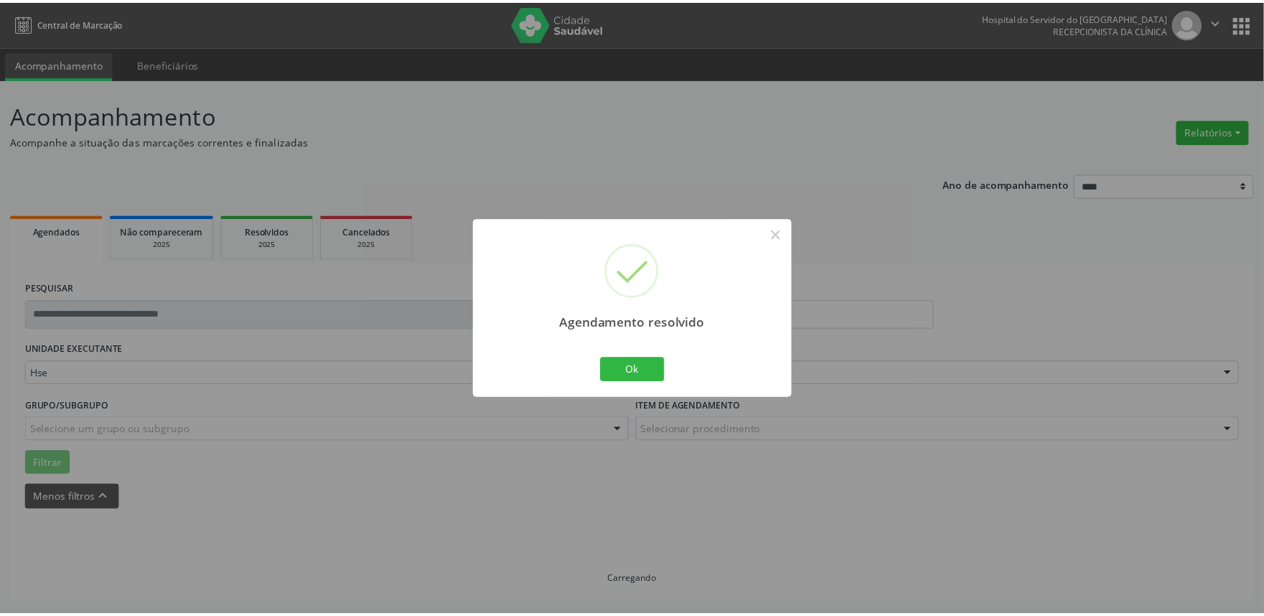
scroll to position [0, 0]
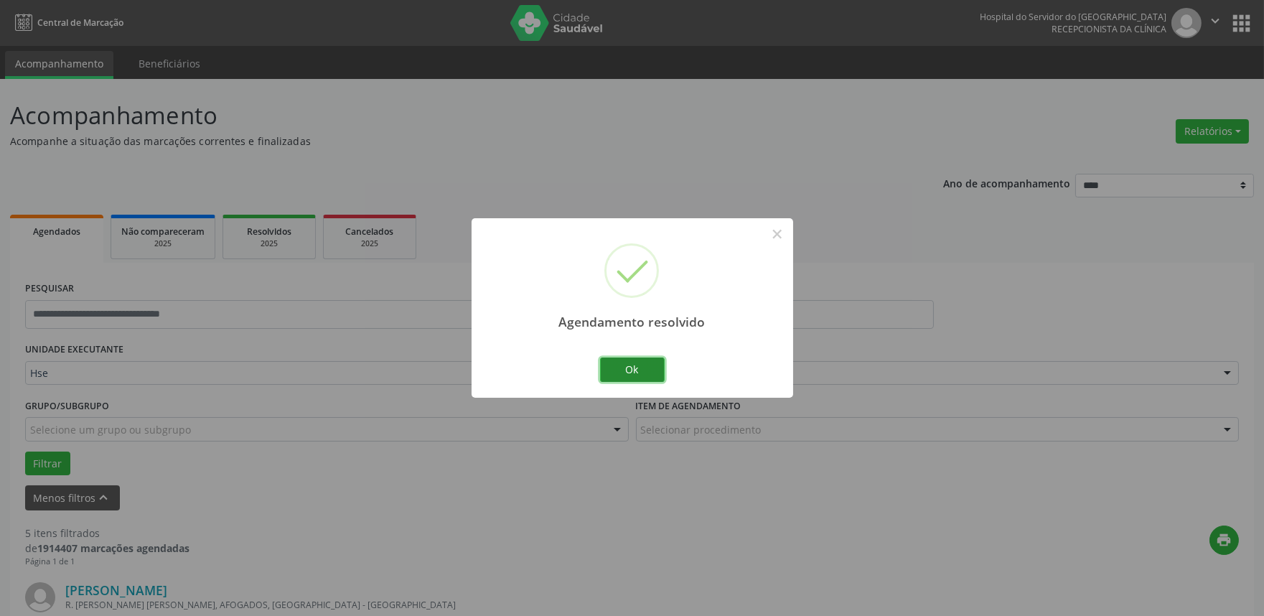
click at [657, 366] on button "Ok" at bounding box center [632, 370] width 65 height 24
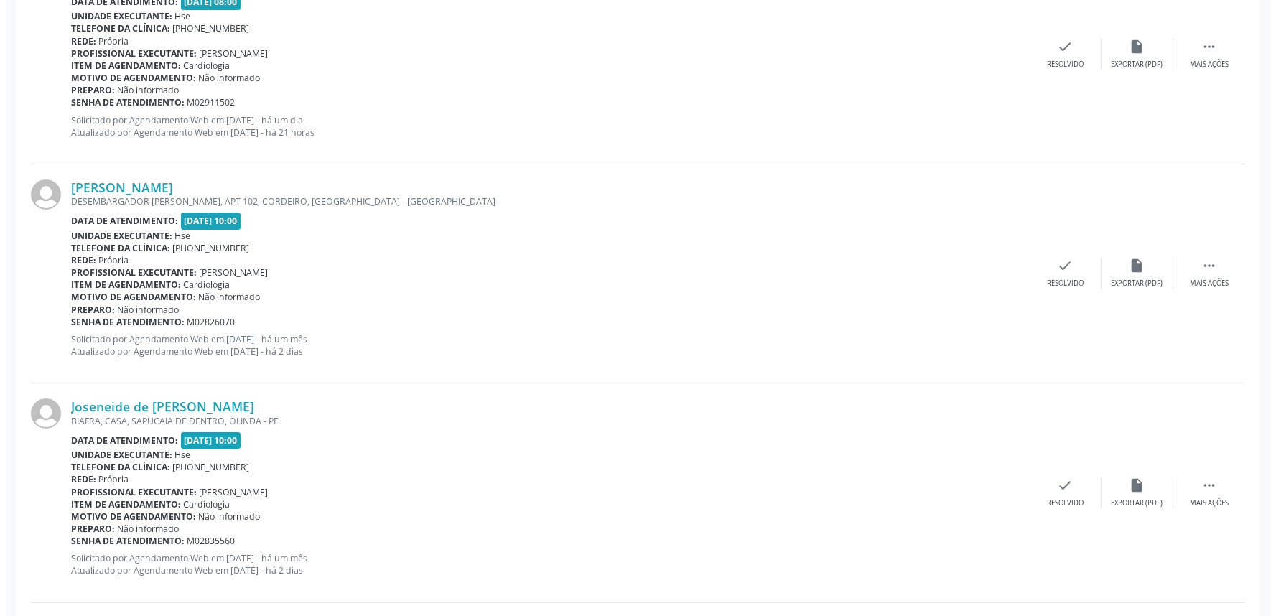
scroll to position [638, 0]
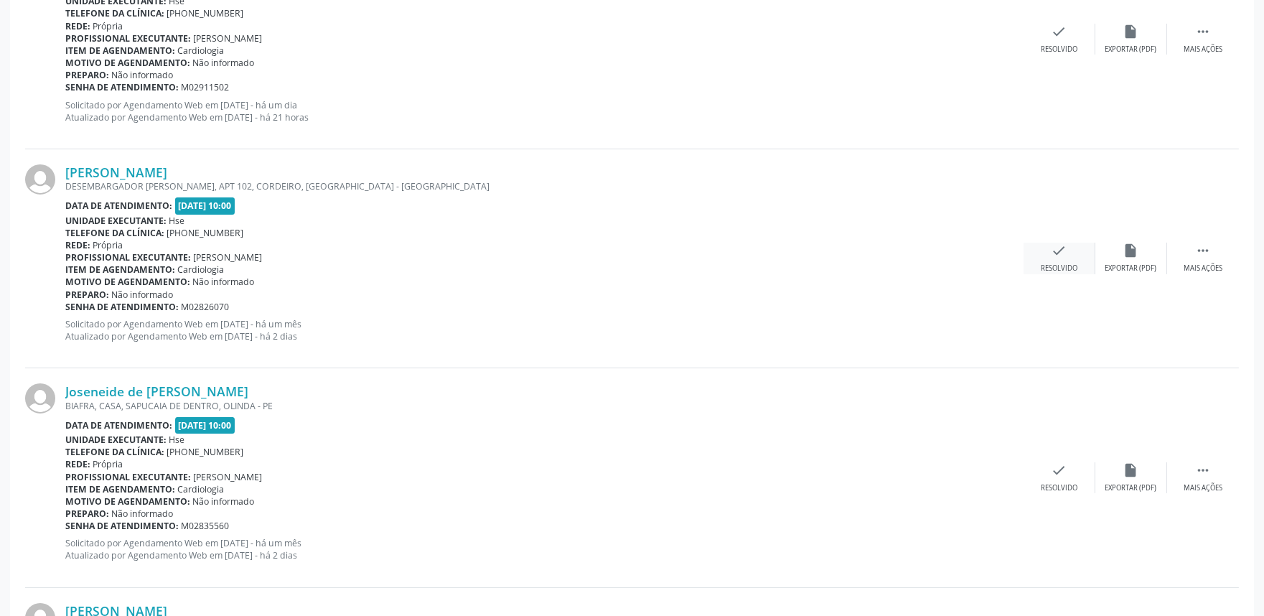
click at [1038, 245] on div "check Resolvido" at bounding box center [1060, 258] width 72 height 31
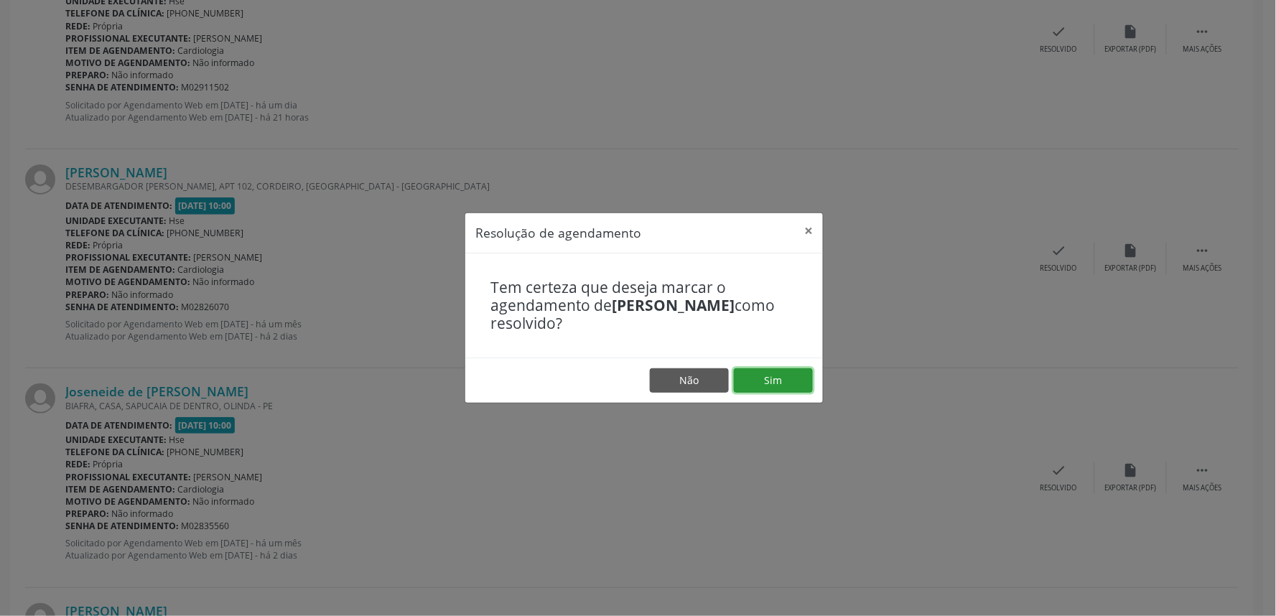
drag, startPoint x: 786, startPoint y: 378, endPoint x: 778, endPoint y: 373, distance: 9.0
click at [785, 378] on button "Sim" at bounding box center [773, 380] width 79 height 24
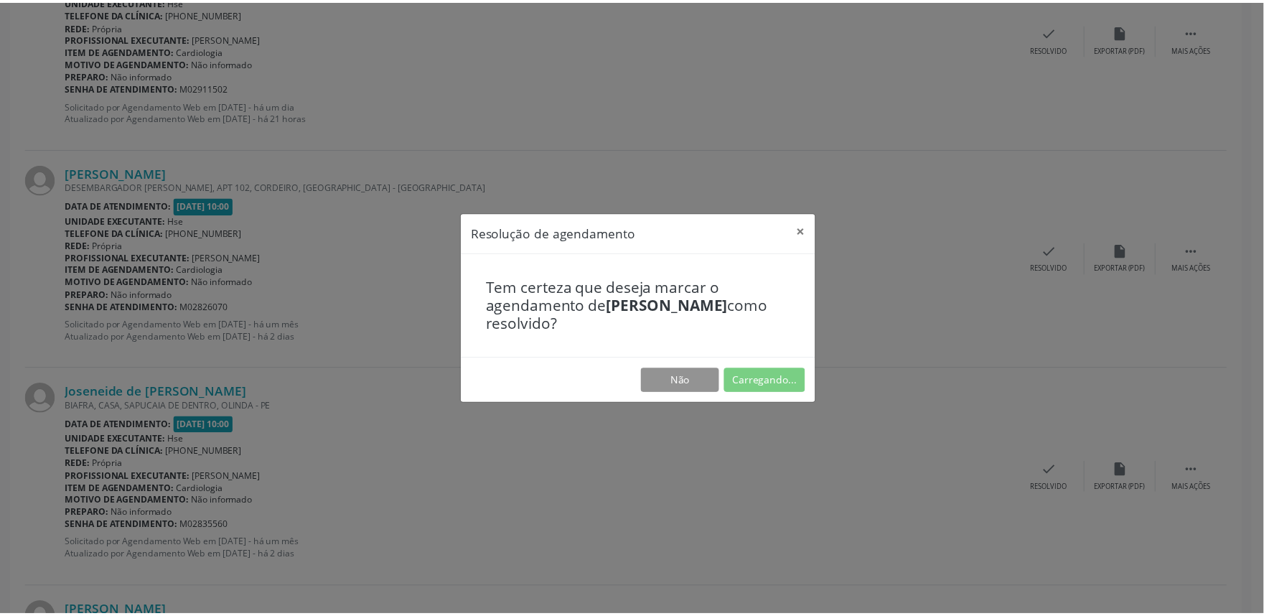
scroll to position [0, 0]
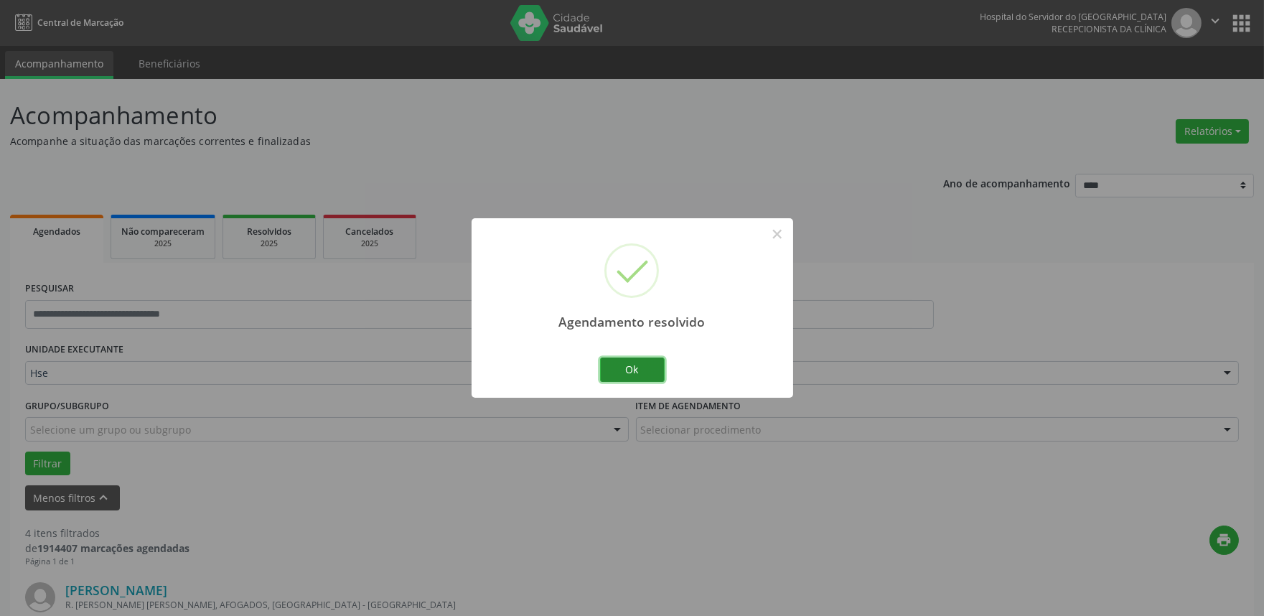
click at [653, 363] on button "Ok" at bounding box center [632, 370] width 65 height 24
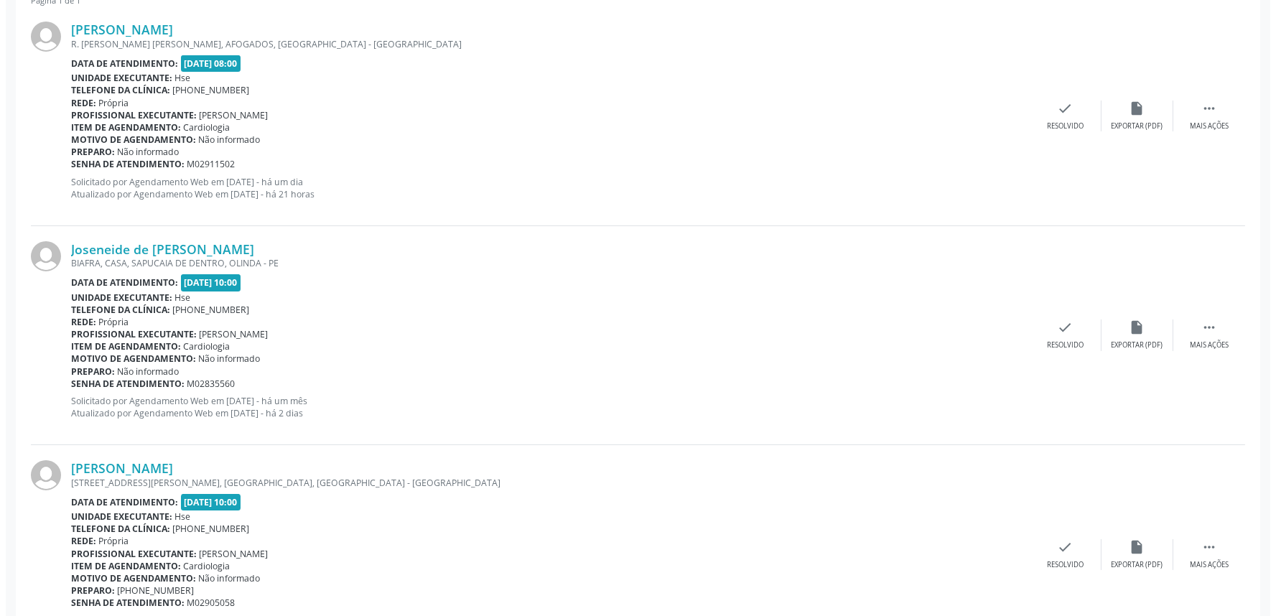
scroll to position [638, 0]
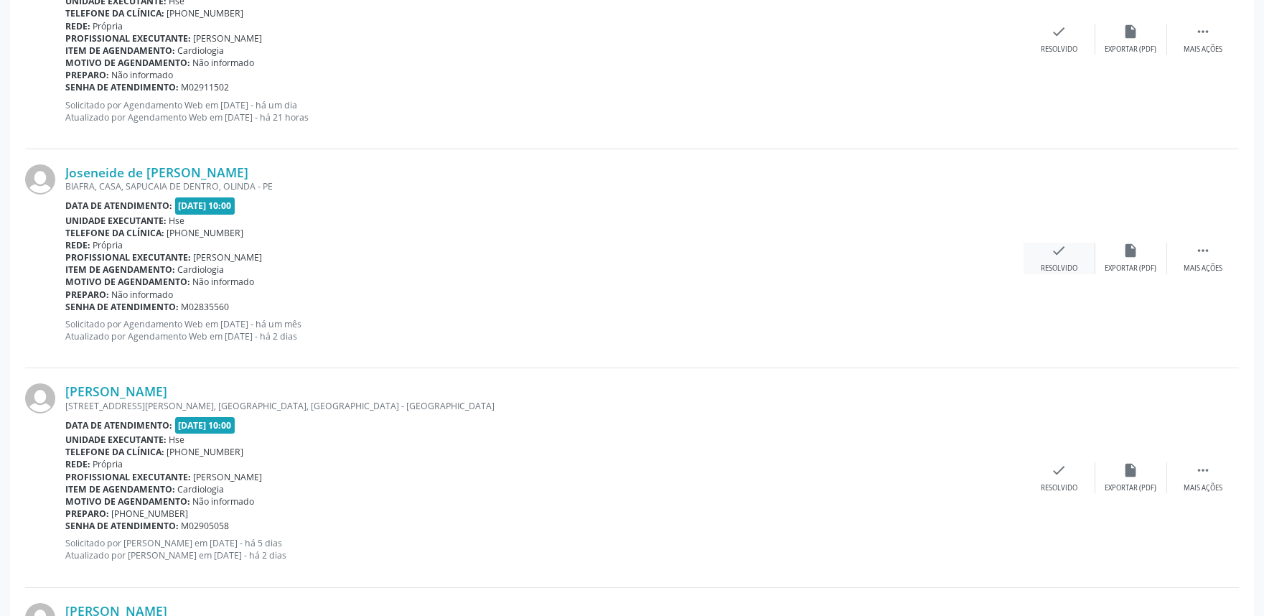
click at [1047, 259] on div "check Resolvido" at bounding box center [1060, 258] width 72 height 31
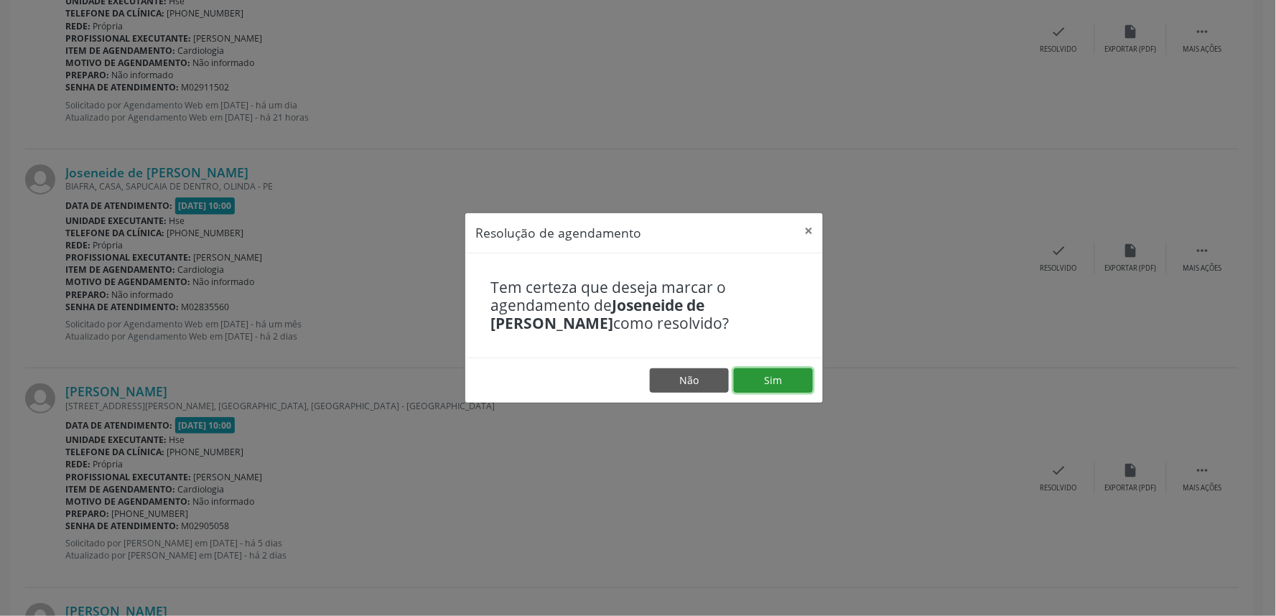
click at [755, 385] on button "Sim" at bounding box center [773, 380] width 79 height 24
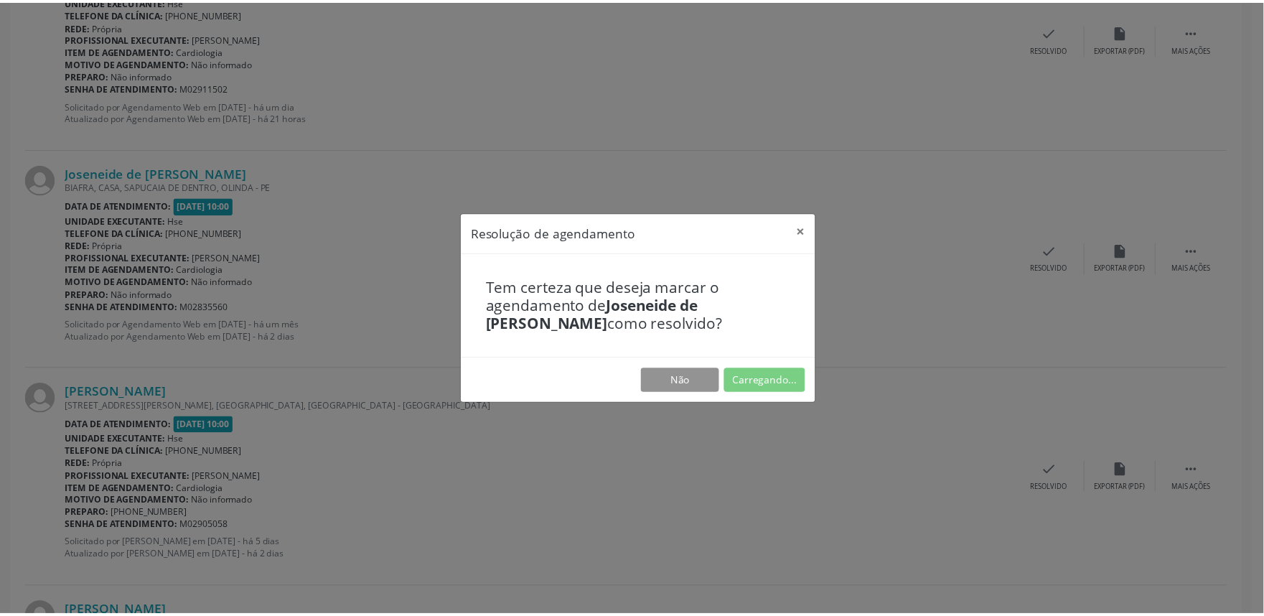
scroll to position [0, 0]
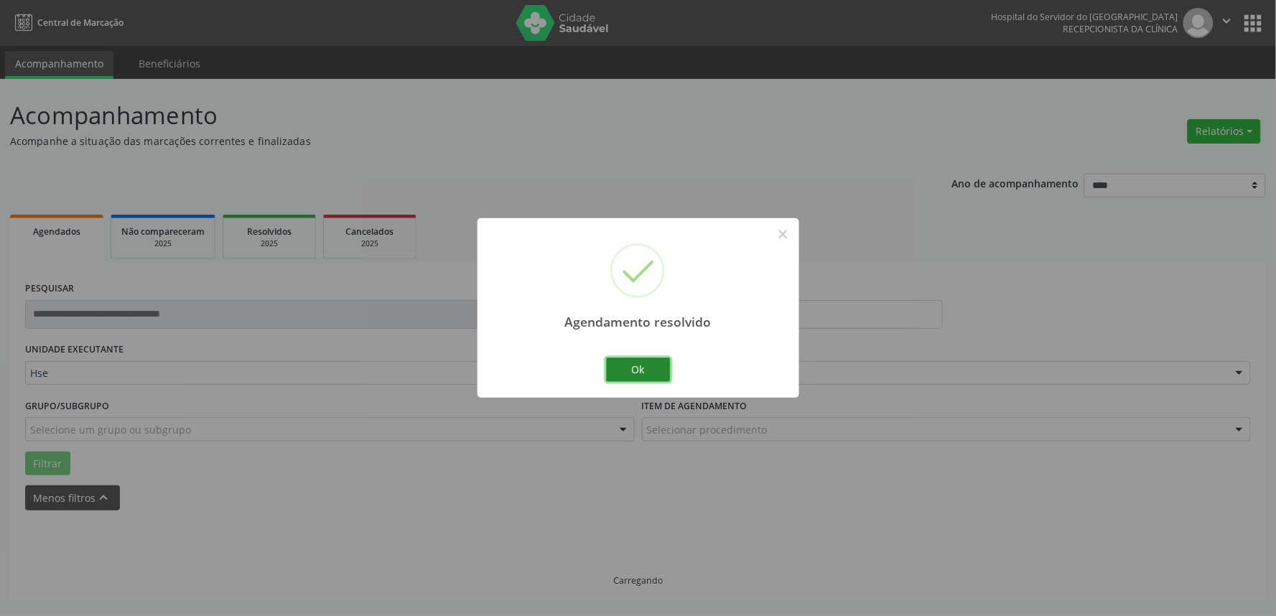
click at [619, 376] on button "Ok" at bounding box center [638, 370] width 65 height 24
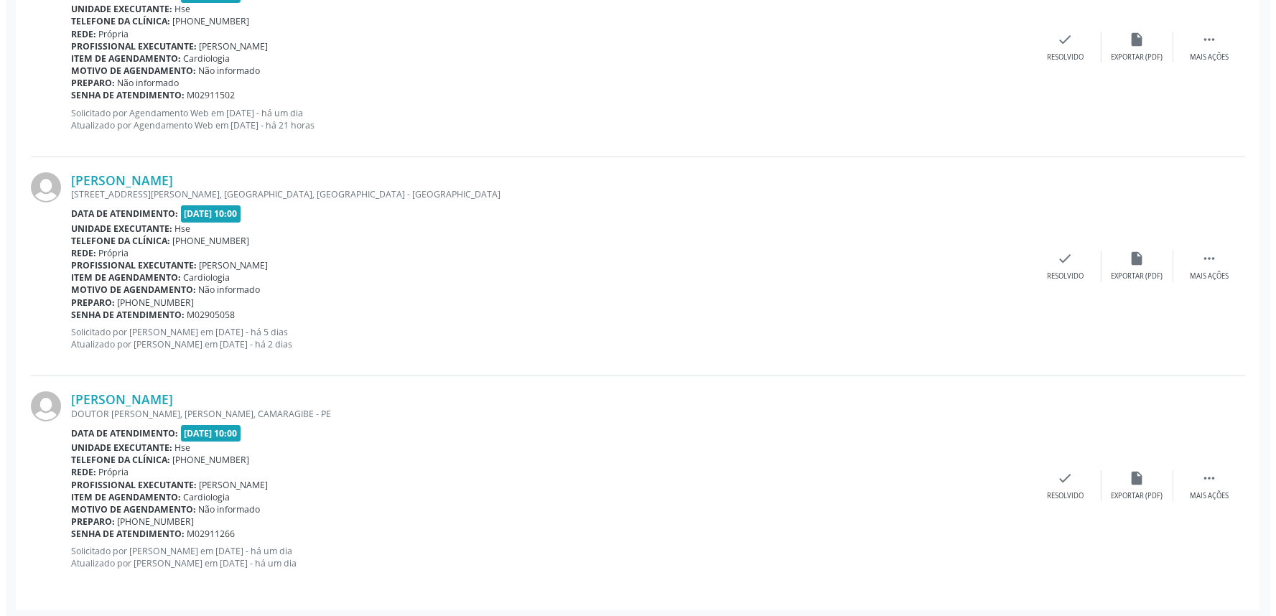
scroll to position [633, 0]
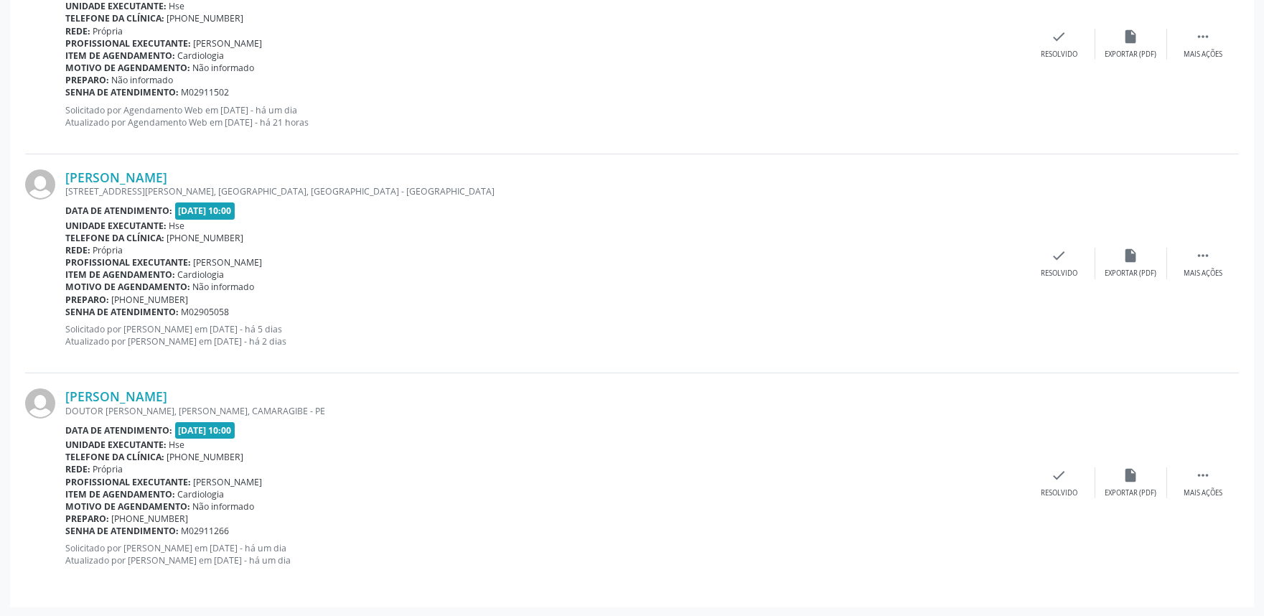
drag, startPoint x: 675, startPoint y: 361, endPoint x: 469, endPoint y: 399, distance: 209.4
click at [470, 398] on div "[PERSON_NAME]" at bounding box center [544, 396] width 959 height 16
click at [1060, 269] on div "Resolvido" at bounding box center [1059, 274] width 37 height 10
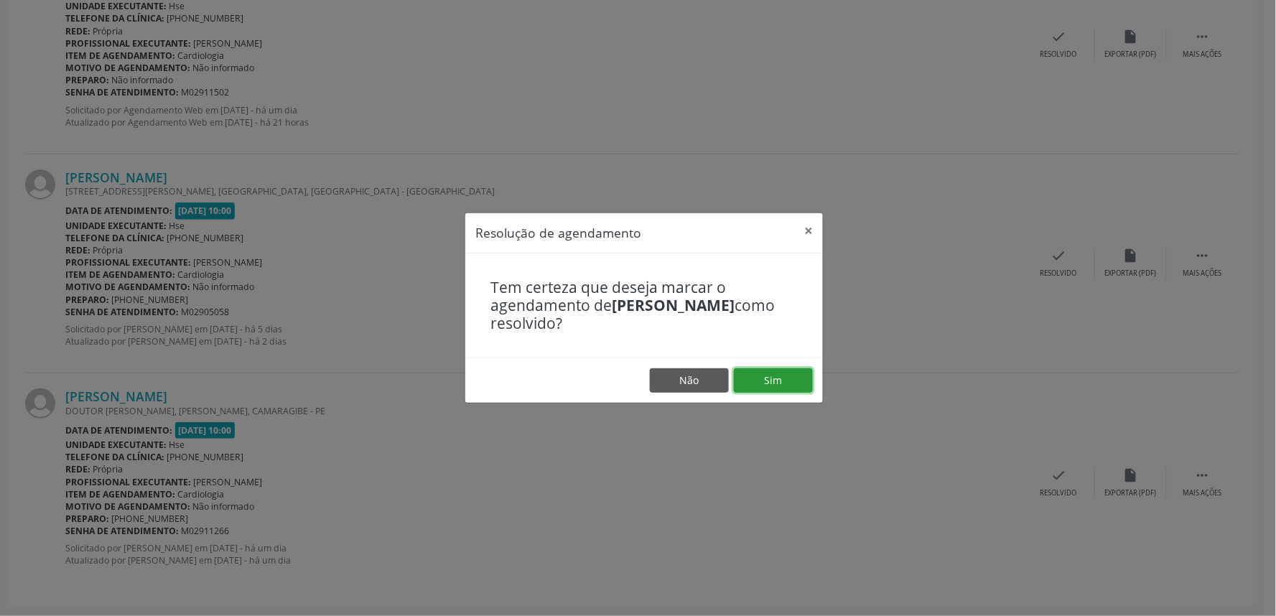
click at [781, 389] on button "Sim" at bounding box center [773, 380] width 79 height 24
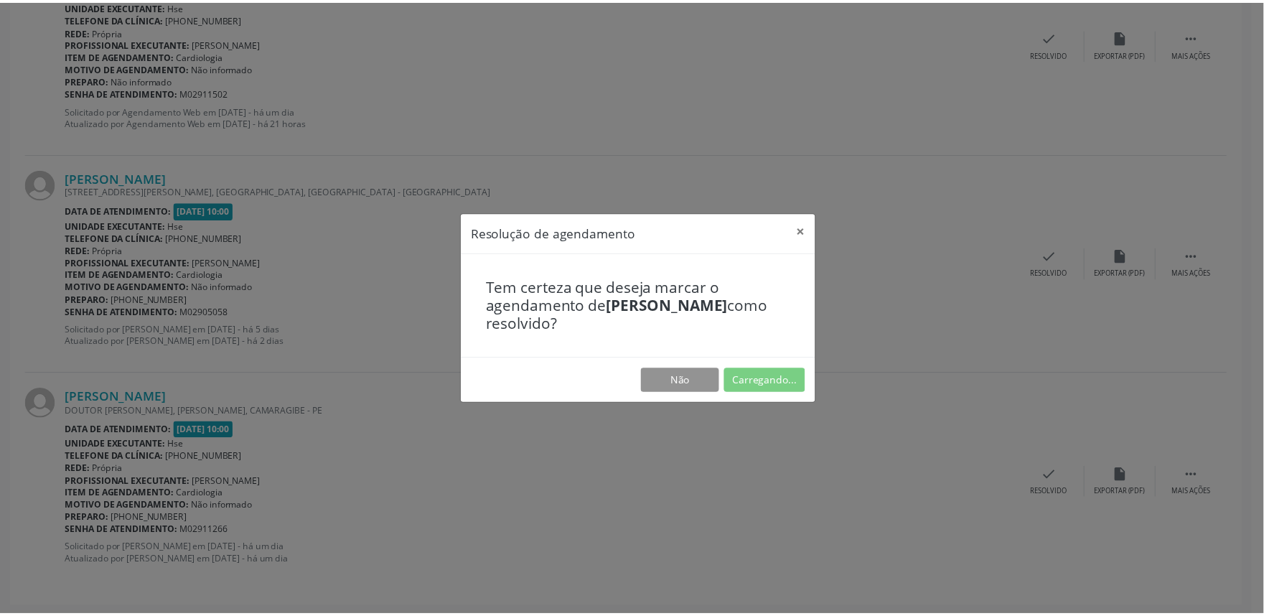
scroll to position [0, 0]
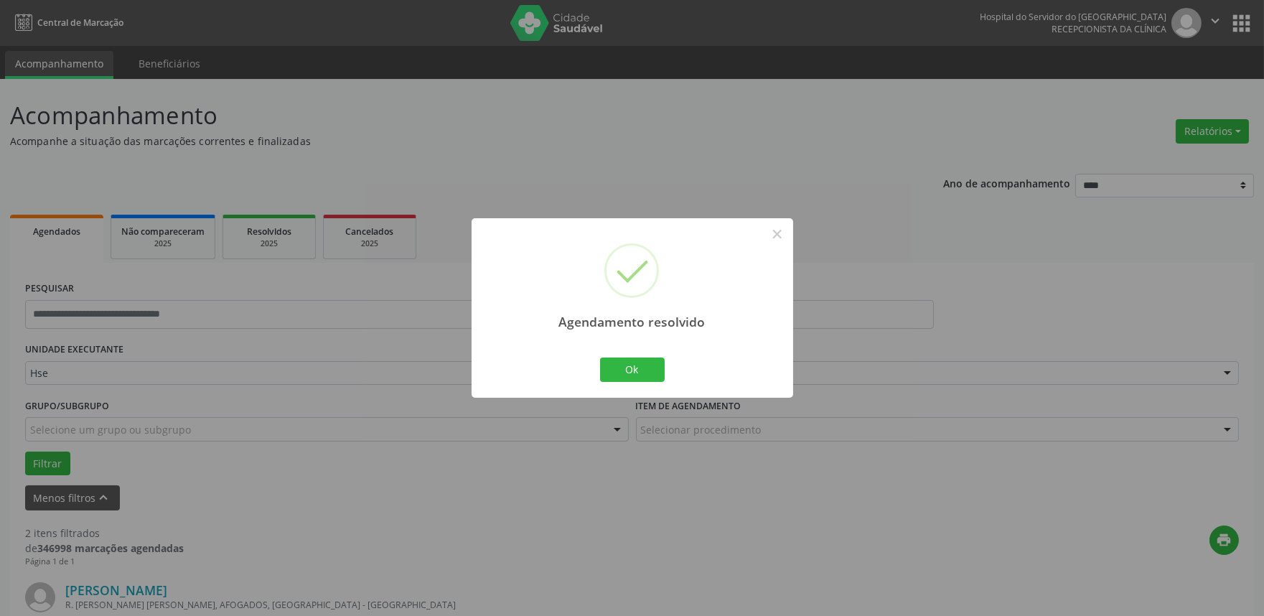
click at [625, 384] on div "Ok Cancel" at bounding box center [632, 370] width 71 height 30
click at [623, 384] on div "Ok Cancel" at bounding box center [632, 370] width 71 height 30
click at [604, 358] on button "Ok" at bounding box center [632, 370] width 65 height 24
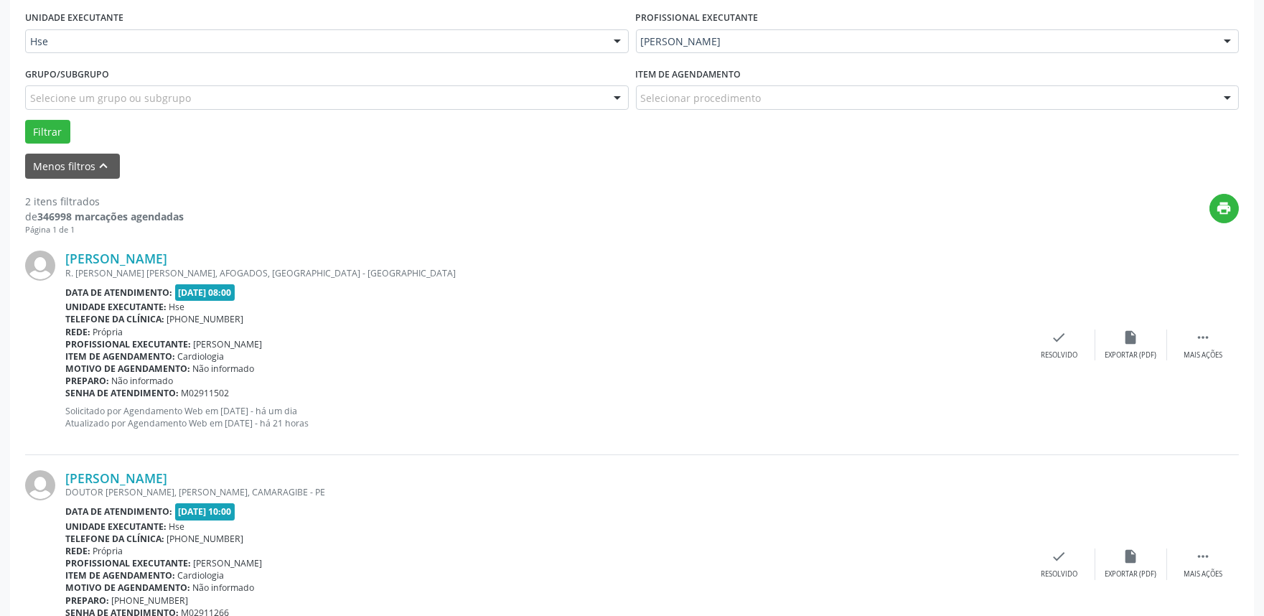
scroll to position [94, 0]
